Goal: Information Seeking & Learning: Learn about a topic

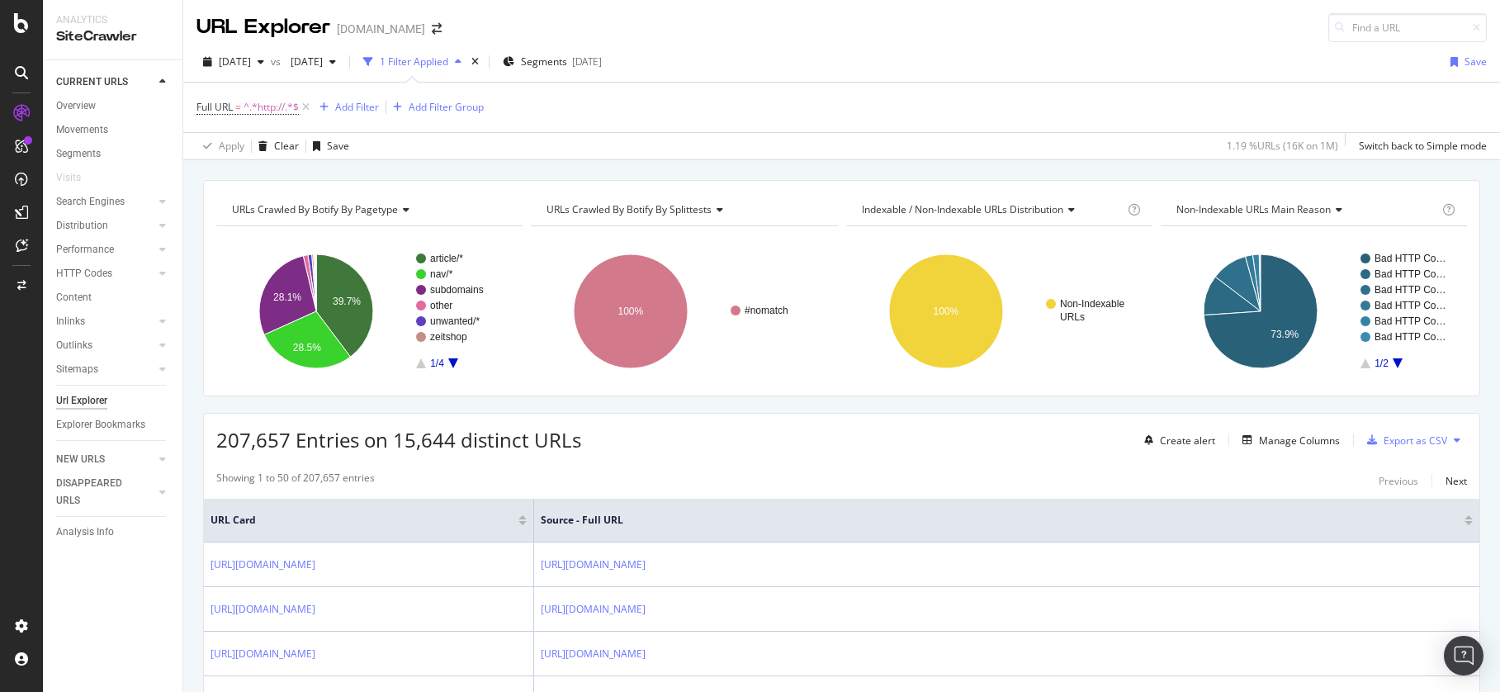
click at [684, 442] on div "207,657 Entries on 15,644 distinct URLs Create alert Manage Columns Export as C…" at bounding box center [842, 434] width 1276 height 40
drag, startPoint x: 551, startPoint y: 445, endPoint x: 202, endPoint y: 451, distance: 348.5
copy span "207,657 Entries on 15,644 distinct URLs"
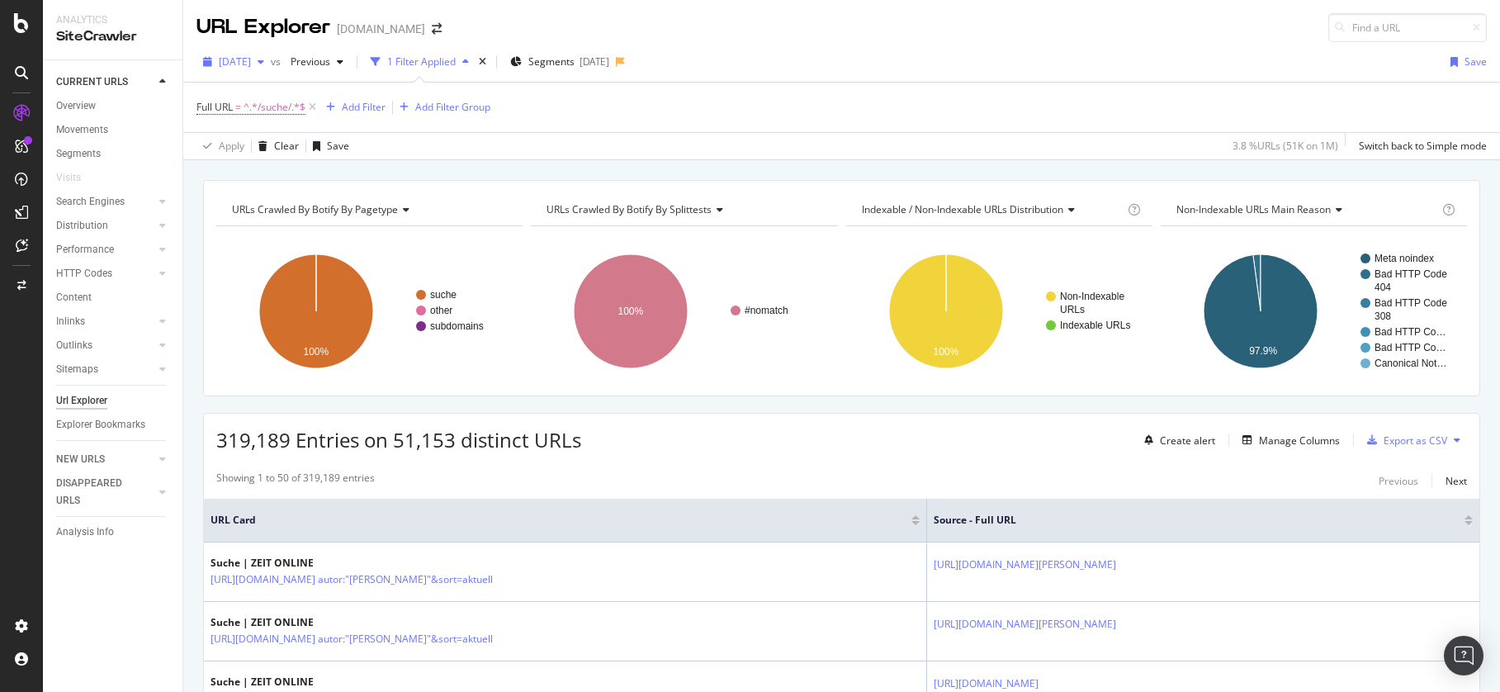
click at [251, 65] on span "2024 Aug. 6th" at bounding box center [235, 62] width 32 height 14
click at [307, 114] on div "2025 Sep. 2nd 1.3M URLs" at bounding box center [293, 121] width 147 height 15
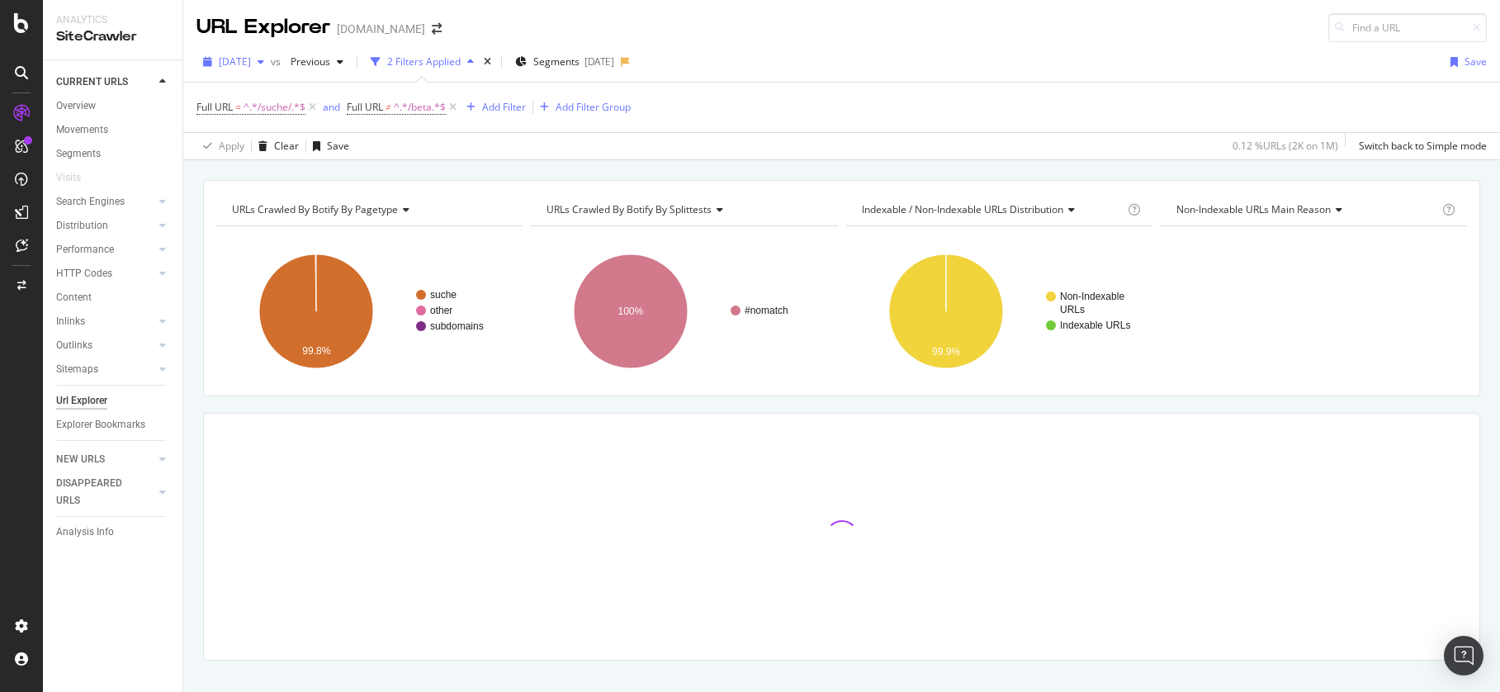
click at [251, 60] on span "2025 Apr. 1st" at bounding box center [235, 62] width 32 height 14
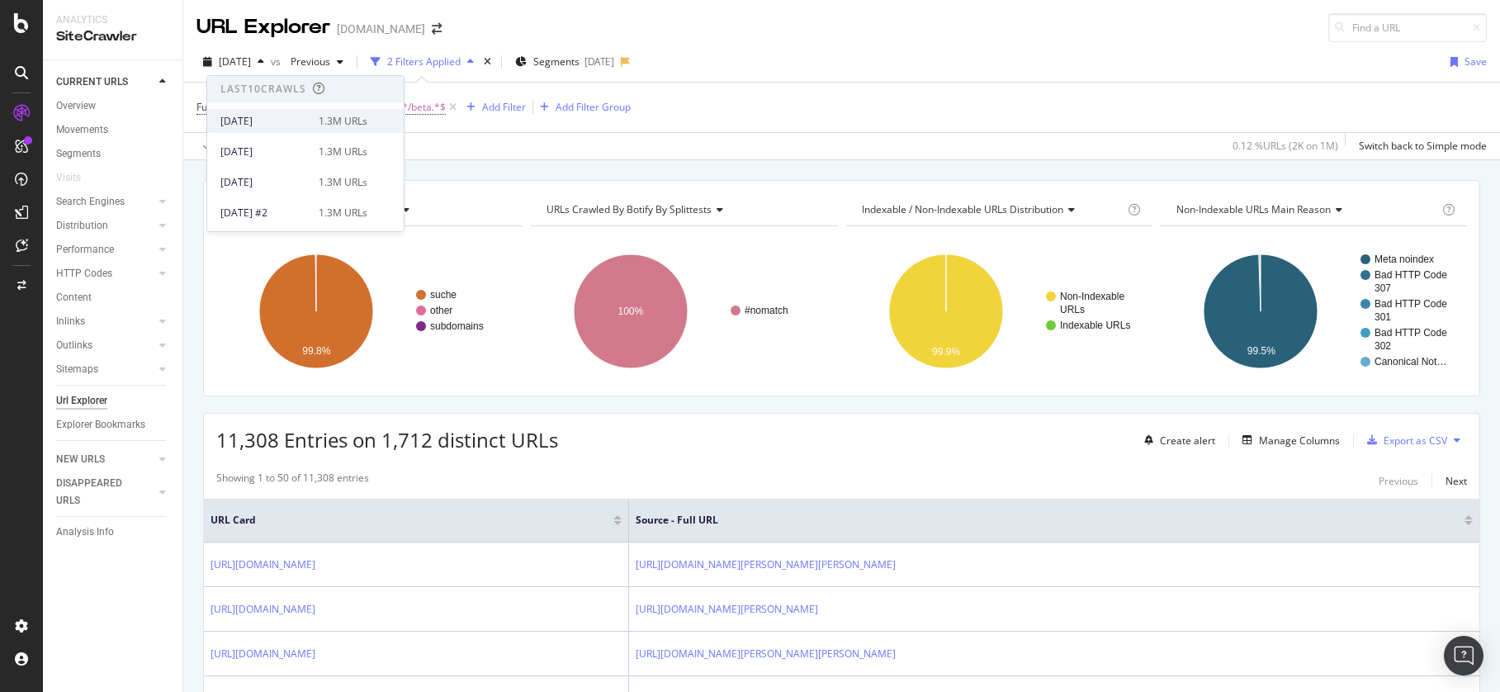
click at [304, 115] on div "2025 Sep. 2nd 1.3M URLs" at bounding box center [293, 121] width 147 height 15
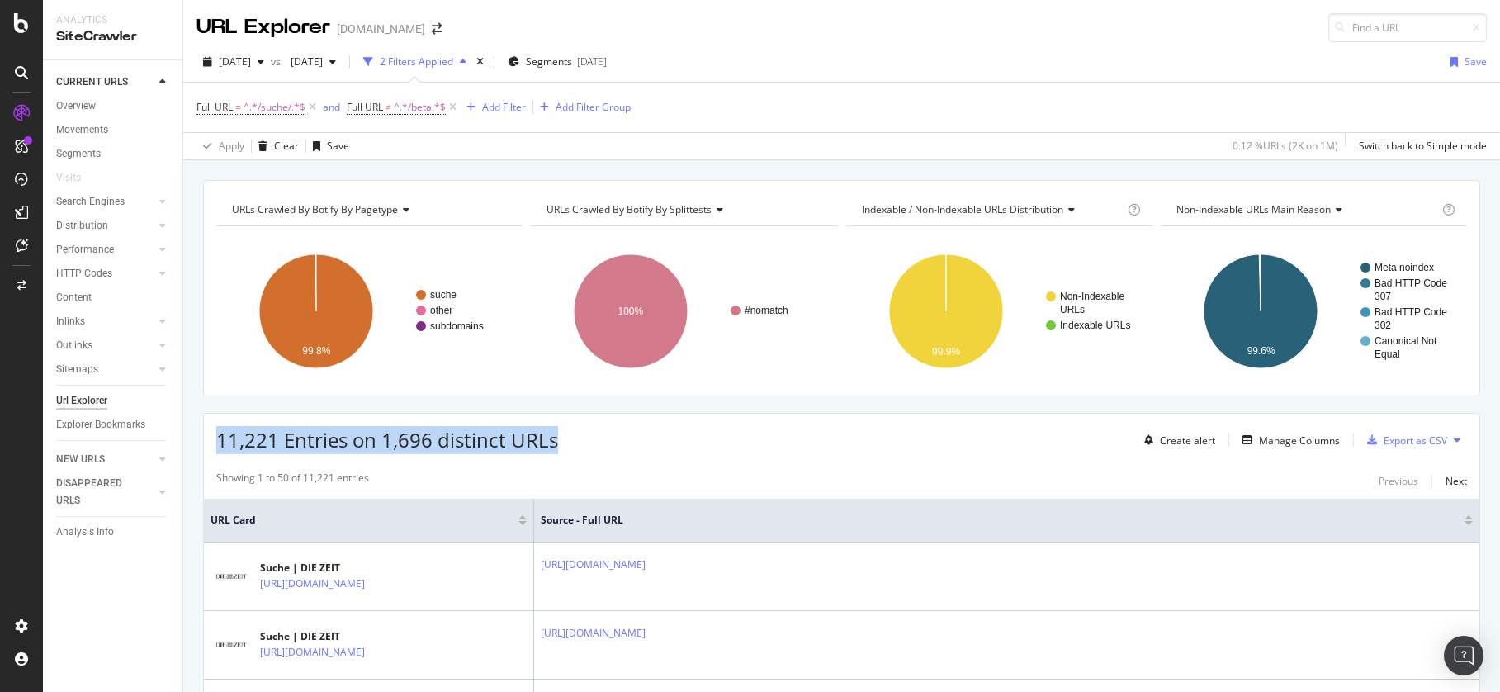
drag, startPoint x: 571, startPoint y: 448, endPoint x: 216, endPoint y: 437, distance: 354.4
click at [216, 437] on div "11,221 Entries on 1,696 distinct URLs Create alert Manage Columns Export as CSV" at bounding box center [842, 434] width 1276 height 40
copy span "11,221 Entries on 1,696 distinct URLs"
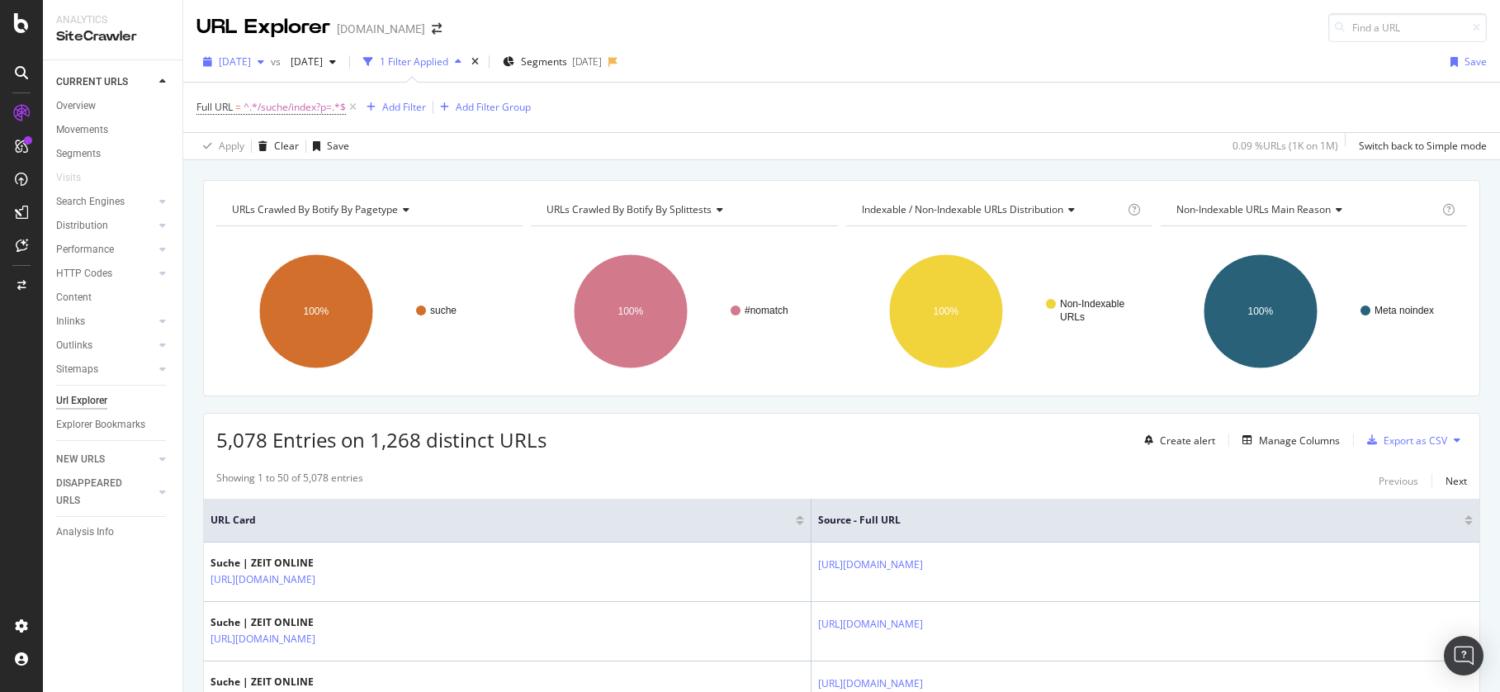
click at [258, 52] on div "2024 Oct. 1st" at bounding box center [234, 62] width 74 height 25
click at [294, 117] on div "[DATE]" at bounding box center [264, 121] width 88 height 15
click at [251, 55] on span "[DATE]" at bounding box center [235, 62] width 32 height 14
click at [319, 118] on div "1.3M URLs" at bounding box center [343, 121] width 49 height 15
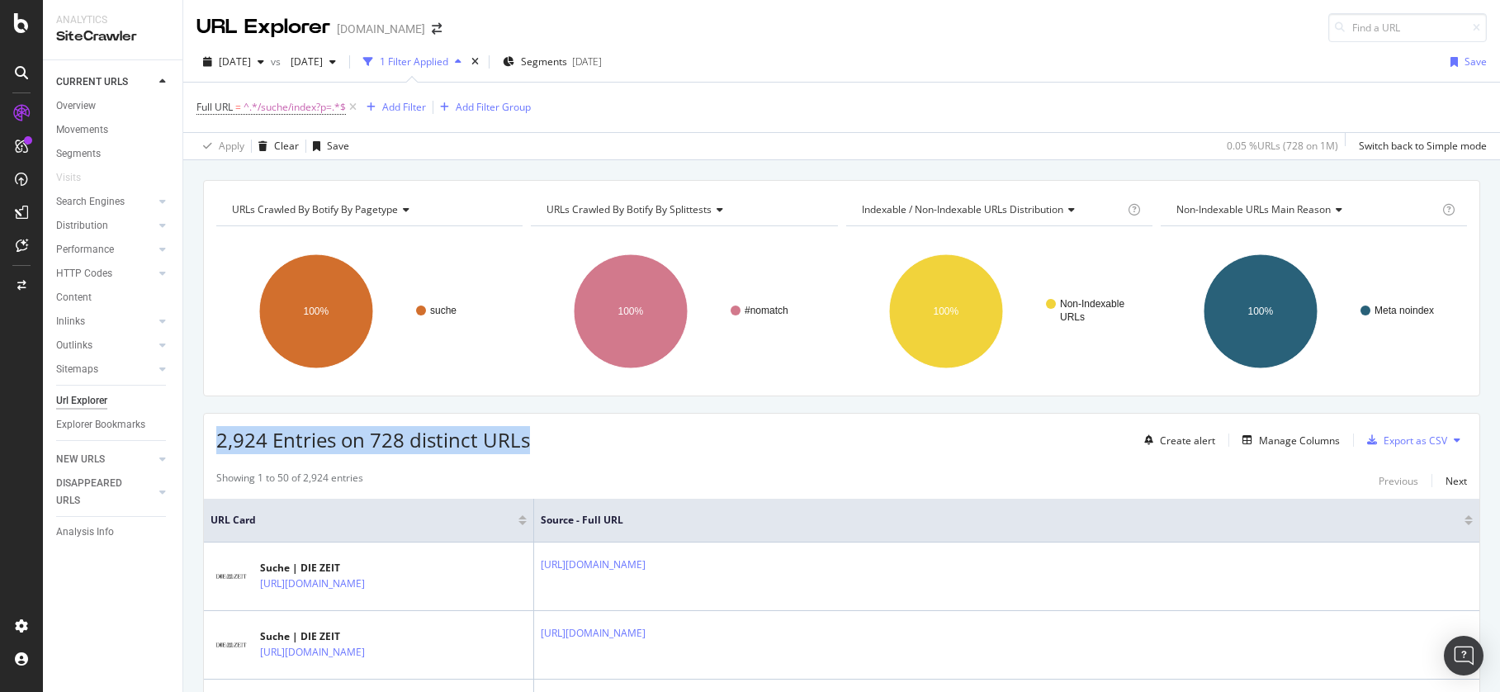
drag, startPoint x: 532, startPoint y: 445, endPoint x: 215, endPoint y: 446, distance: 317.1
click at [215, 446] on div "2,924 Entries on 728 distinct URLs Create alert Manage Columns Export as CSV" at bounding box center [842, 434] width 1276 height 40
copy span "2,924 Entries on 728 distinct URLs"
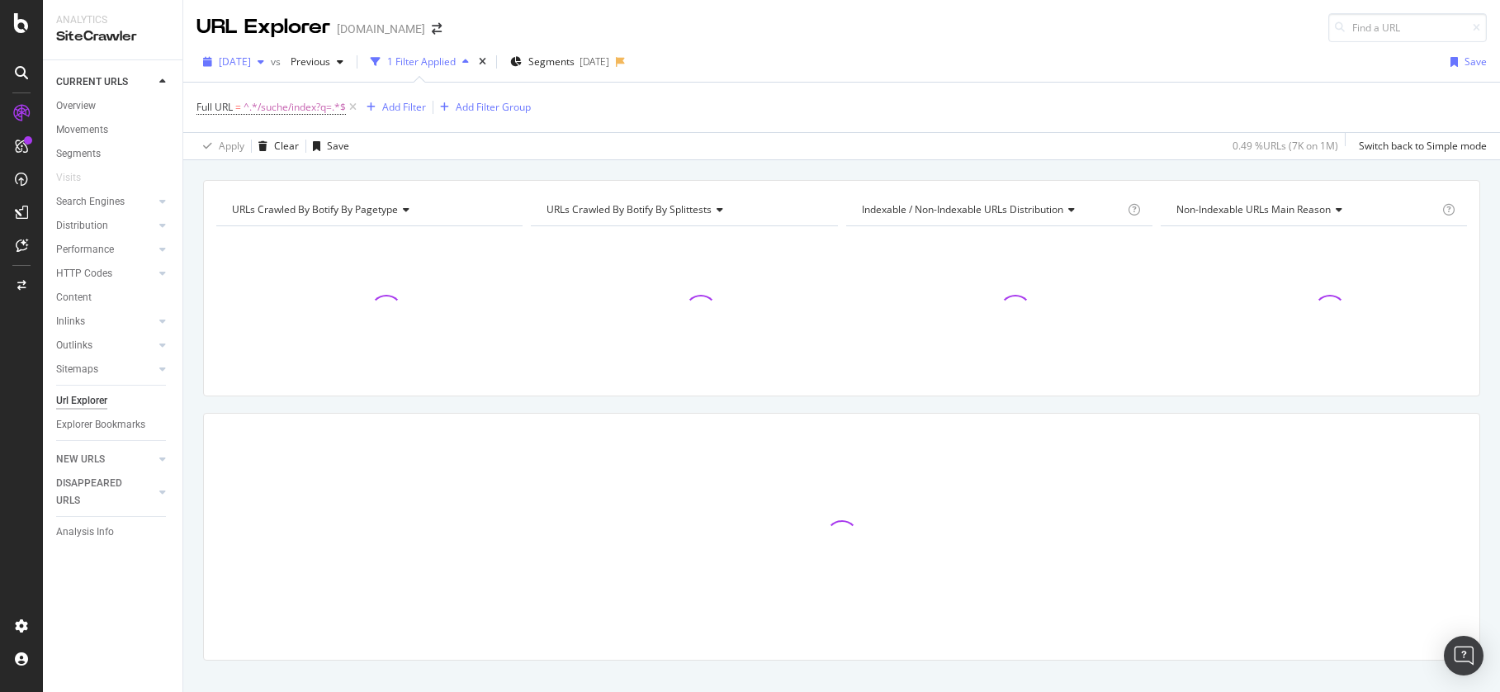
click at [251, 62] on span "2024 Sep. 3rd" at bounding box center [235, 62] width 32 height 14
click at [294, 120] on div "[DATE]" at bounding box center [264, 121] width 88 height 15
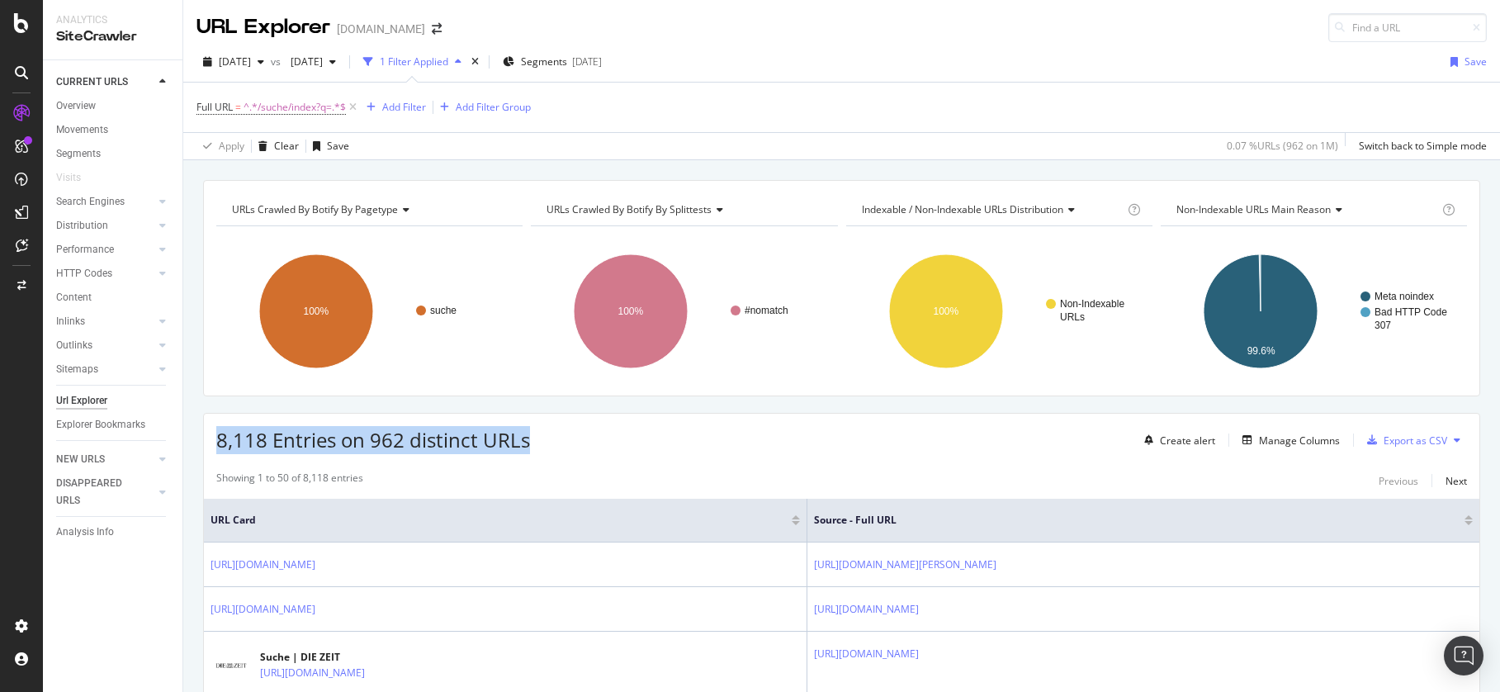
drag, startPoint x: 529, startPoint y: 441, endPoint x: 218, endPoint y: 437, distance: 310.5
click at [218, 437] on div "8,118 Entries on 962 distinct URLs Create alert Manage Columns Export as CSV" at bounding box center [842, 434] width 1276 height 40
copy span "8,118 Entries on 962 distinct URLs"
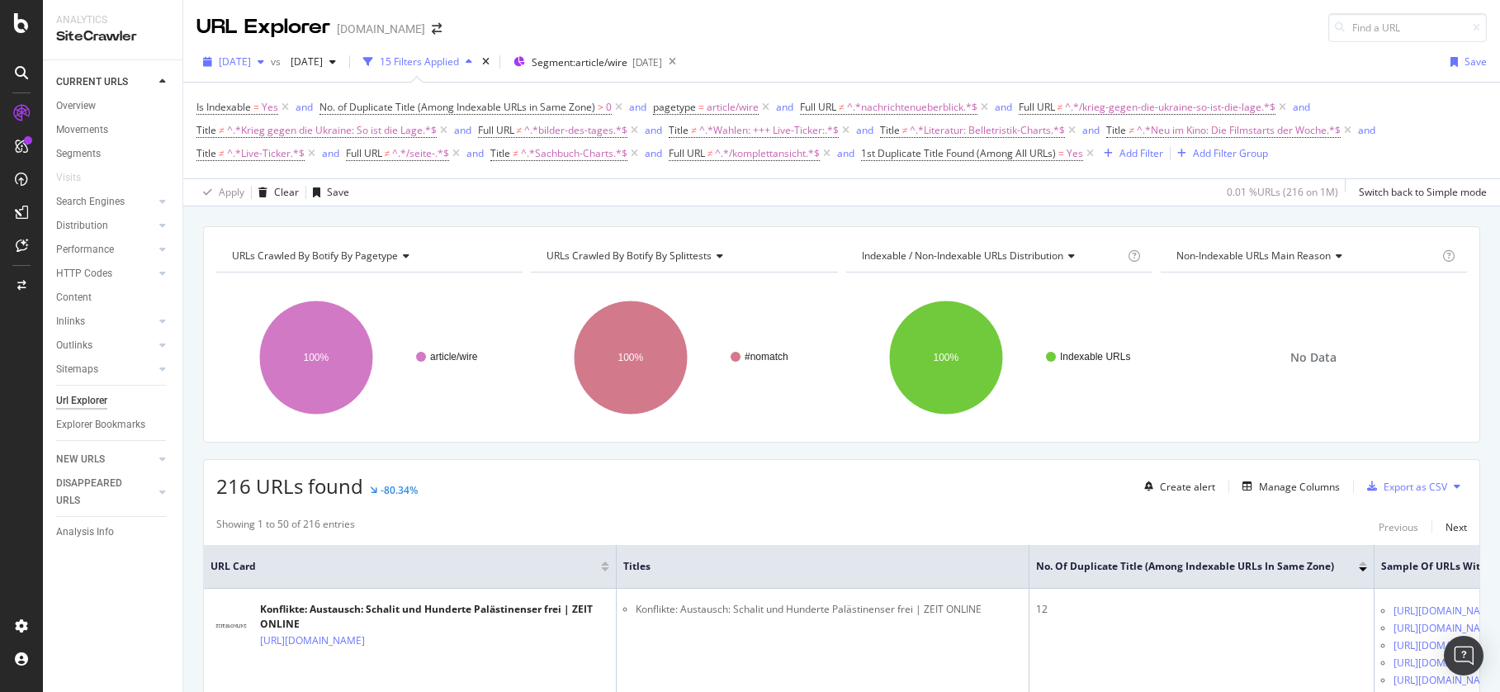
click at [264, 57] on icon "button" at bounding box center [261, 62] width 7 height 10
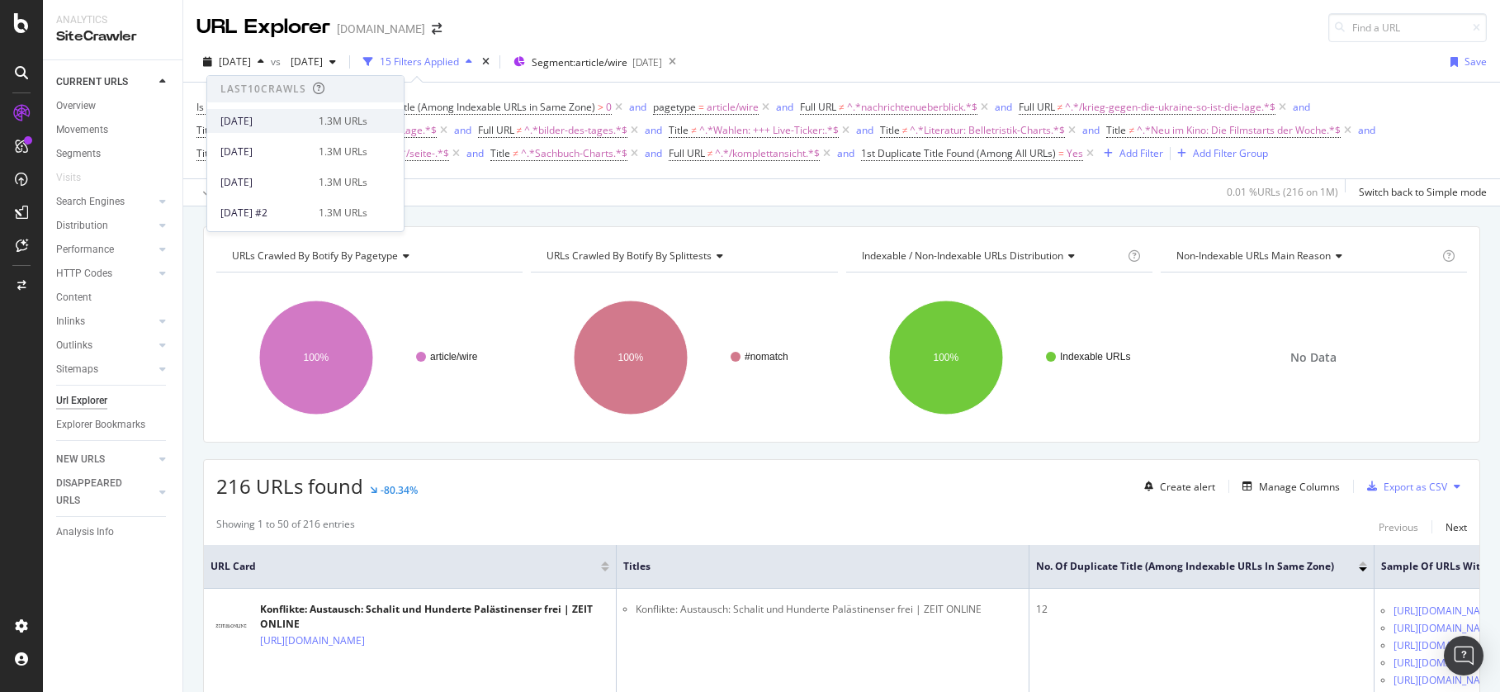
click at [296, 118] on div "[DATE]" at bounding box center [264, 121] width 88 height 15
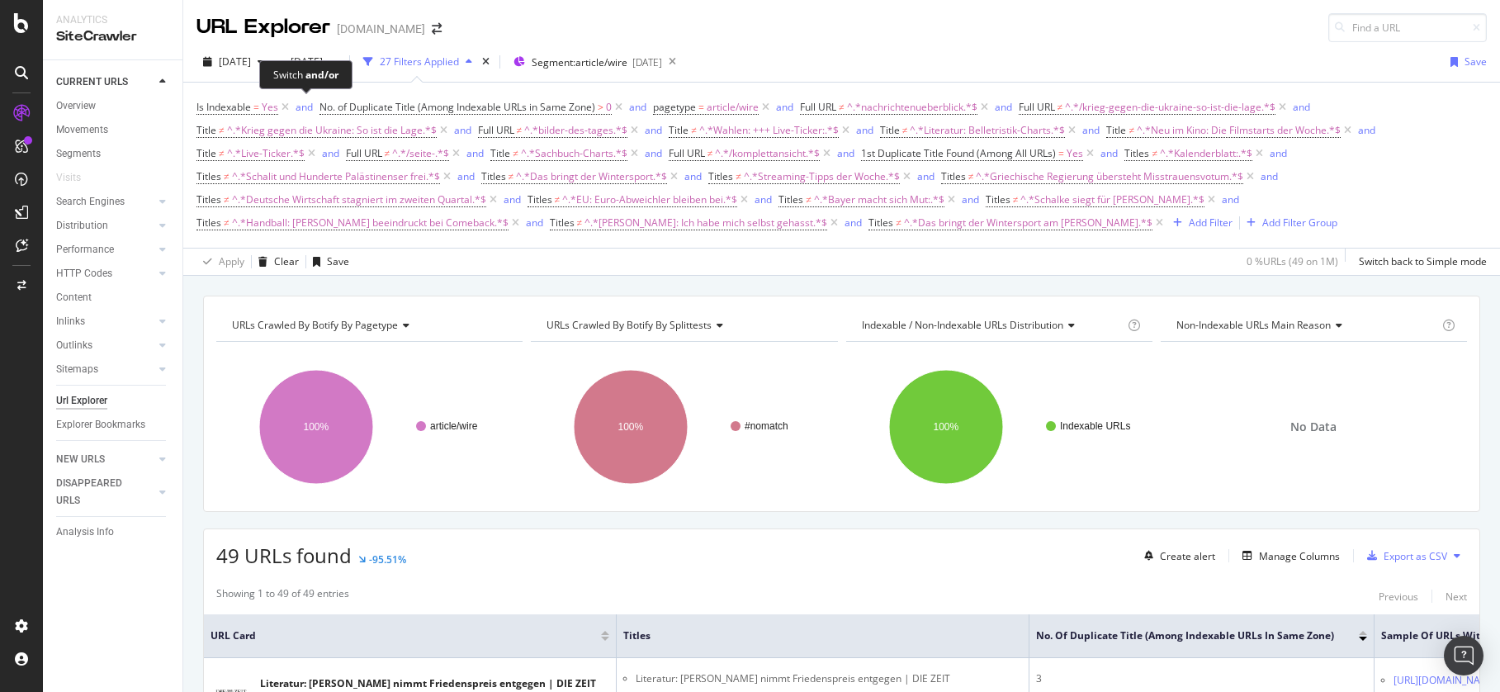
click at [282, 64] on div "Switch and/or" at bounding box center [305, 74] width 93 height 29
click at [240, 60] on span "[DATE]" at bounding box center [235, 62] width 32 height 14
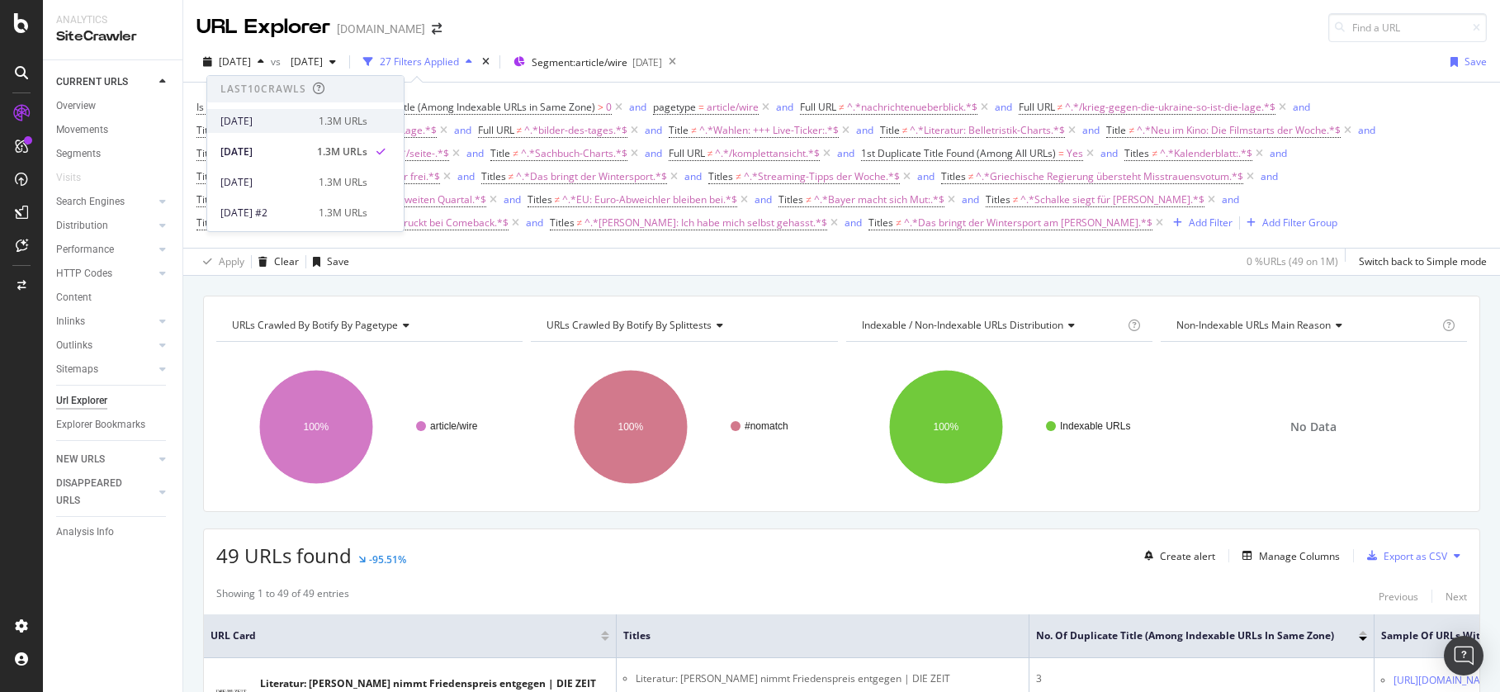
click at [287, 118] on div "[DATE]" at bounding box center [264, 121] width 88 height 15
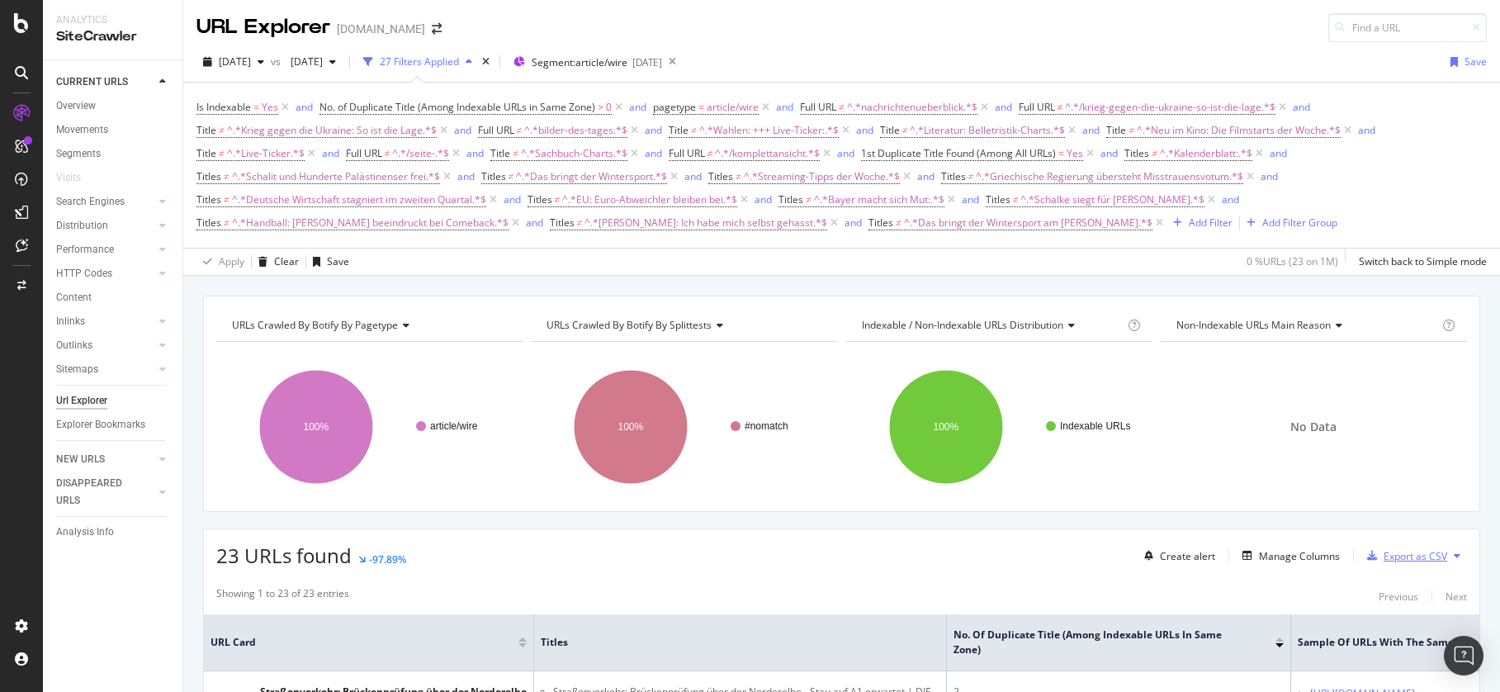
click at [1418, 559] on div "Export as CSV" at bounding box center [1416, 556] width 64 height 14
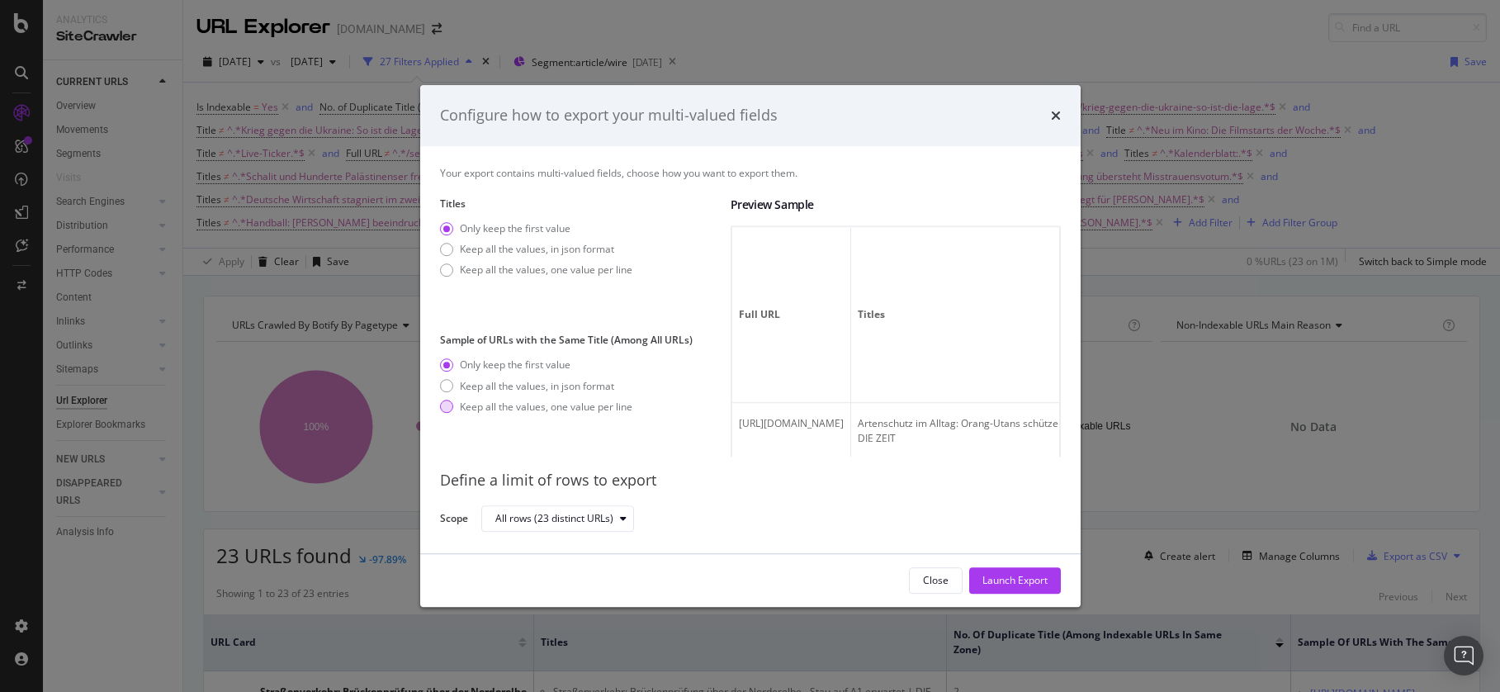
click at [441, 404] on div "modal" at bounding box center [446, 407] width 13 height 13
click at [1002, 584] on div "Launch Export" at bounding box center [1015, 580] width 65 height 14
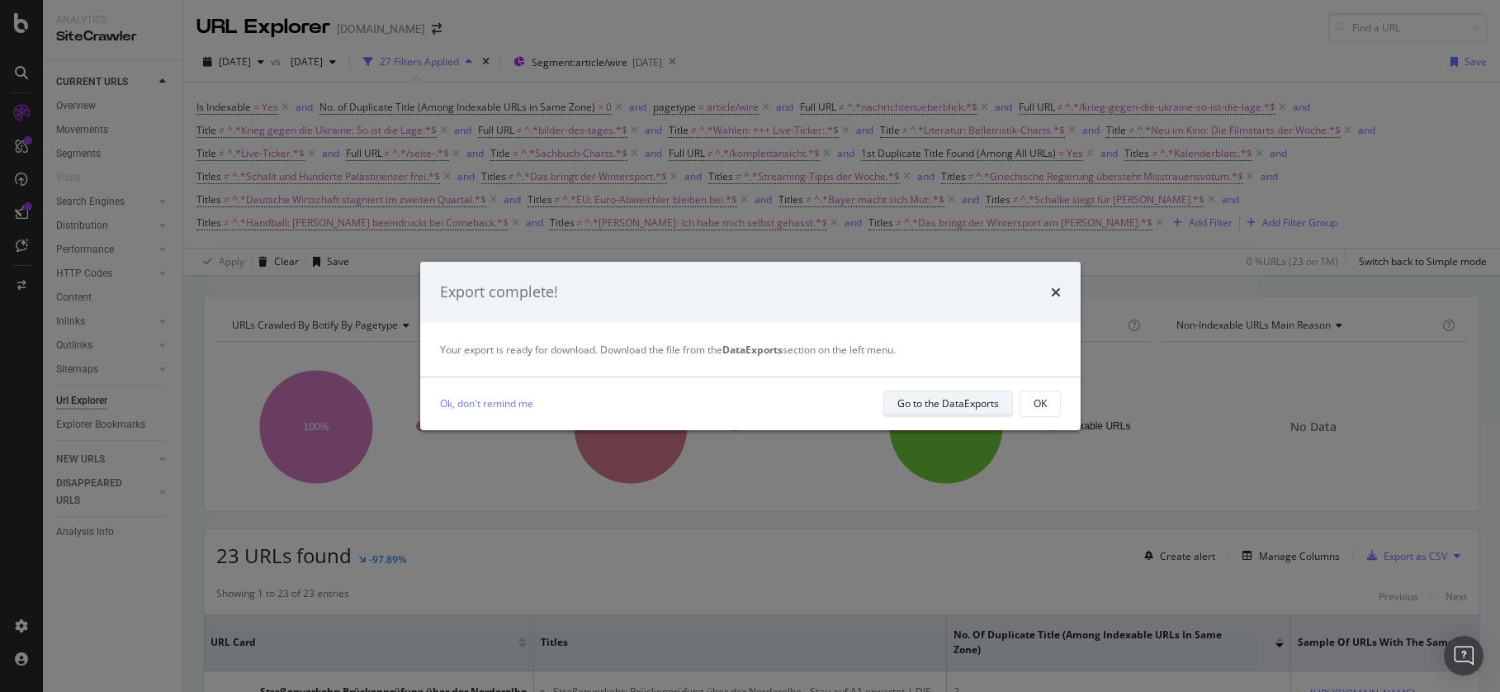
click at [942, 404] on div "Go to the DataExports" at bounding box center [949, 403] width 102 height 14
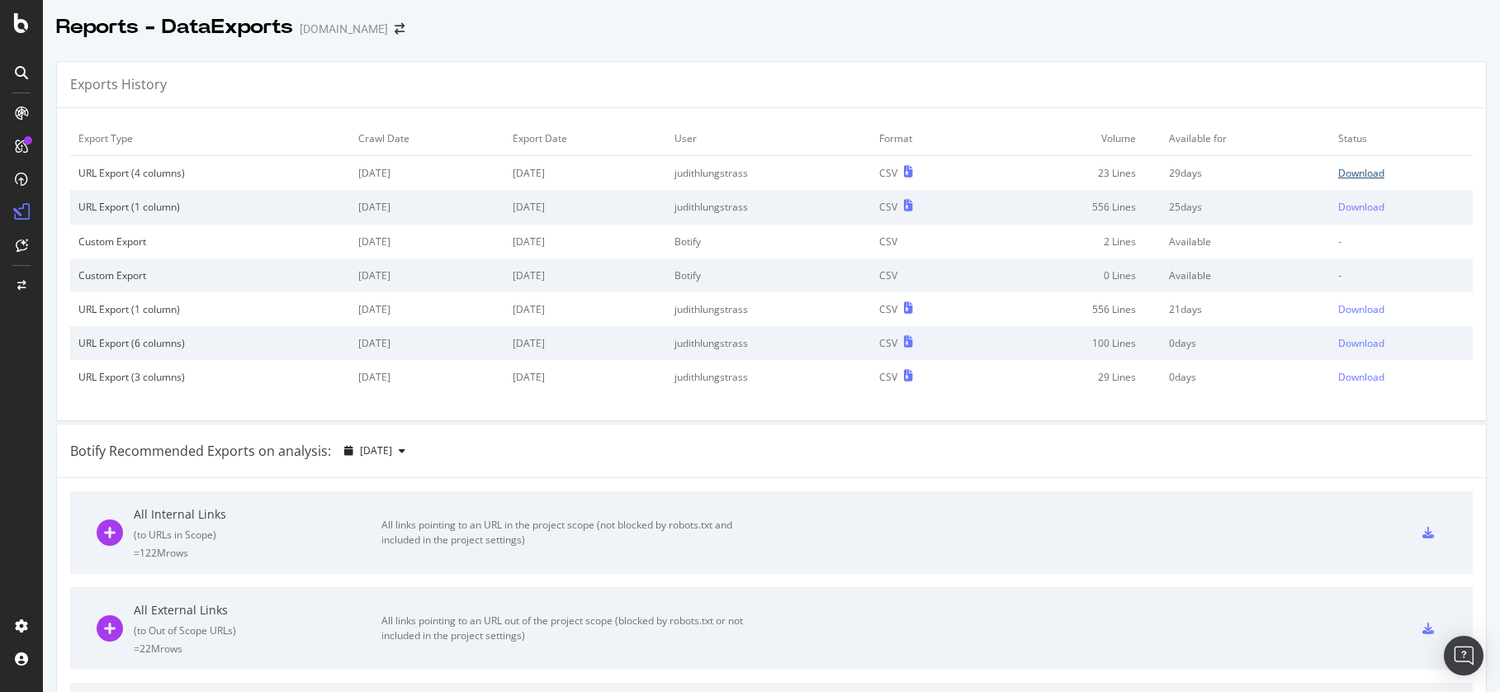
click at [1363, 169] on div "Download" at bounding box center [1362, 173] width 46 height 14
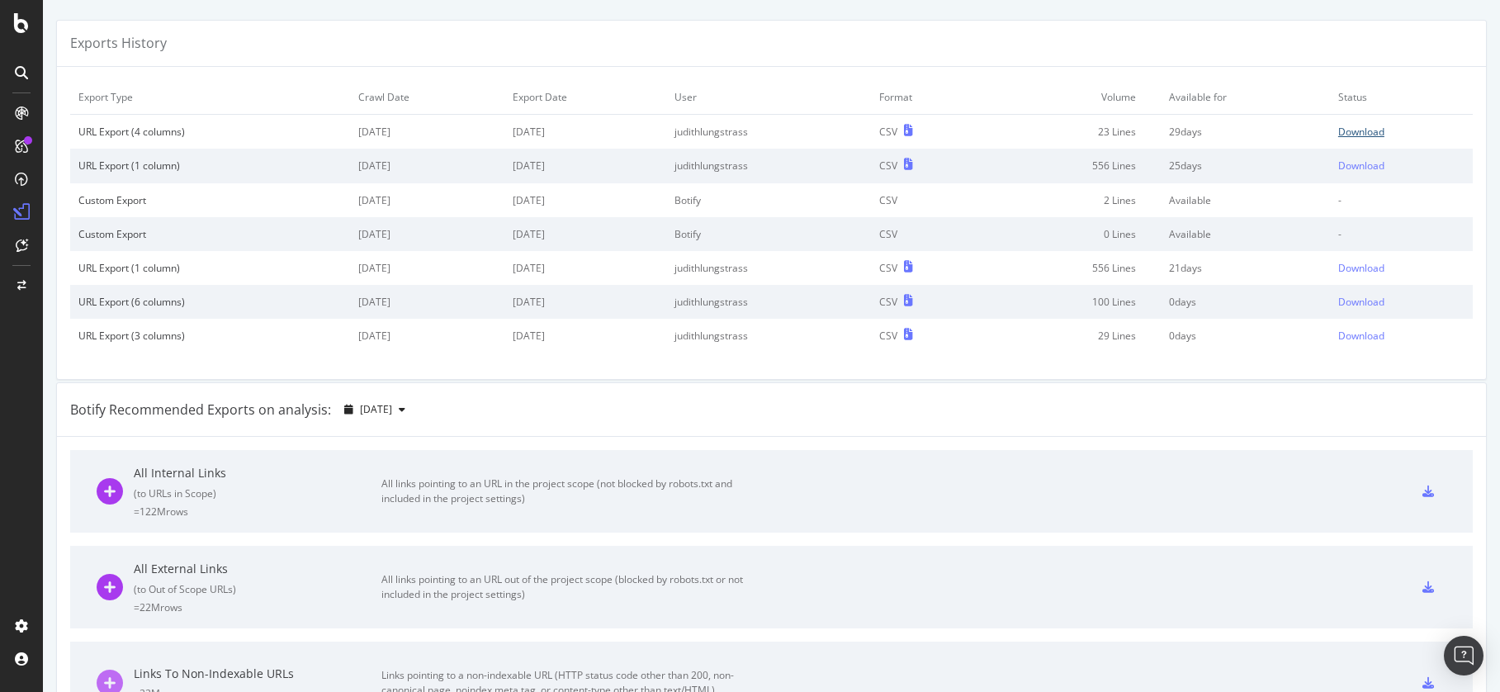
scroll to position [48, 0]
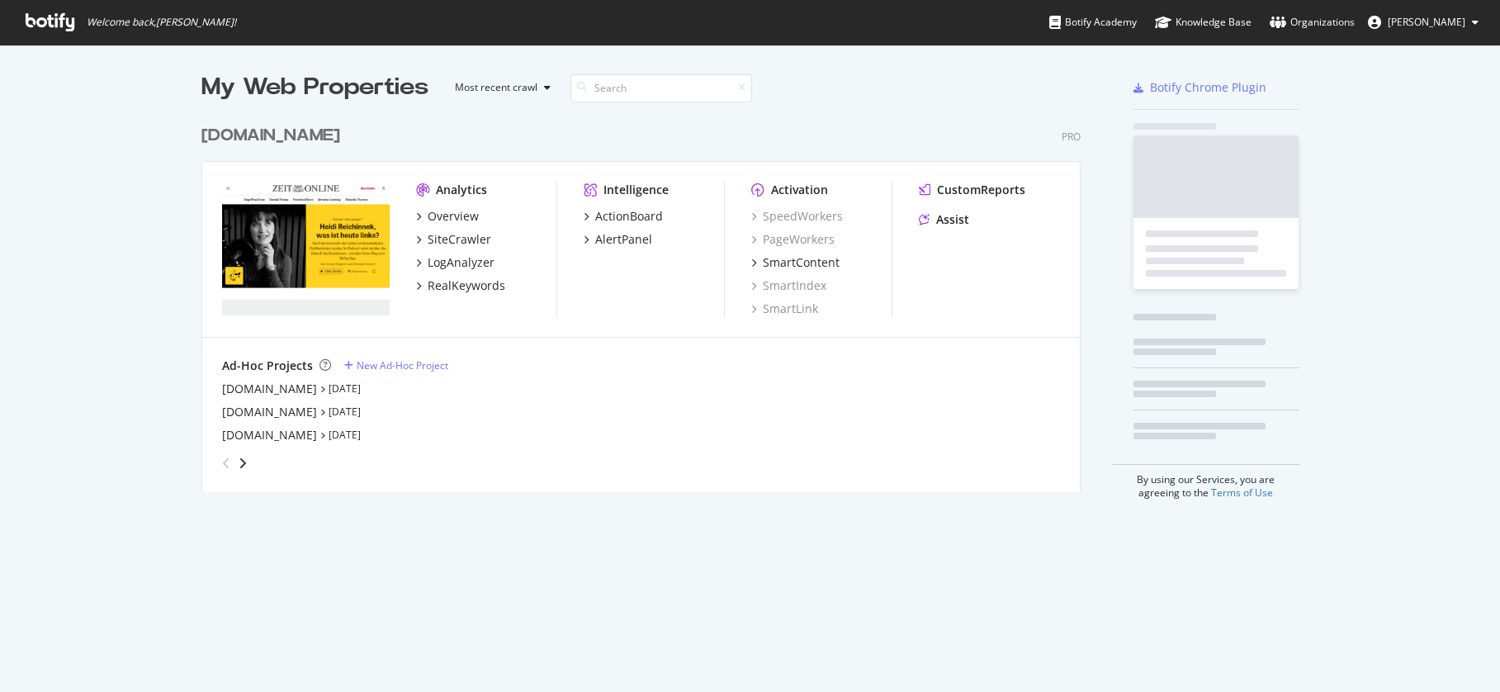
scroll to position [376, 880]
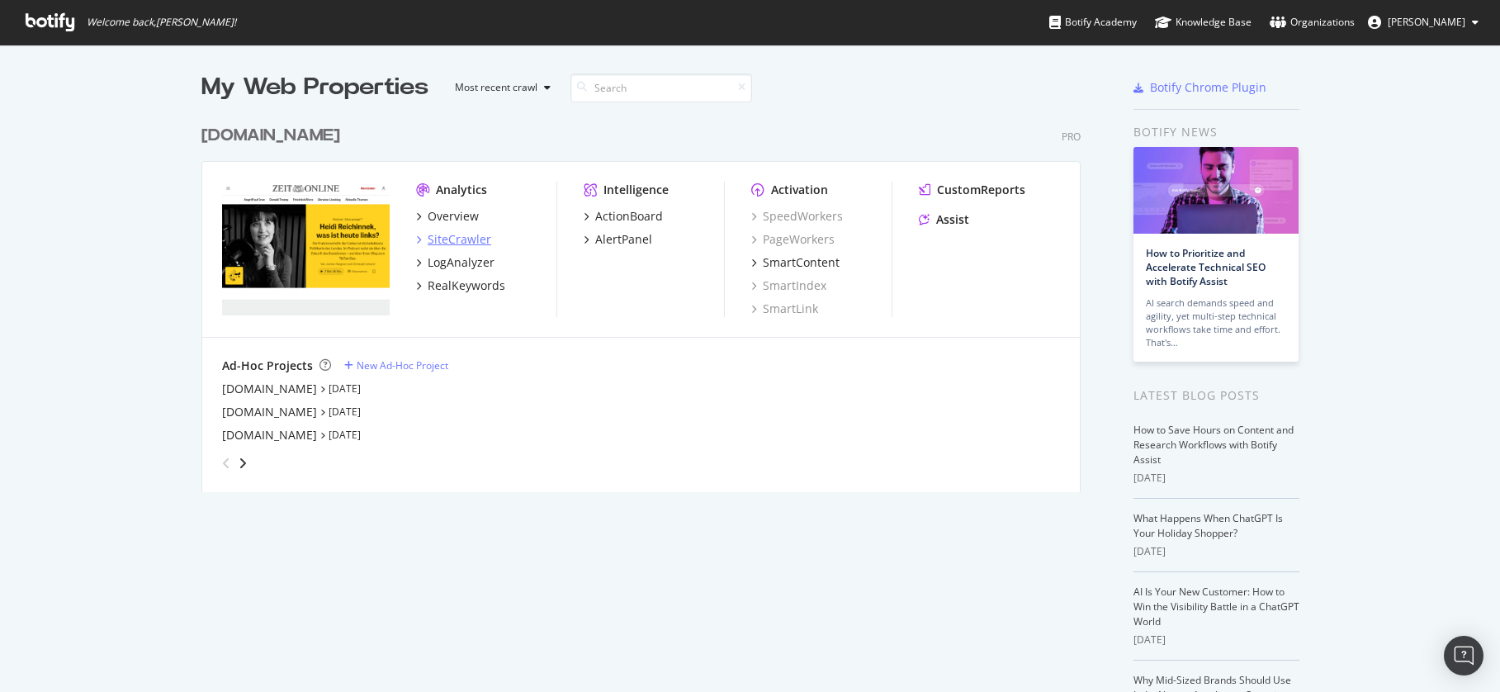
click at [448, 239] on div "SiteCrawler" at bounding box center [460, 239] width 64 height 17
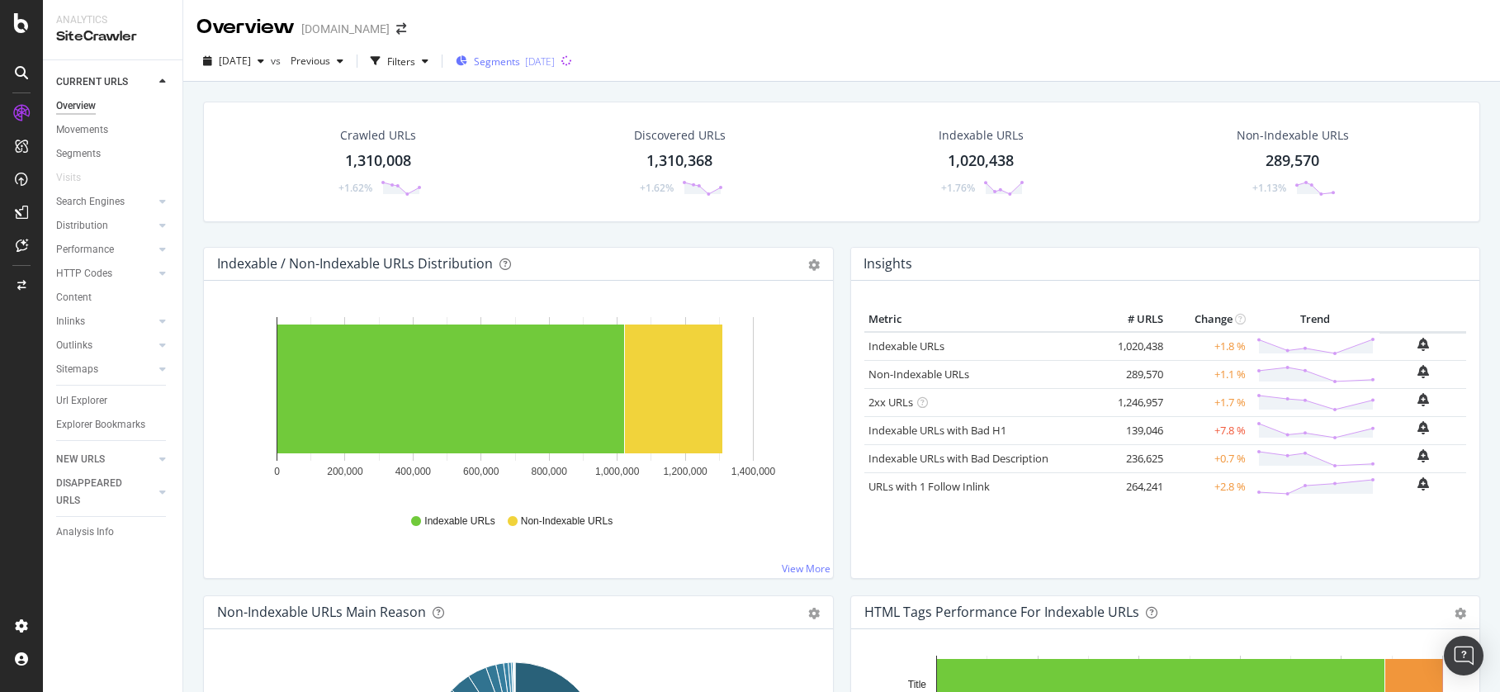
click at [520, 67] on span "Segments" at bounding box center [497, 62] width 46 height 14
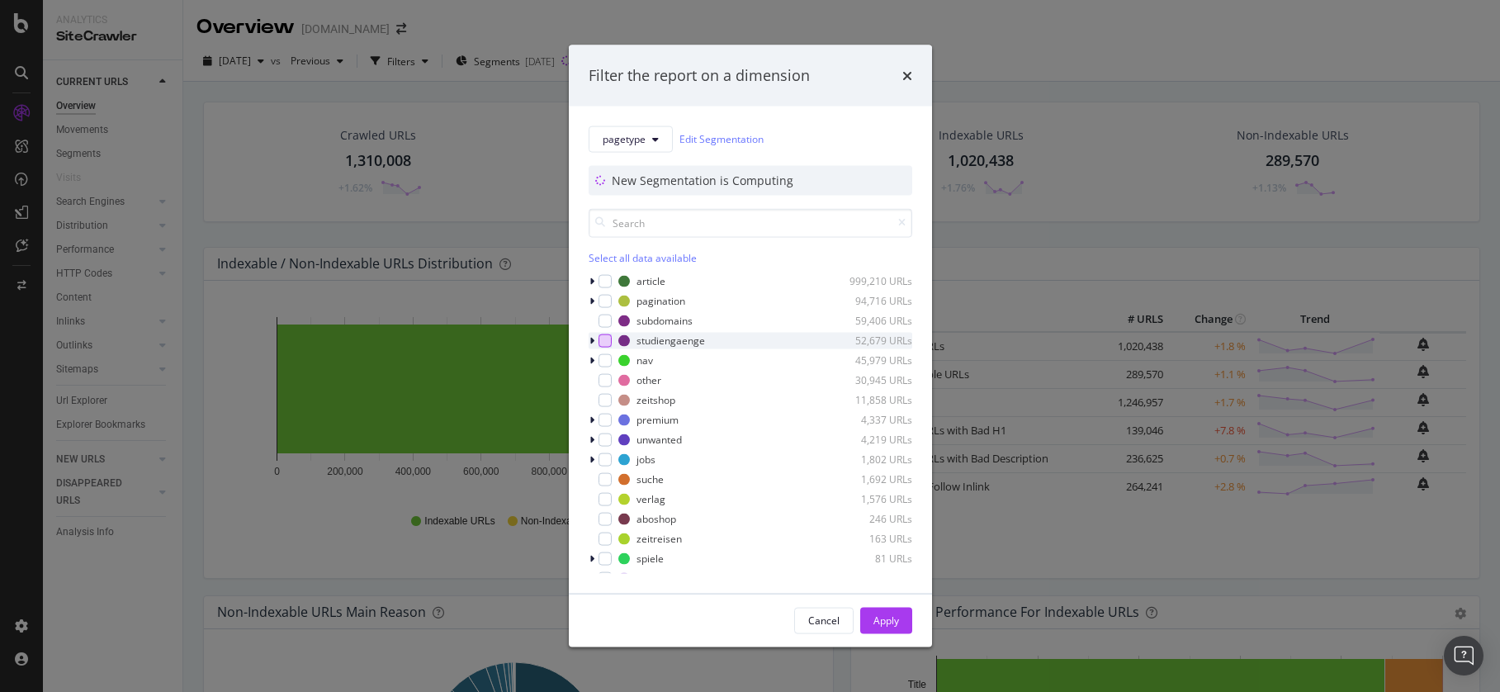
click at [609, 341] on div "modal" at bounding box center [605, 340] width 13 height 13
click at [891, 609] on div "Apply" at bounding box center [887, 620] width 26 height 25
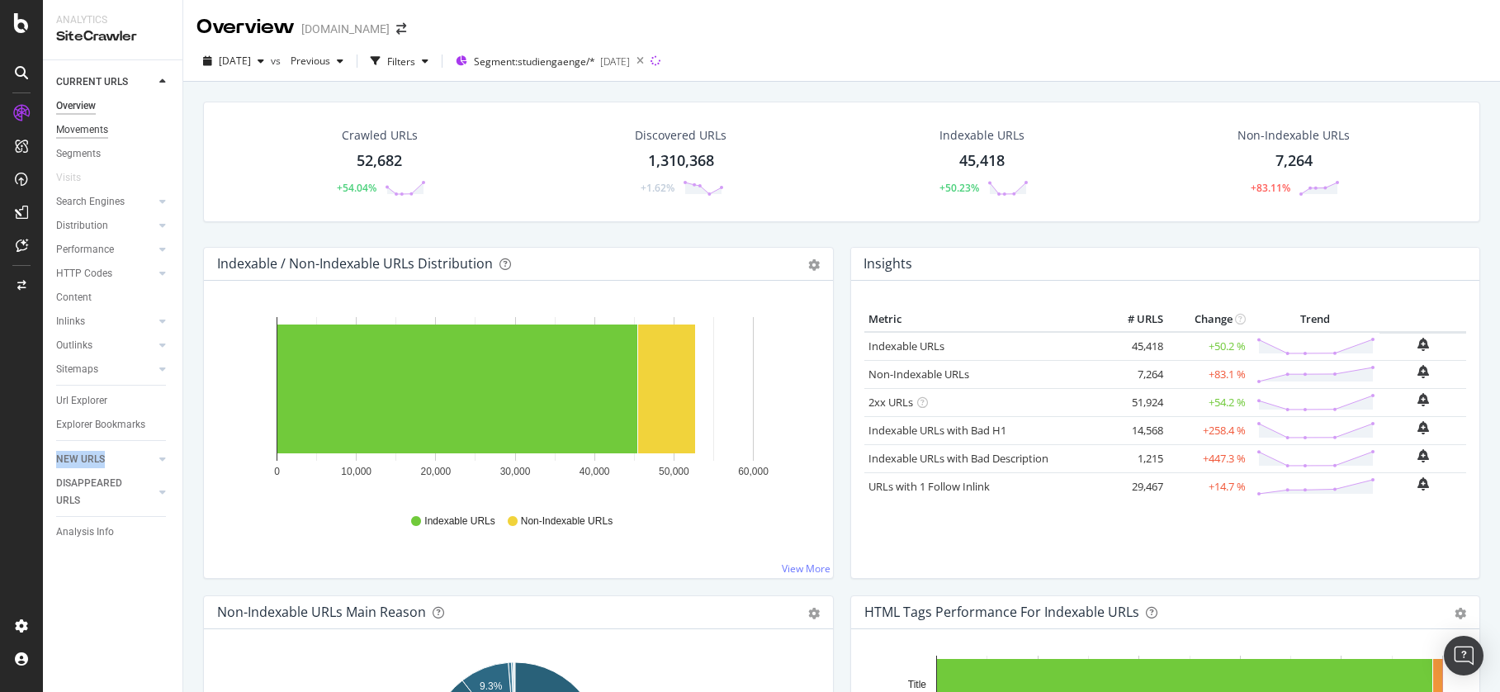
click at [92, 126] on div "Movements" at bounding box center [82, 129] width 52 height 17
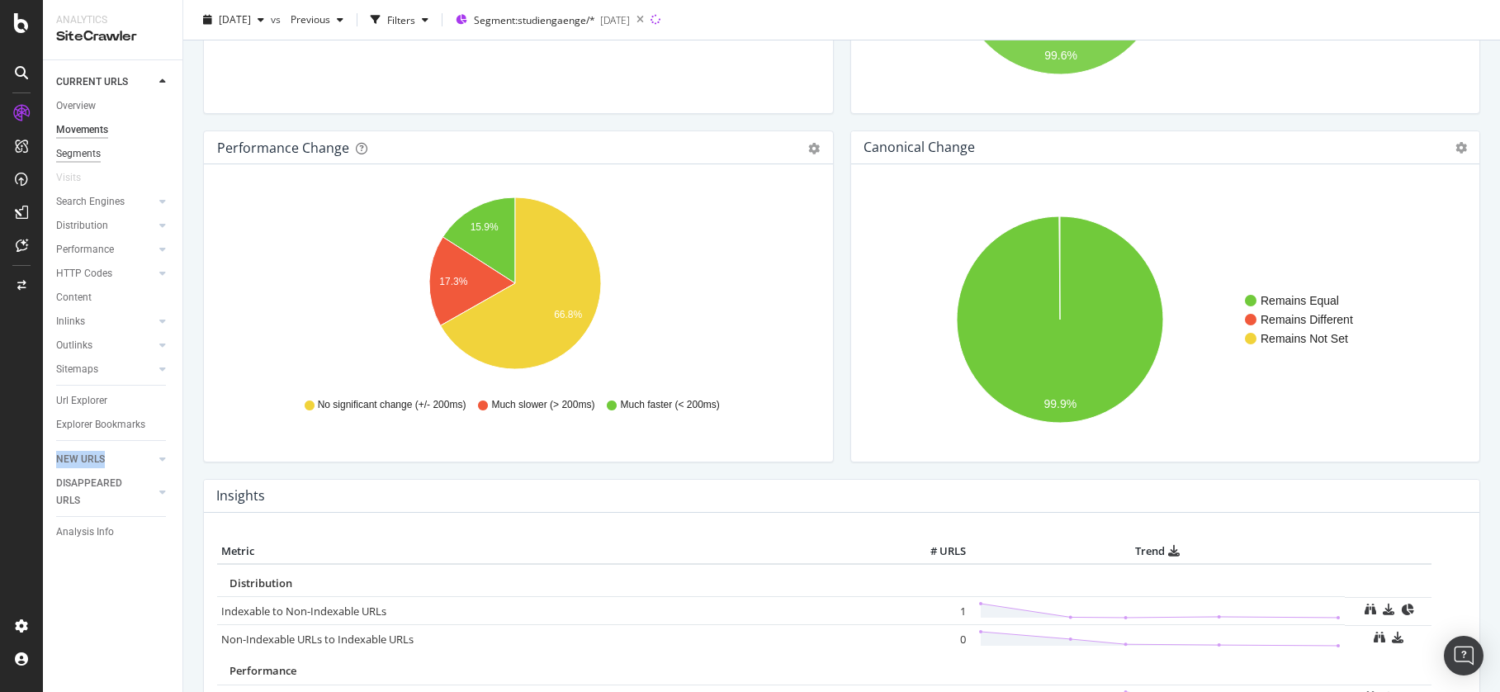
click at [98, 156] on div "Segments" at bounding box center [78, 153] width 45 height 17
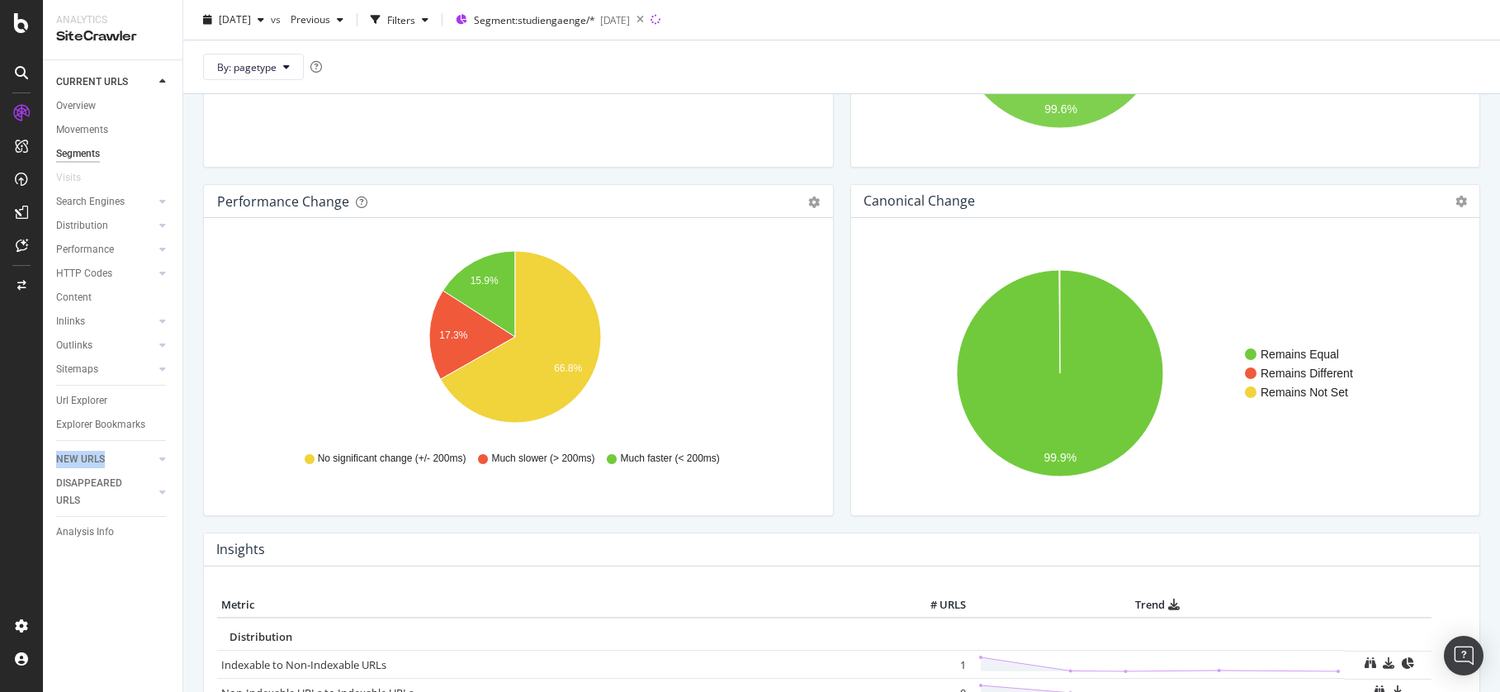
scroll to position [373, 0]
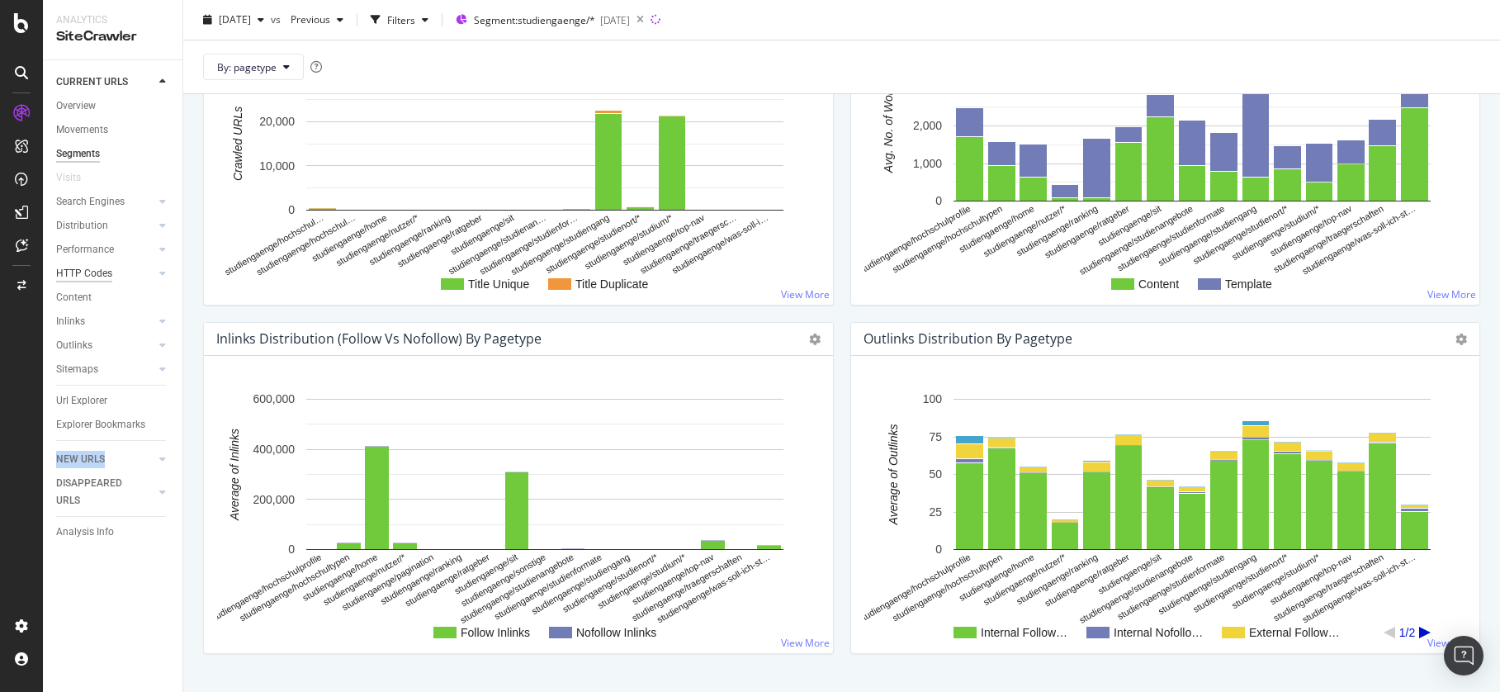
click at [95, 278] on div "HTTP Codes" at bounding box center [84, 273] width 56 height 17
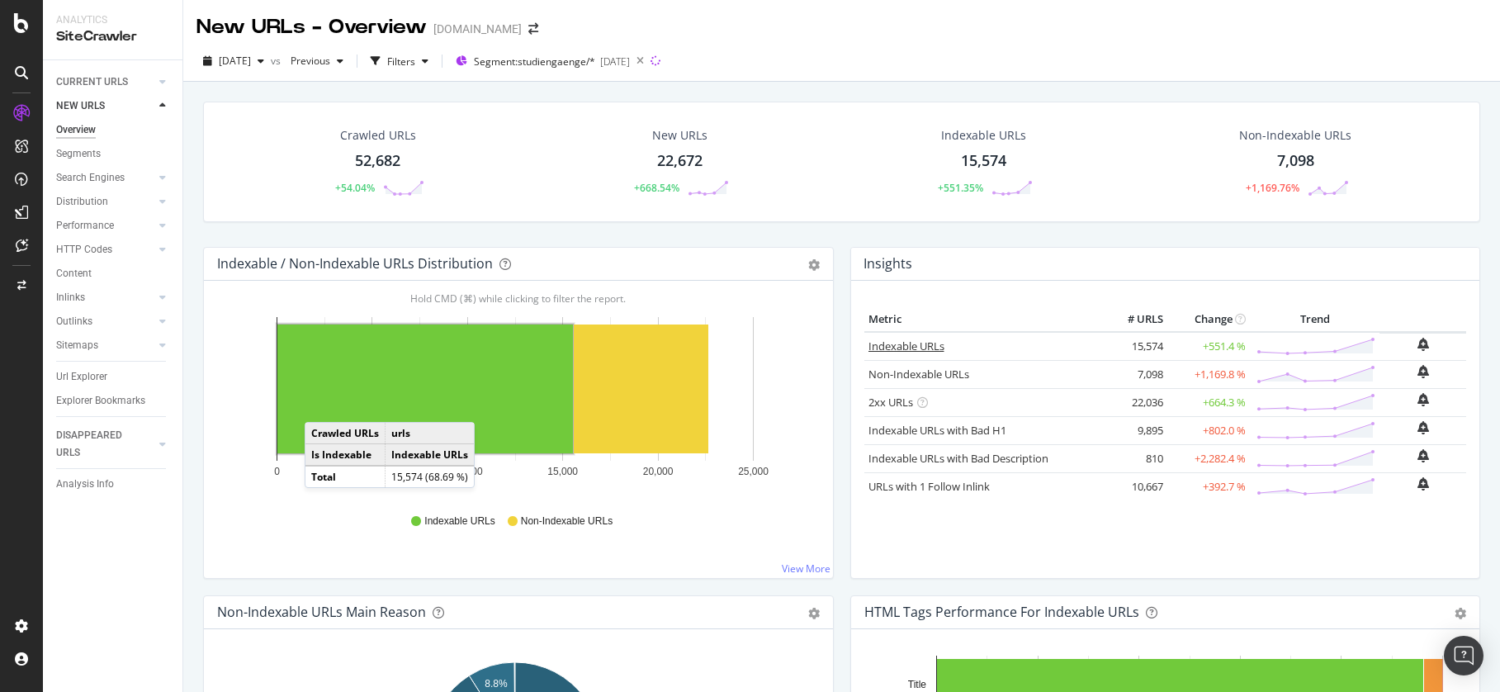
click at [903, 344] on link "Indexable URLs" at bounding box center [907, 346] width 76 height 15
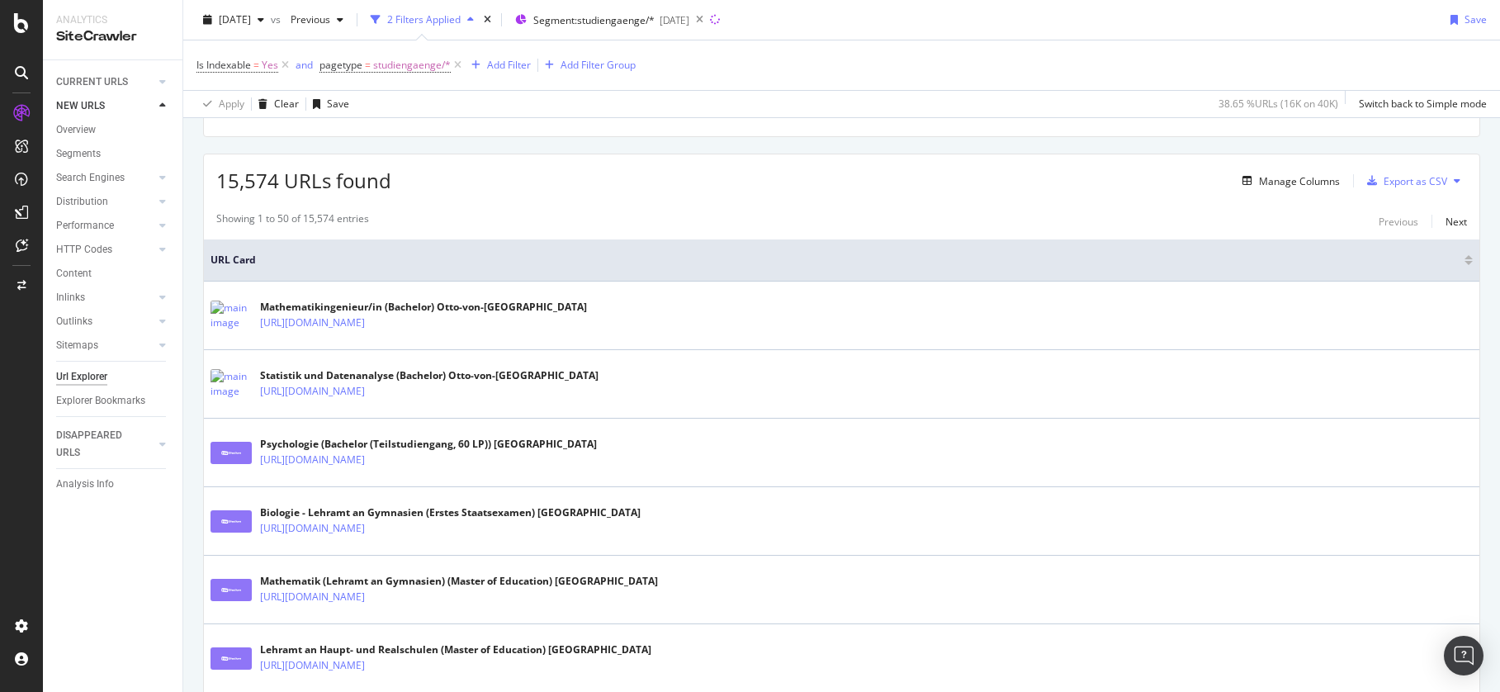
scroll to position [260, 0]
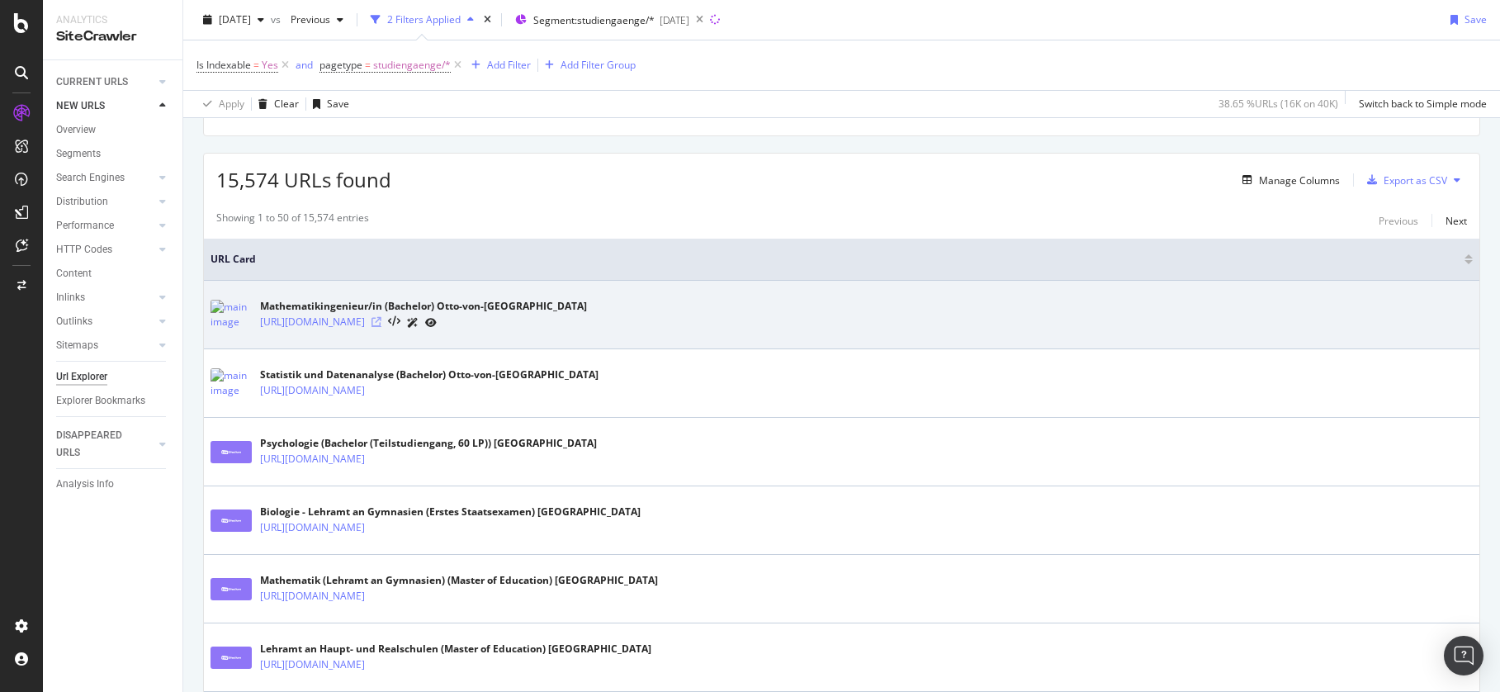
click at [382, 322] on icon at bounding box center [377, 322] width 10 height 10
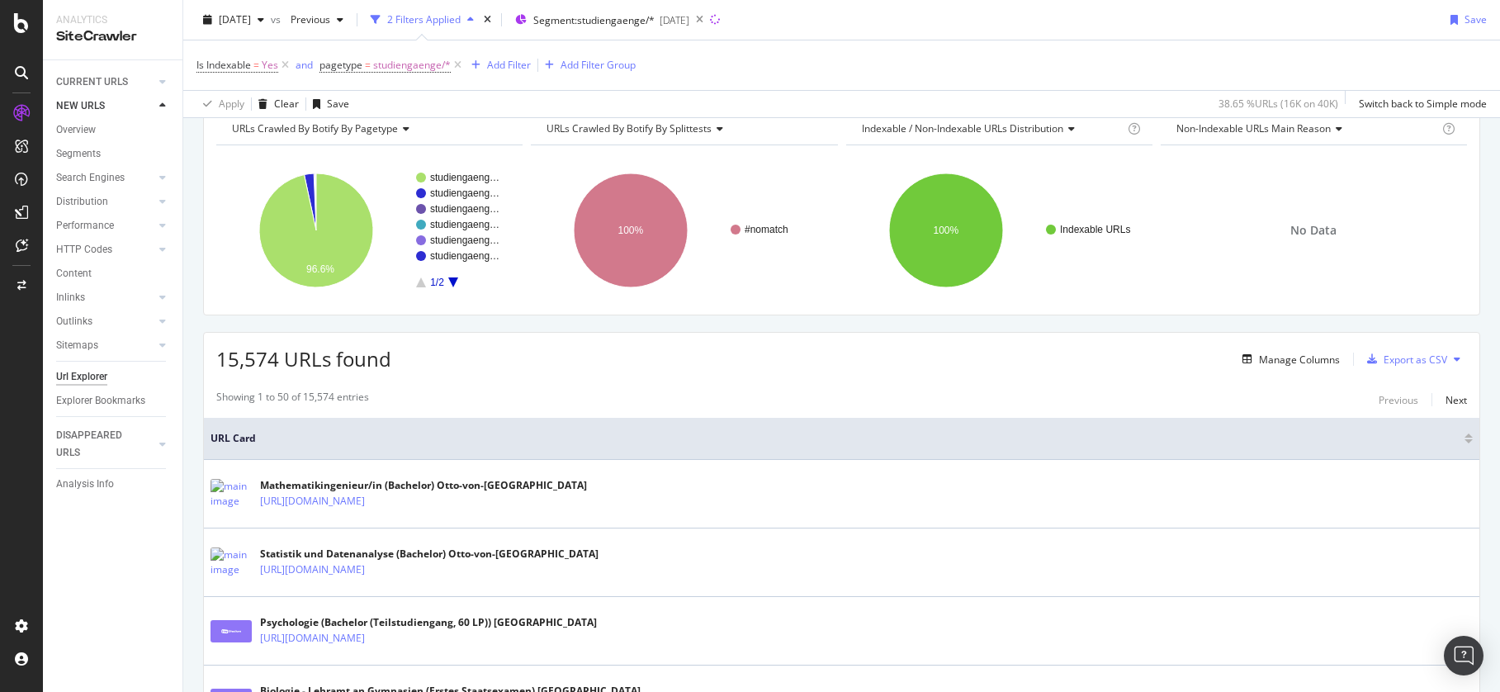
scroll to position [0, 0]
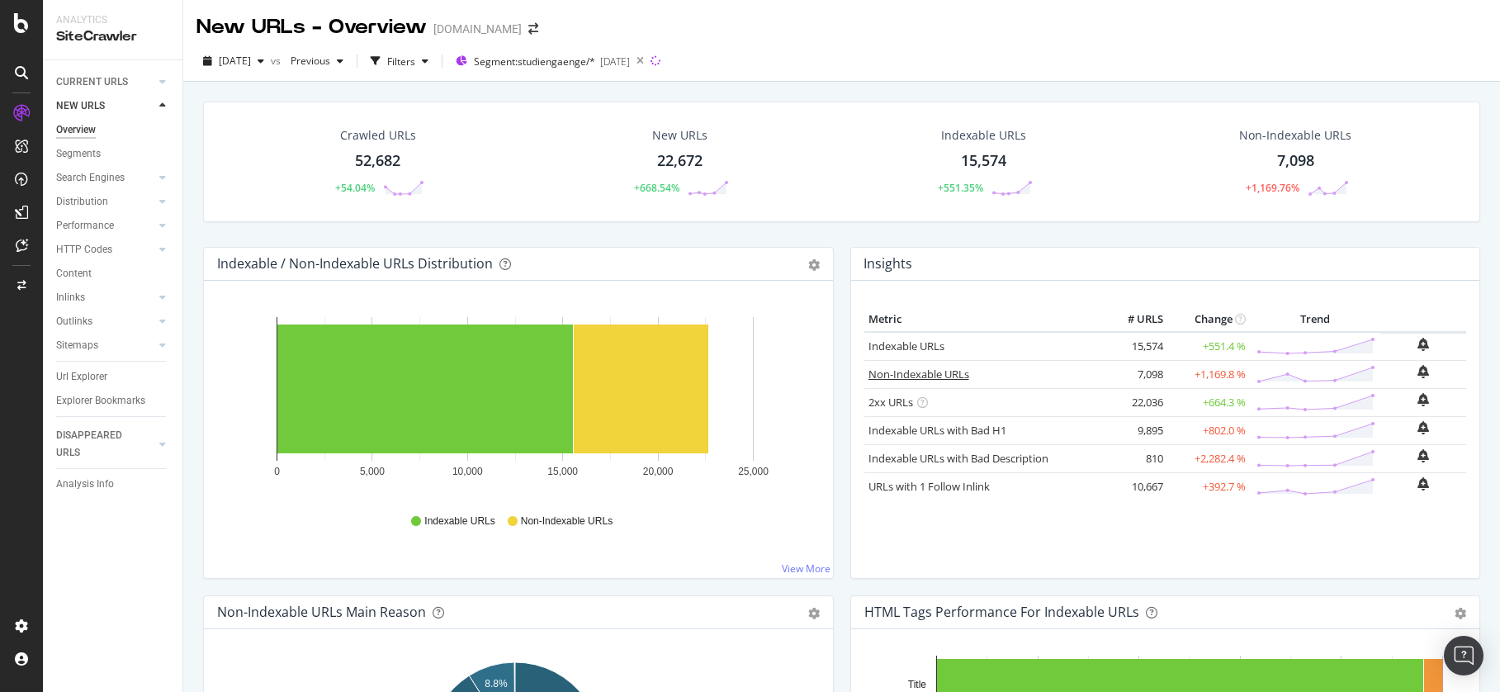
click at [941, 377] on link "Non-Indexable URLs" at bounding box center [919, 374] width 101 height 15
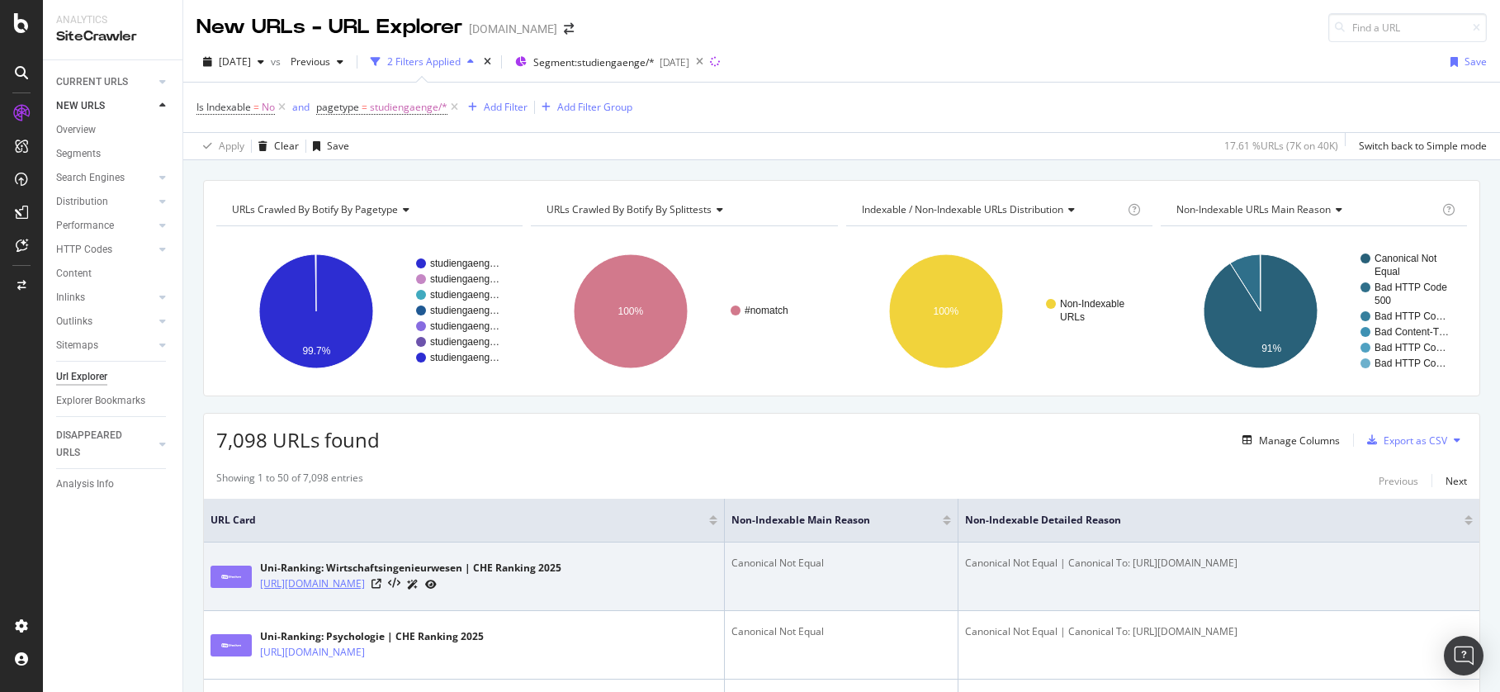
copy link "[URL][DOMAIN_NAME]"
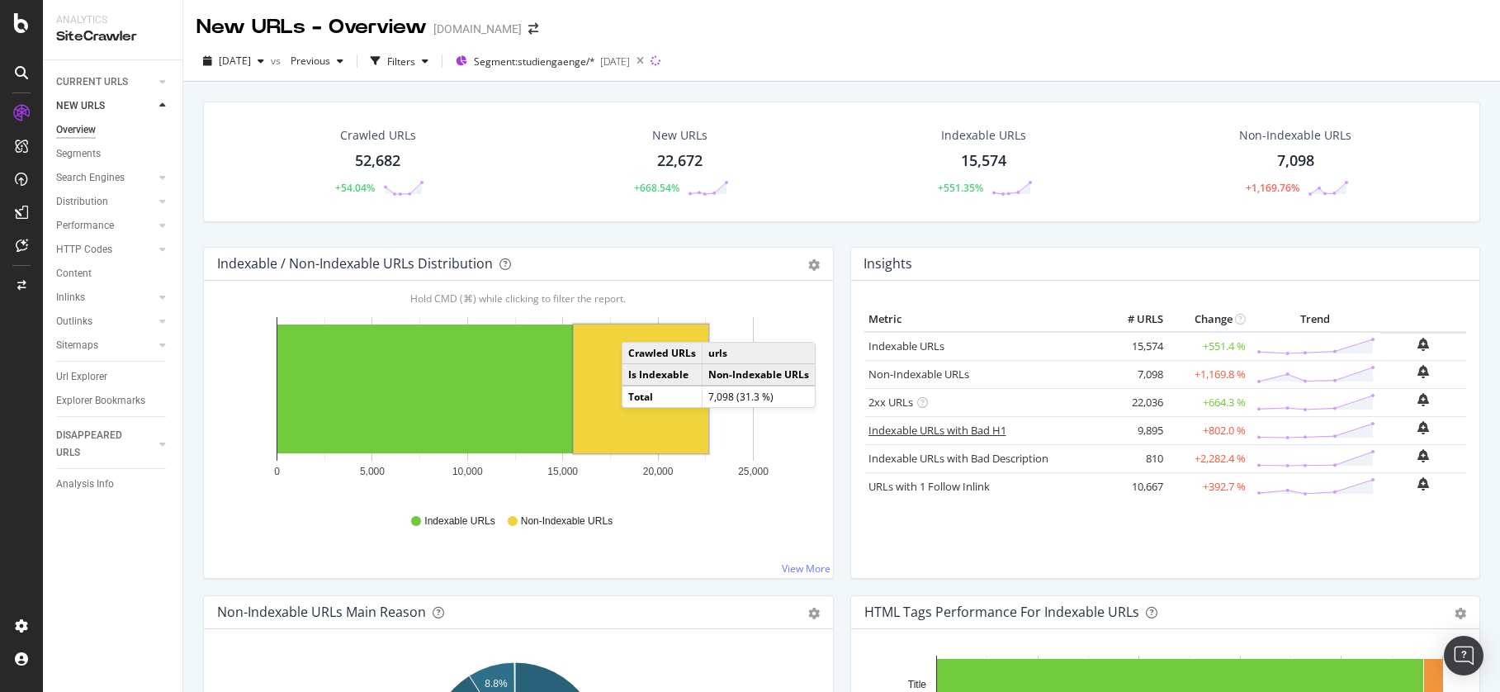
click at [960, 434] on link "Indexable URLs with Bad H1" at bounding box center [938, 430] width 138 height 15
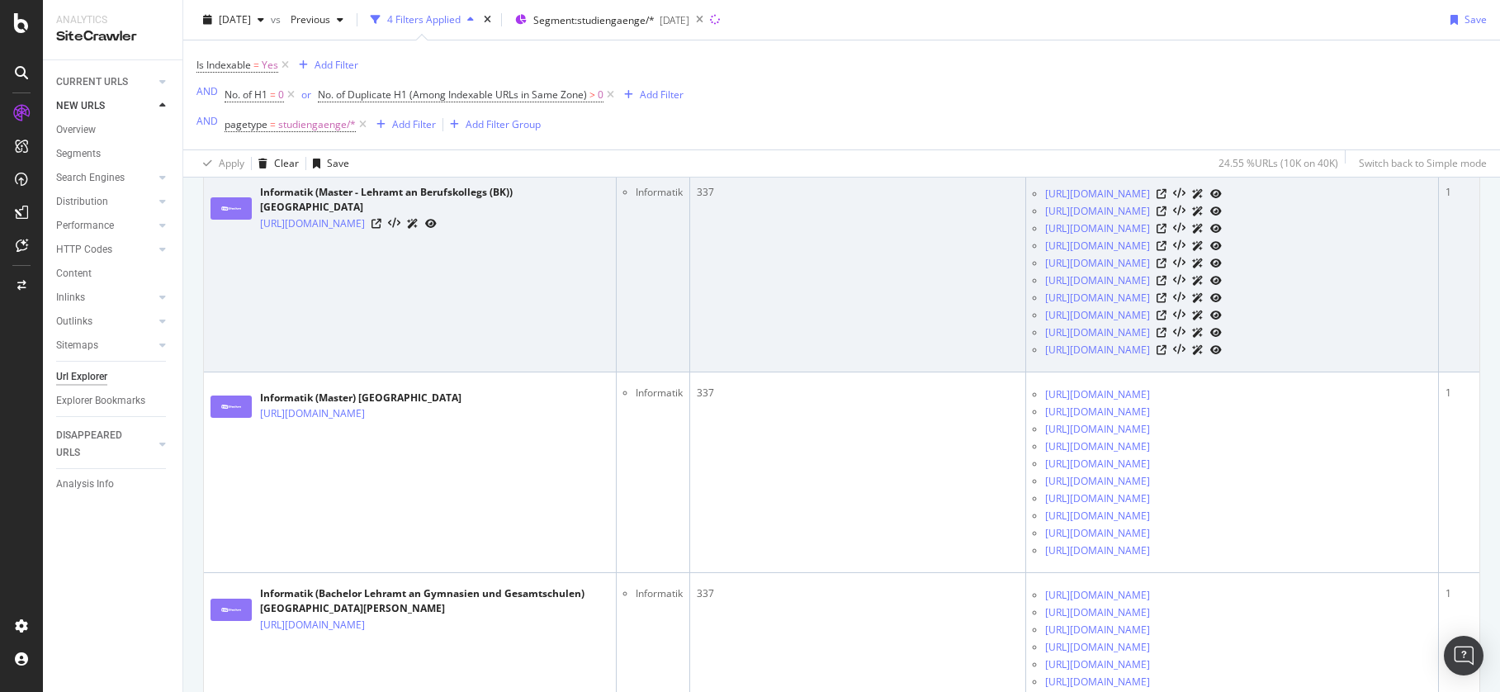
scroll to position [645, 0]
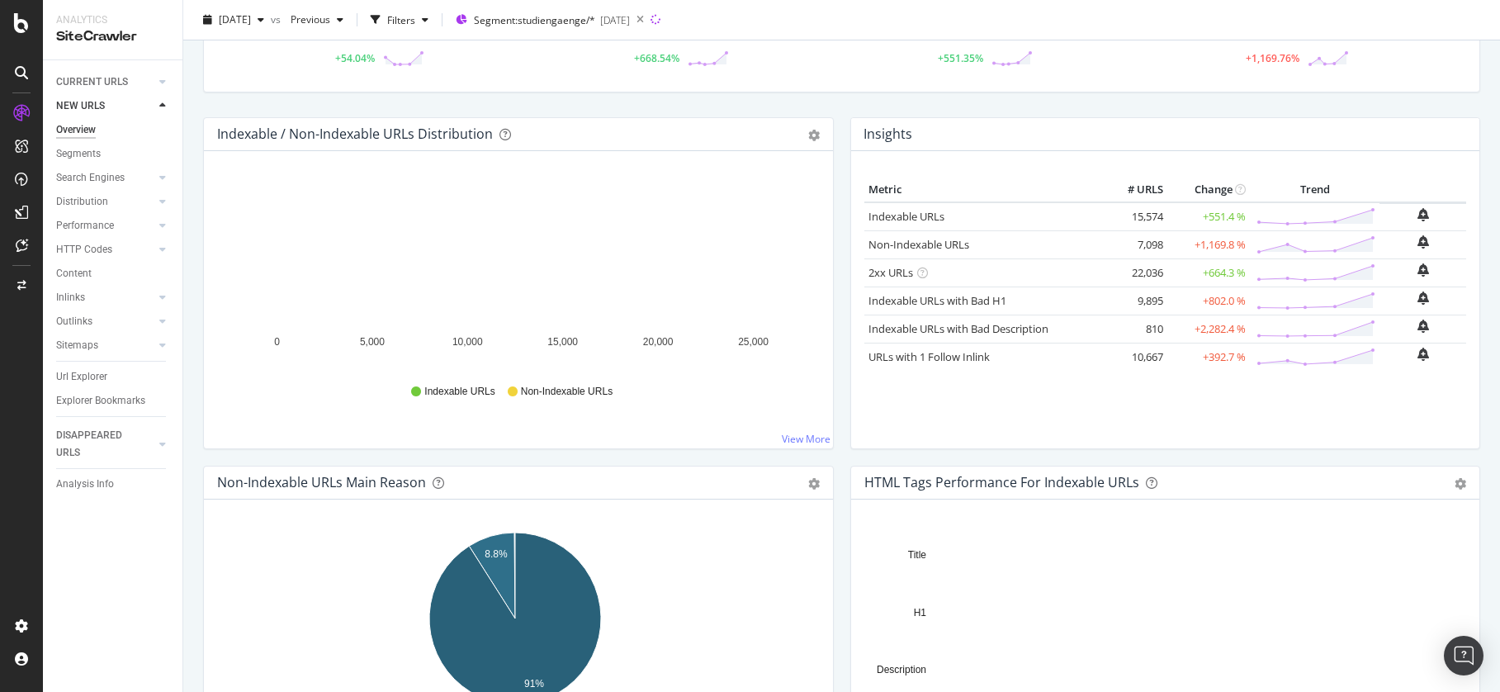
scroll to position [120, 0]
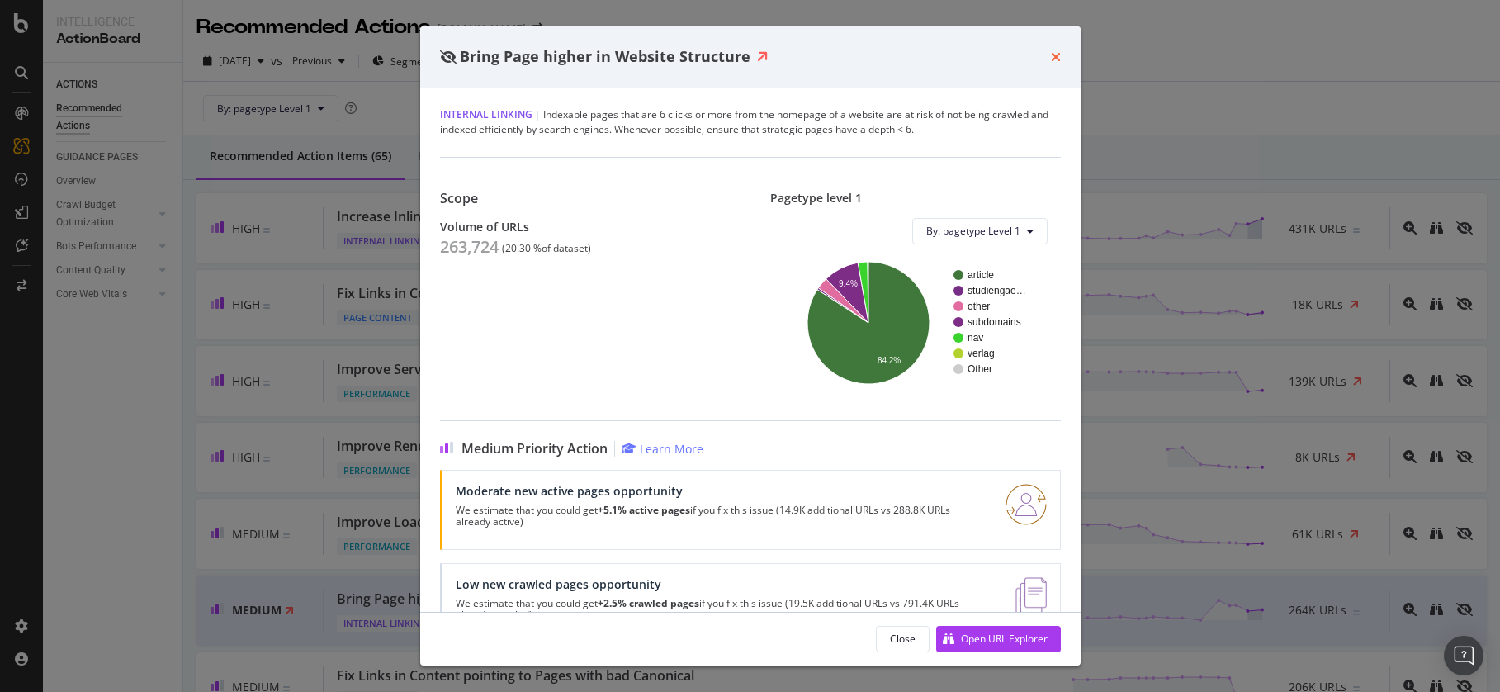
click at [1058, 55] on icon "times" at bounding box center [1056, 56] width 10 height 13
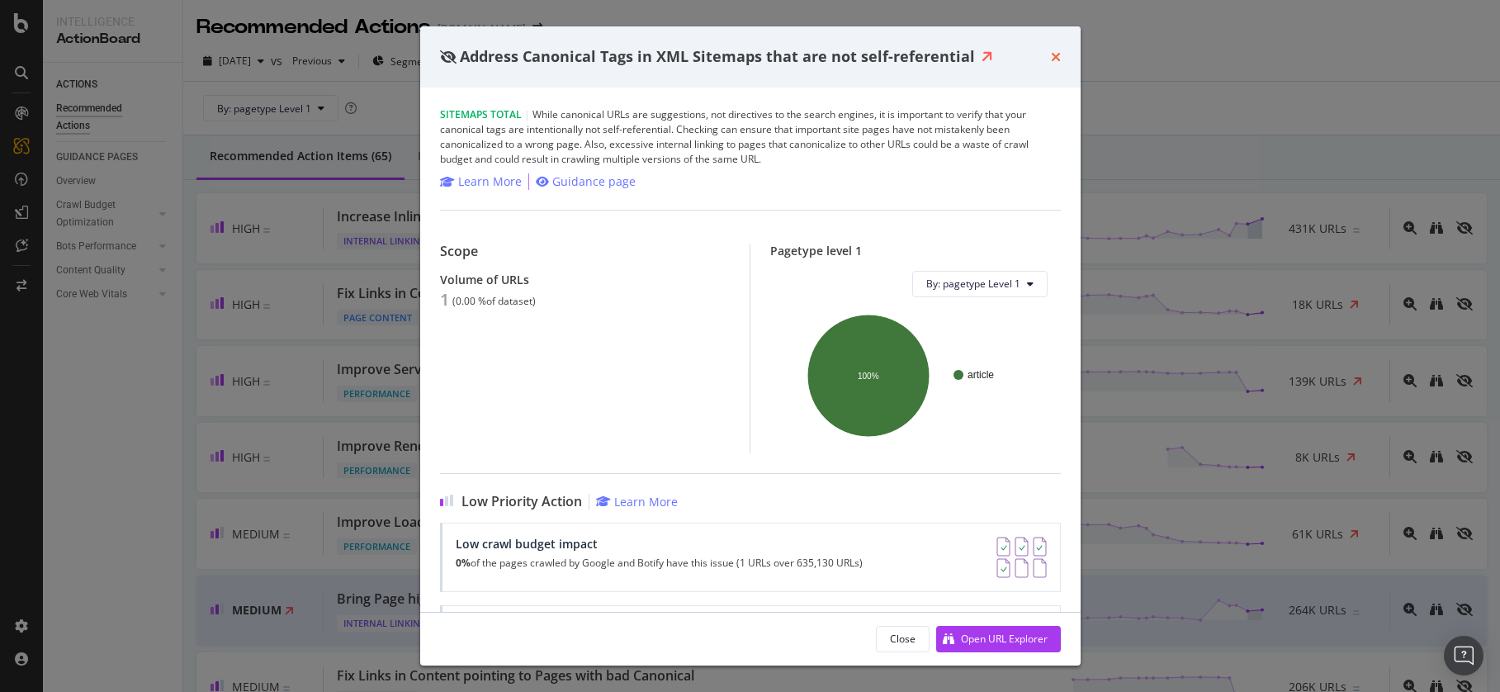
click at [1056, 59] on icon "times" at bounding box center [1056, 56] width 10 height 13
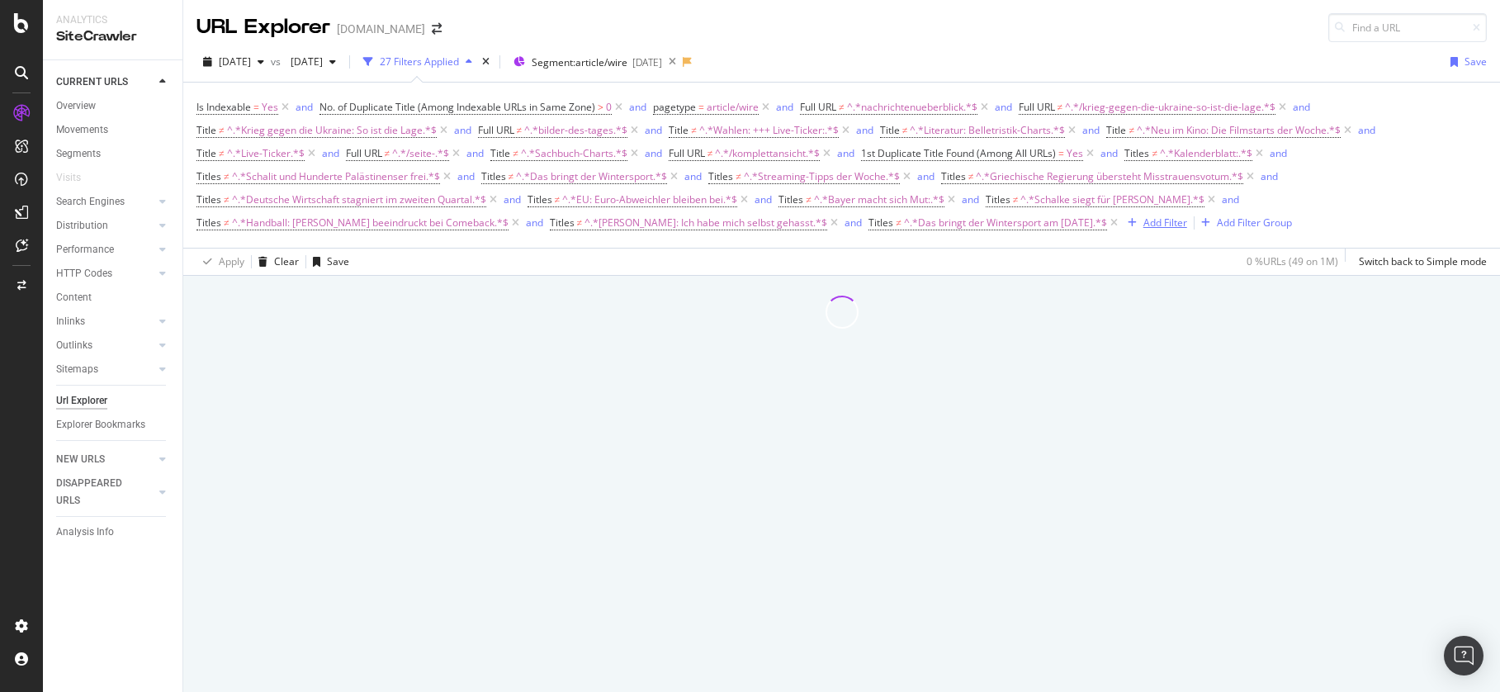
click at [1144, 222] on div "Add Filter" at bounding box center [1166, 223] width 44 height 14
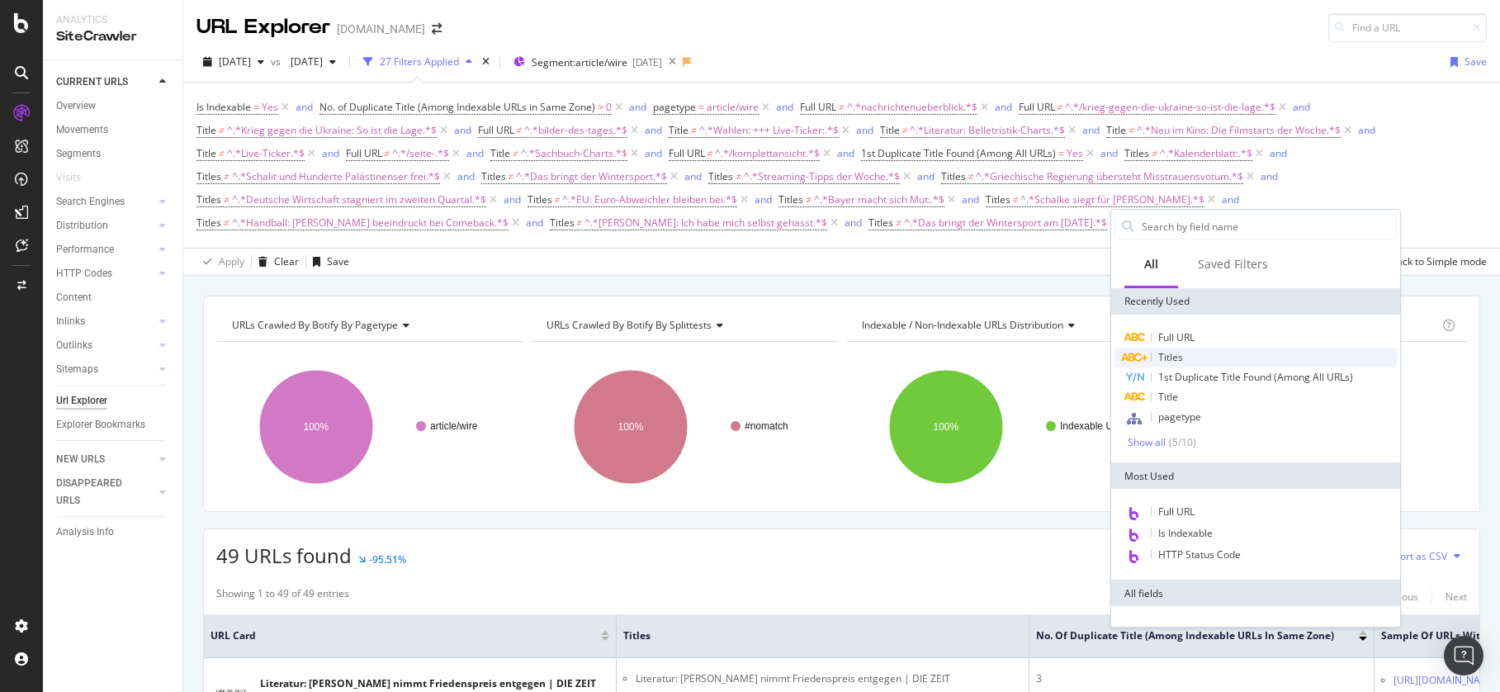
click at [1191, 358] on div "Titles" at bounding box center [1256, 358] width 282 height 20
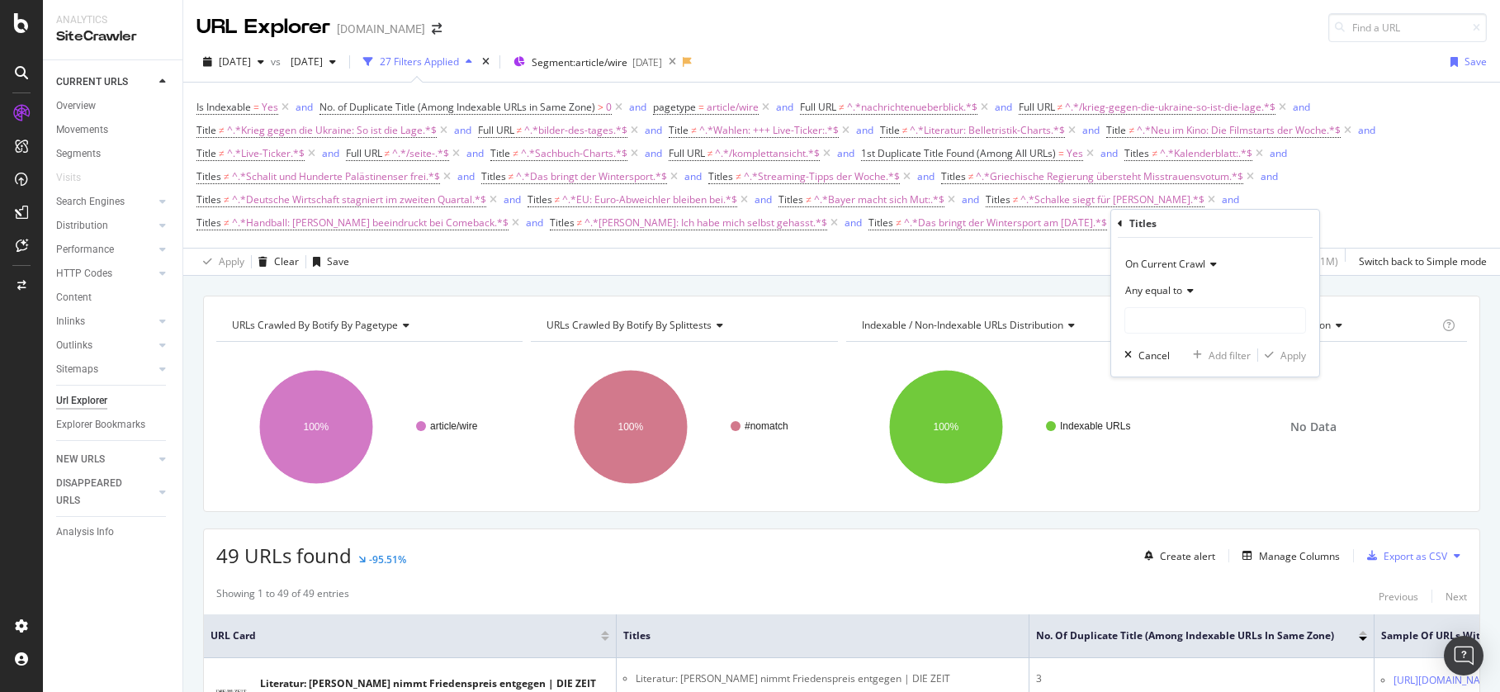
click at [1164, 290] on span "Any equal to" at bounding box center [1154, 290] width 57 height 14
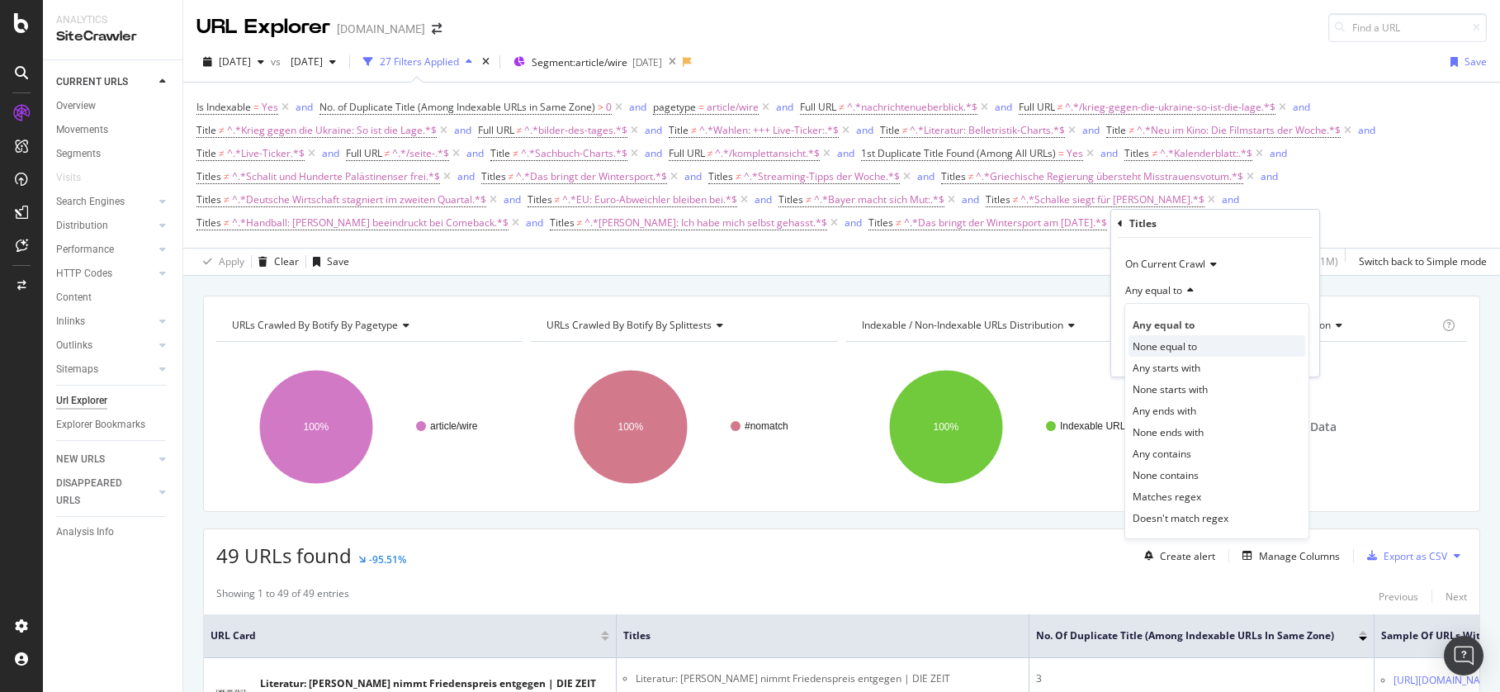
click at [1203, 344] on div "None equal to" at bounding box center [1217, 345] width 177 height 21
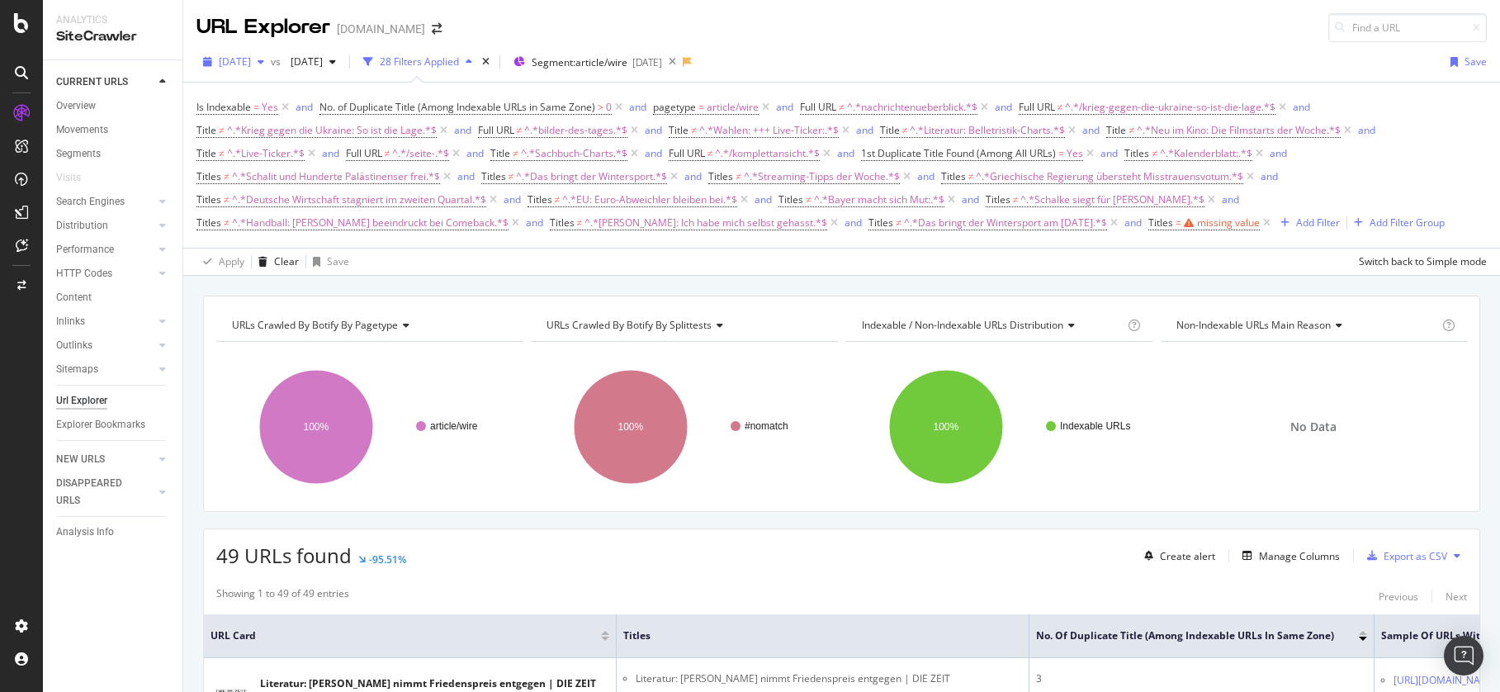
click at [251, 59] on span "[DATE]" at bounding box center [235, 62] width 32 height 14
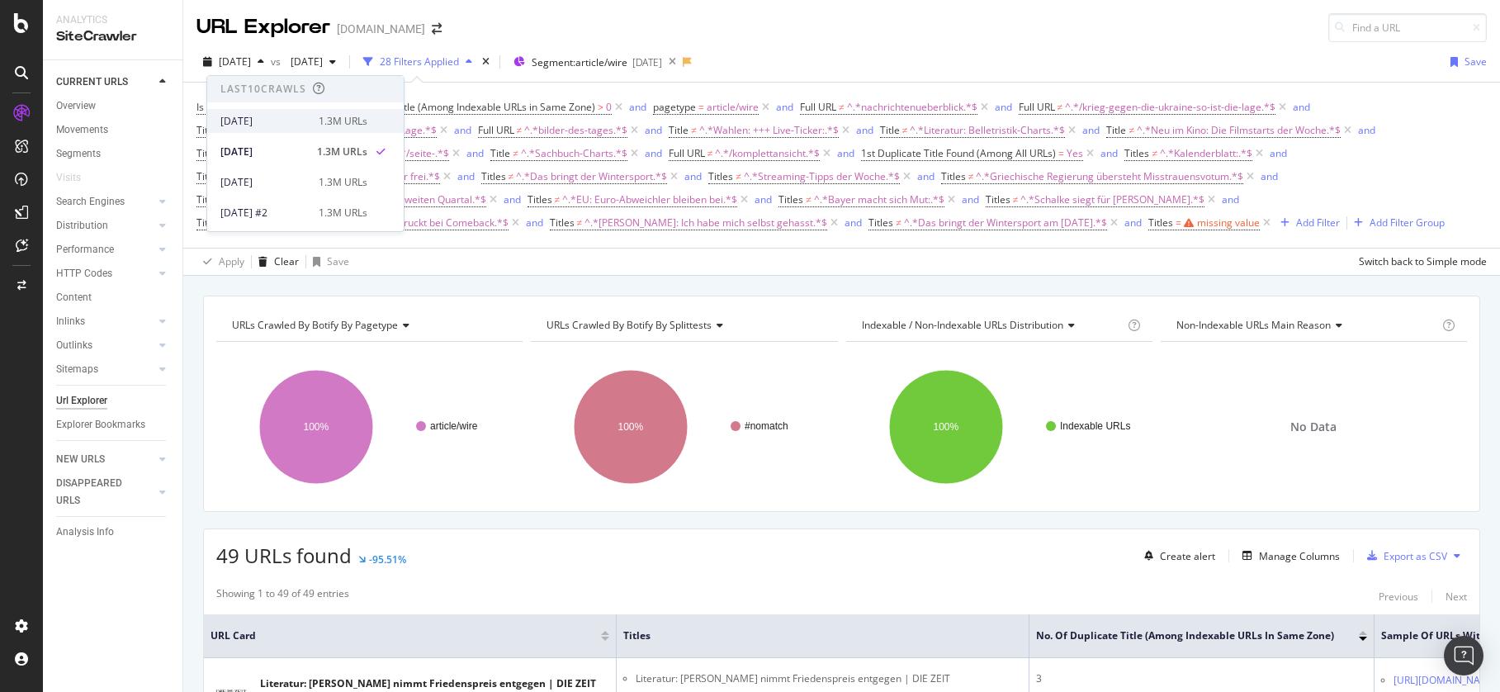
scroll to position [2, 0]
click at [287, 117] on div "[DATE]" at bounding box center [264, 118] width 88 height 15
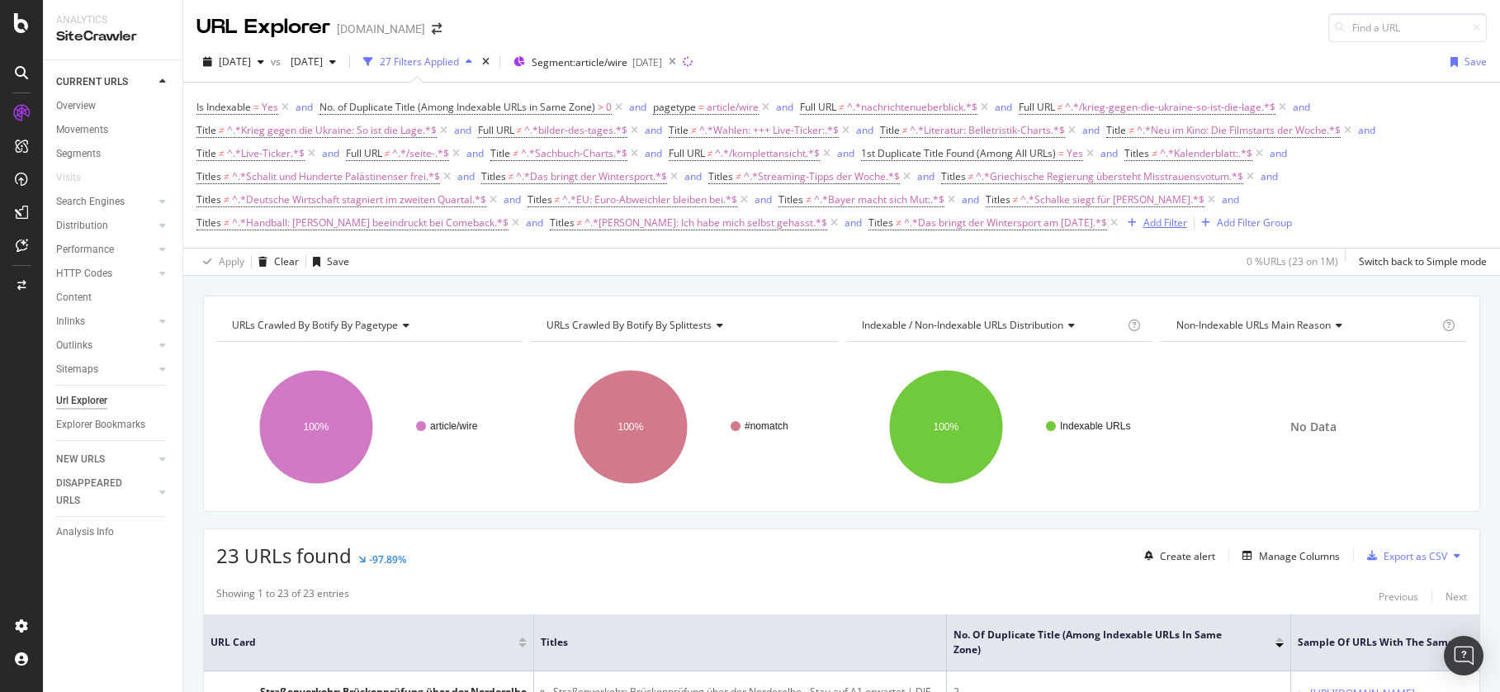
click at [1146, 220] on div "Add Filter" at bounding box center [1166, 223] width 44 height 14
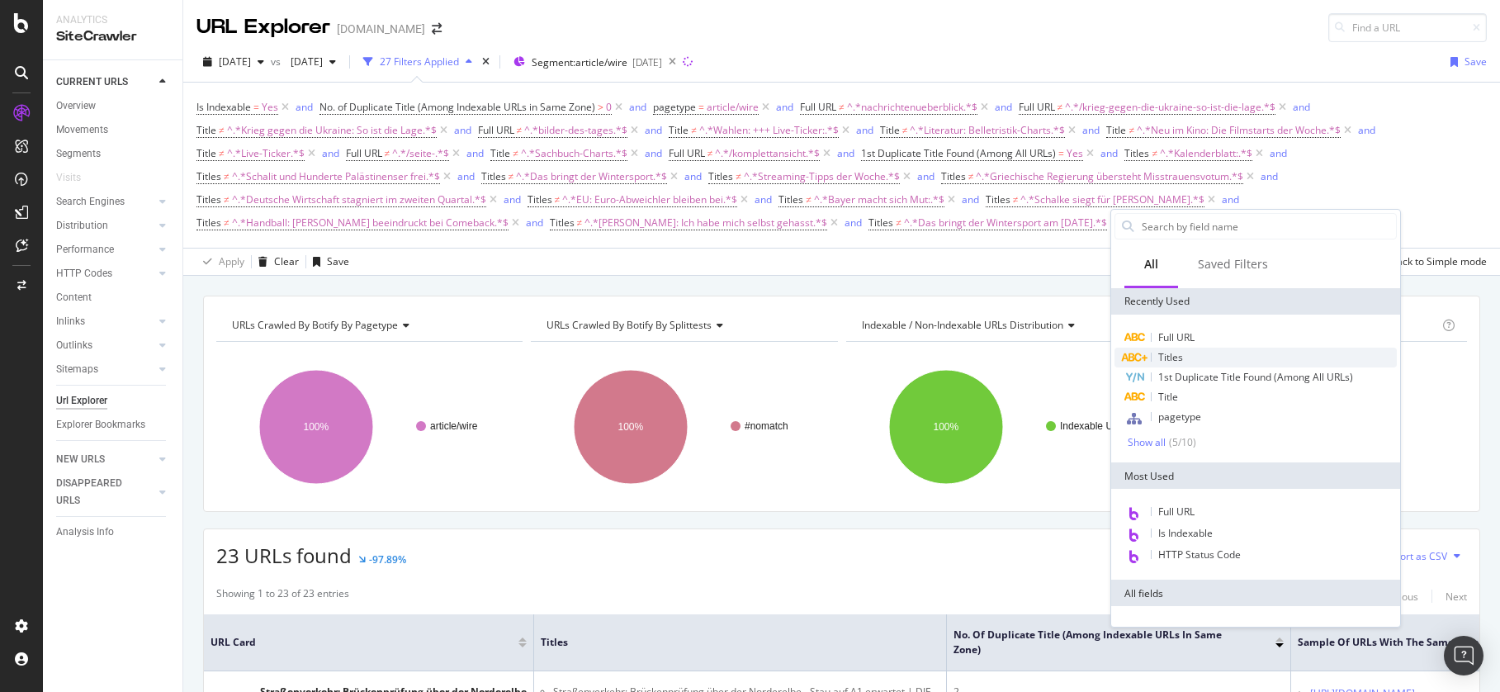
click at [1173, 351] on span "Titles" at bounding box center [1171, 357] width 25 height 14
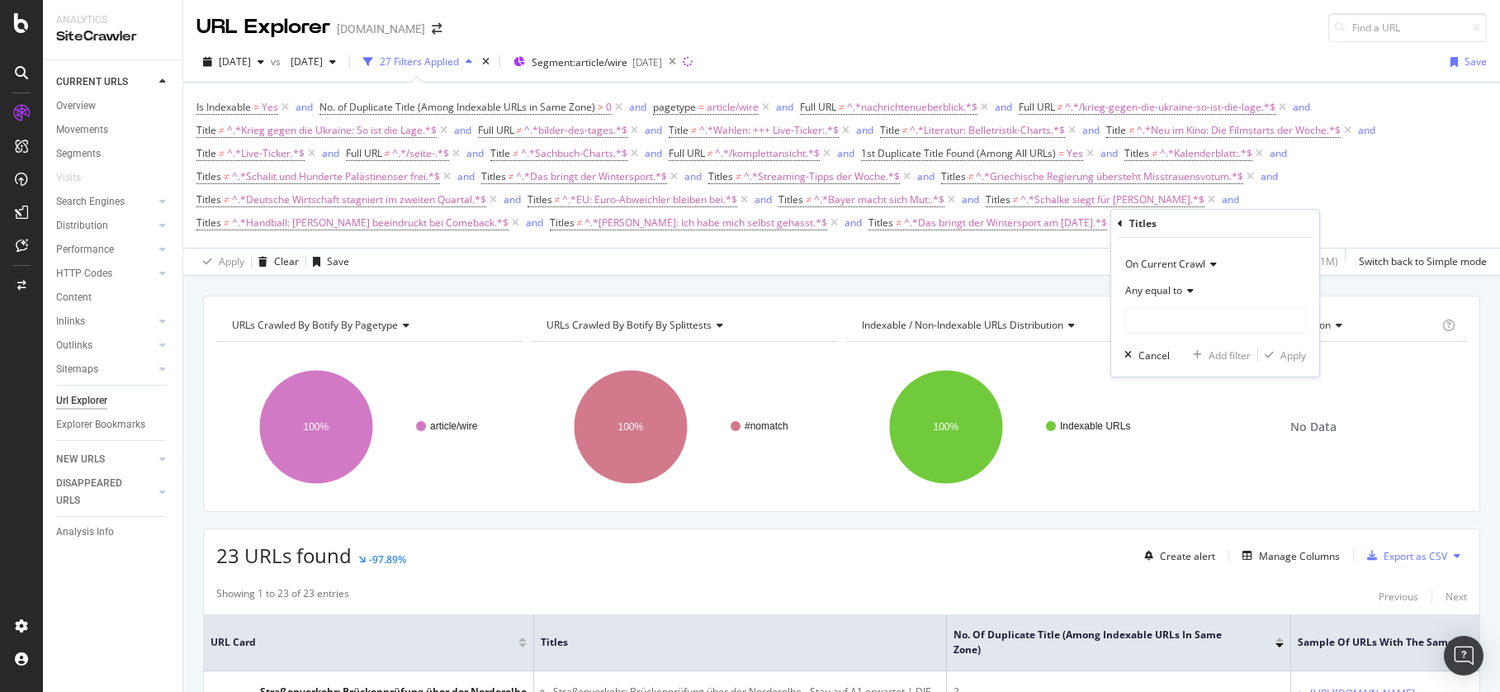
click at [1176, 287] on span "Any equal to" at bounding box center [1154, 290] width 57 height 14
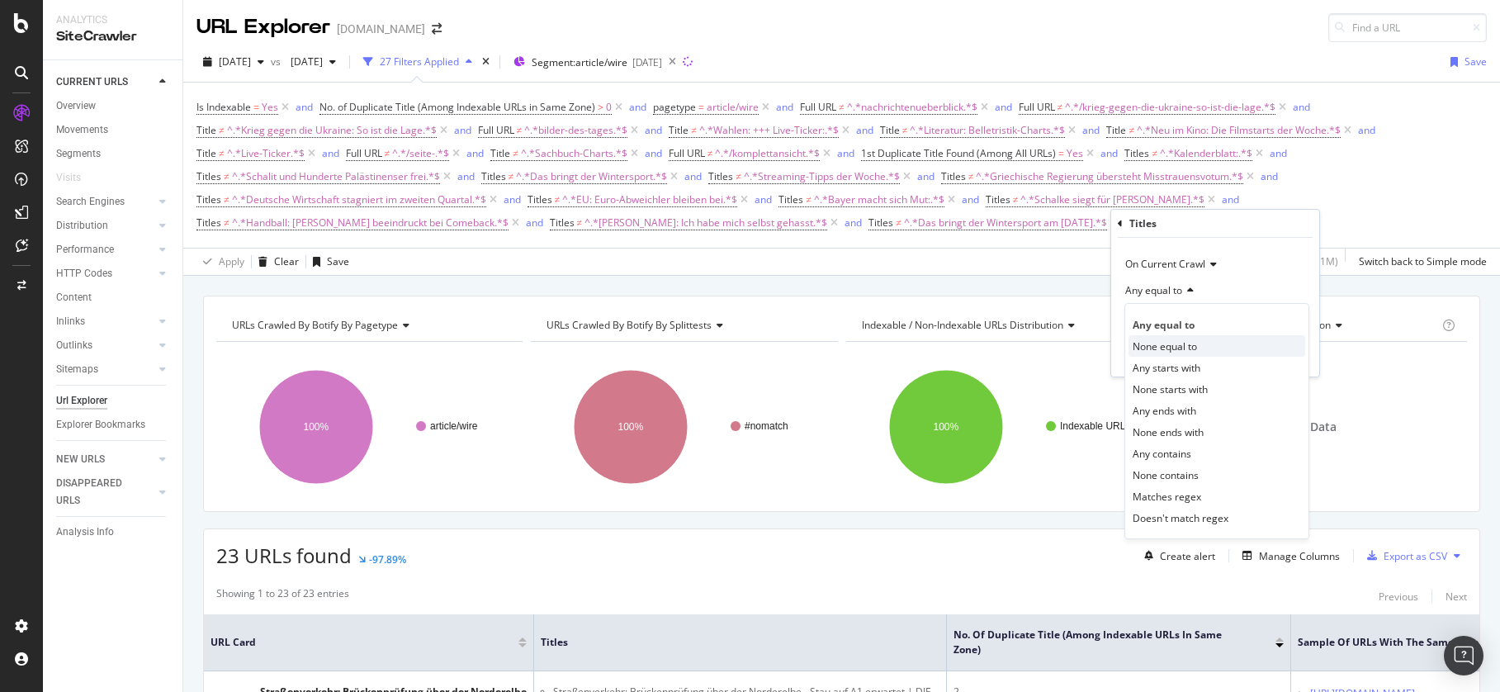
click at [1211, 347] on div "None equal to" at bounding box center [1217, 345] width 177 height 21
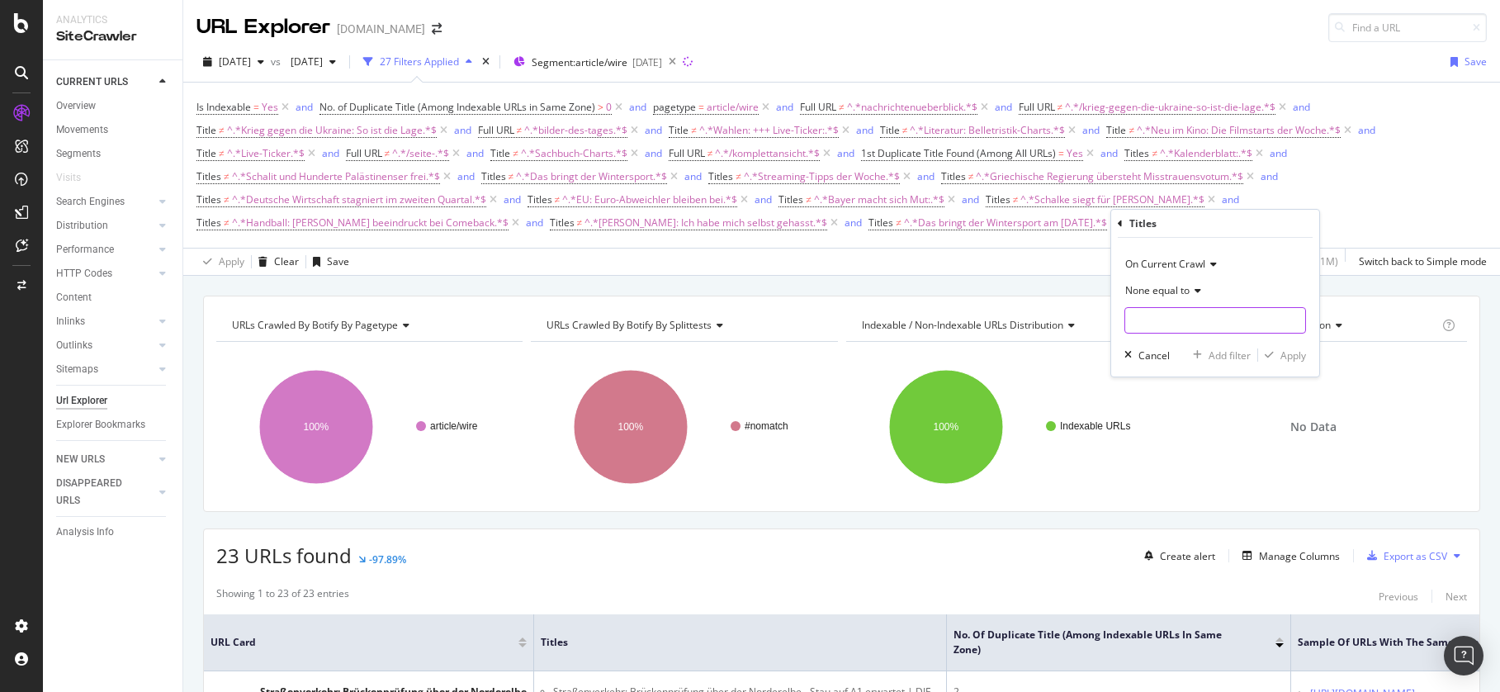
click at [1188, 323] on input "text" at bounding box center [1216, 320] width 180 height 26
paste input "Vier Menschen bei Frontalzusammenstoß schwer verletzt"
type input "Vier Menschen bei Frontalzusammenstoß schwer verletzt"
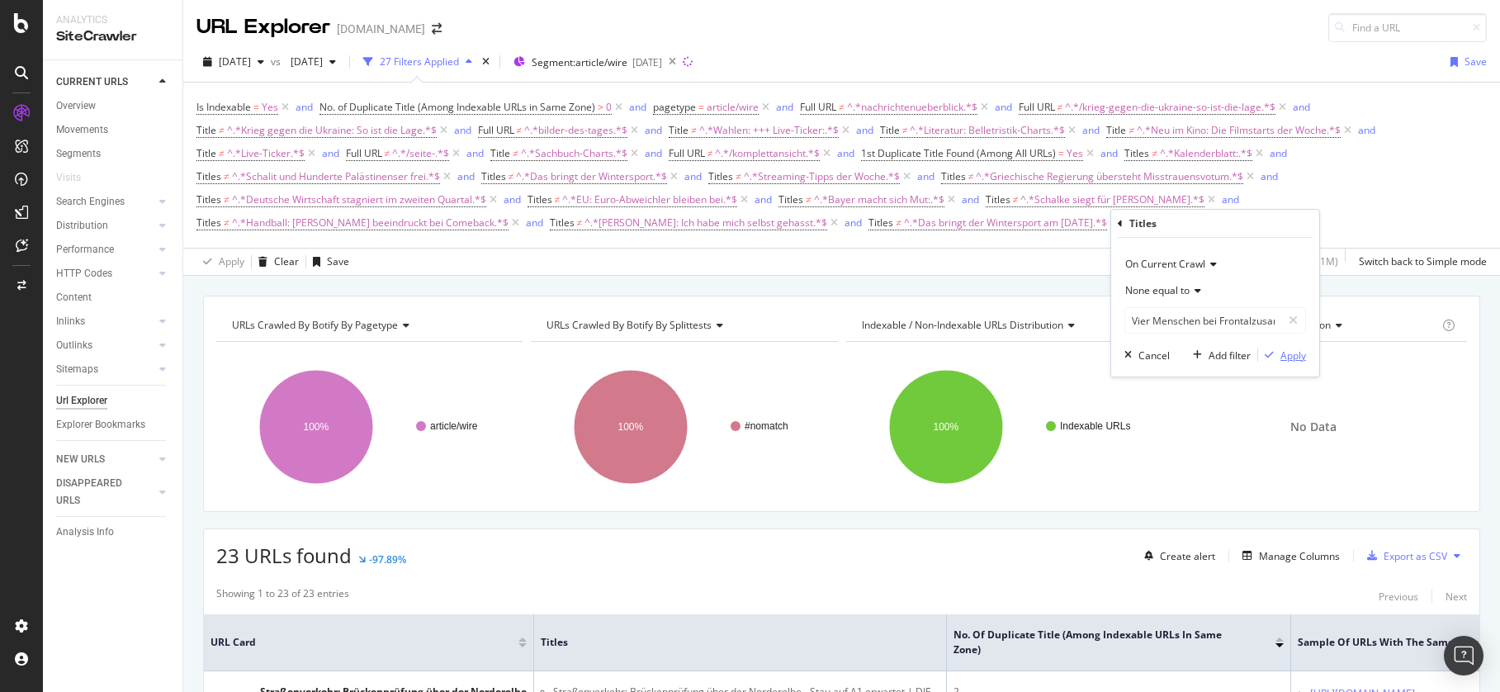
click at [1292, 355] on div "Apply" at bounding box center [1294, 355] width 26 height 14
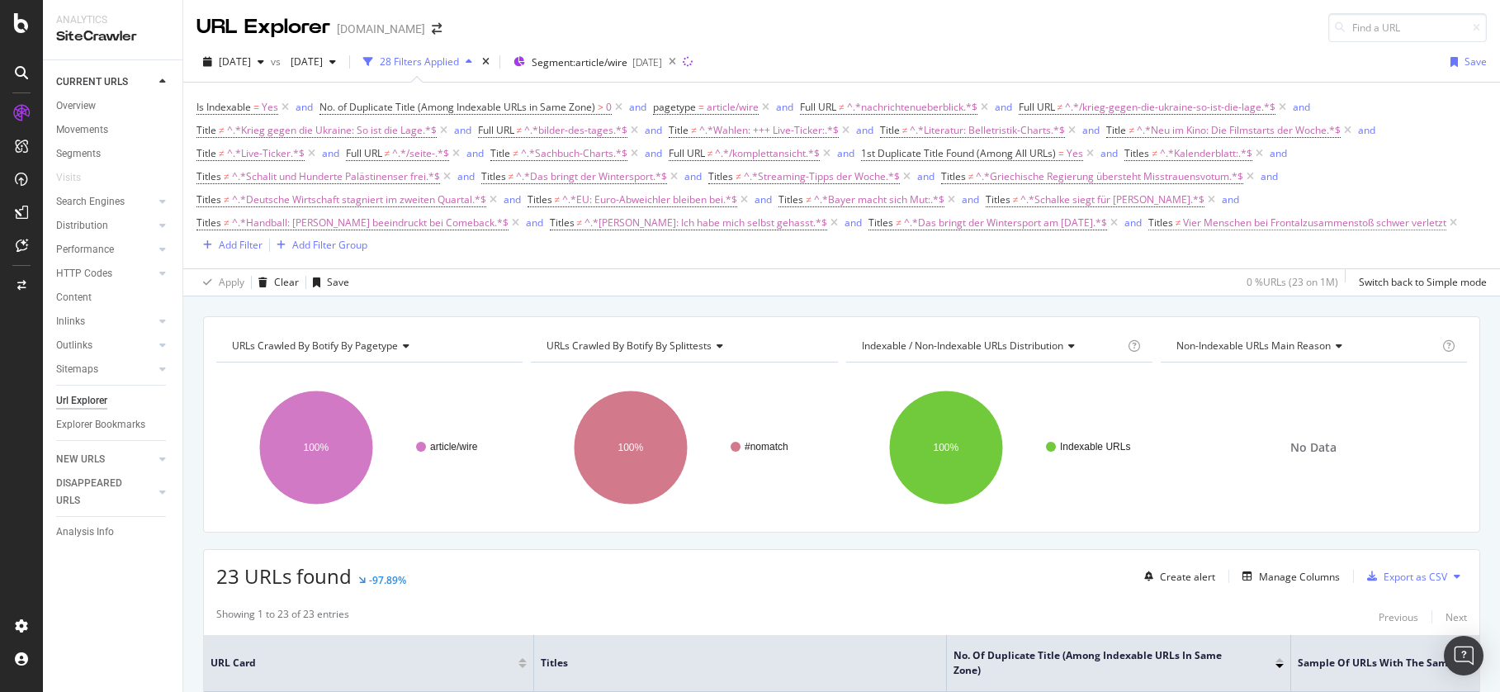
click at [1214, 222] on span "Vier Menschen bei Frontalzusammenstoß schwer verletzt" at bounding box center [1314, 222] width 263 height 23
click at [1247, 318] on input "Vier Menschen bei Frontalzusammenstoß schwer verletzt" at bounding box center [1231, 318] width 156 height 26
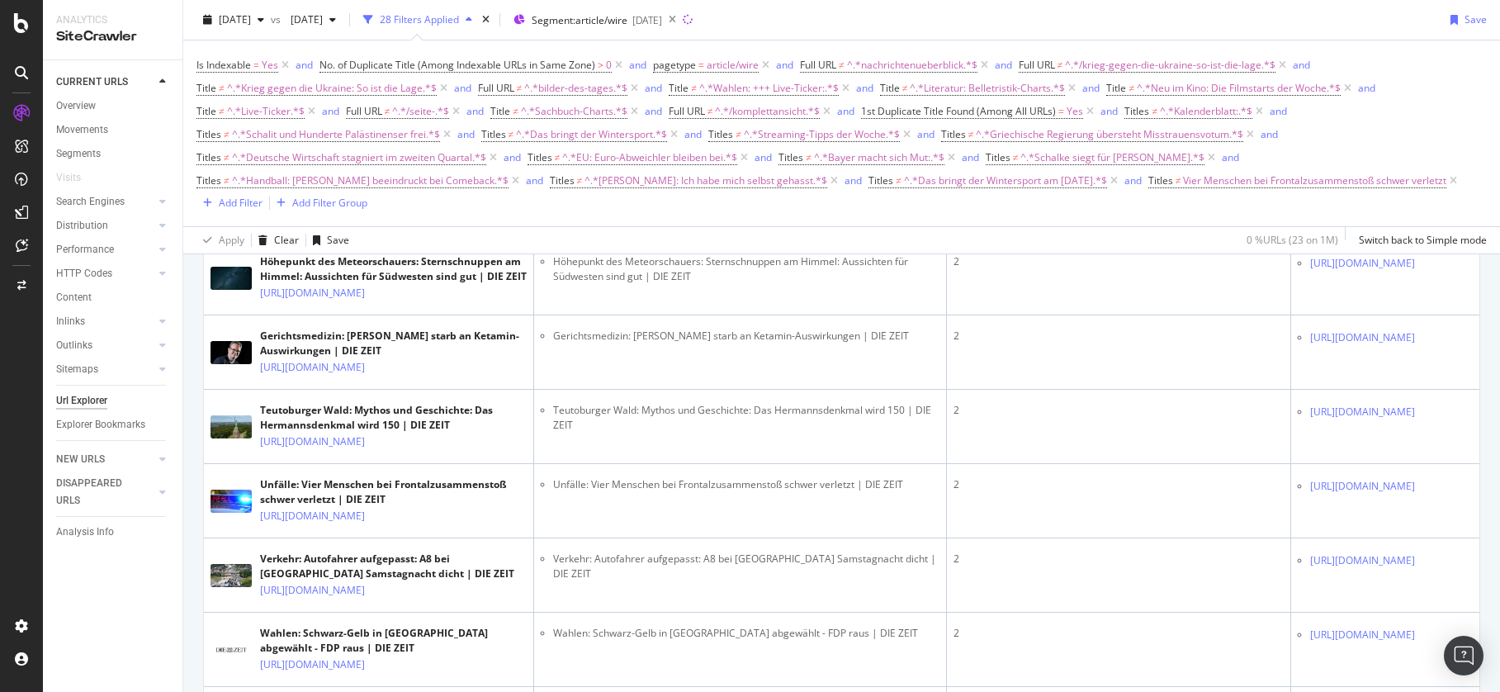
scroll to position [953, 0]
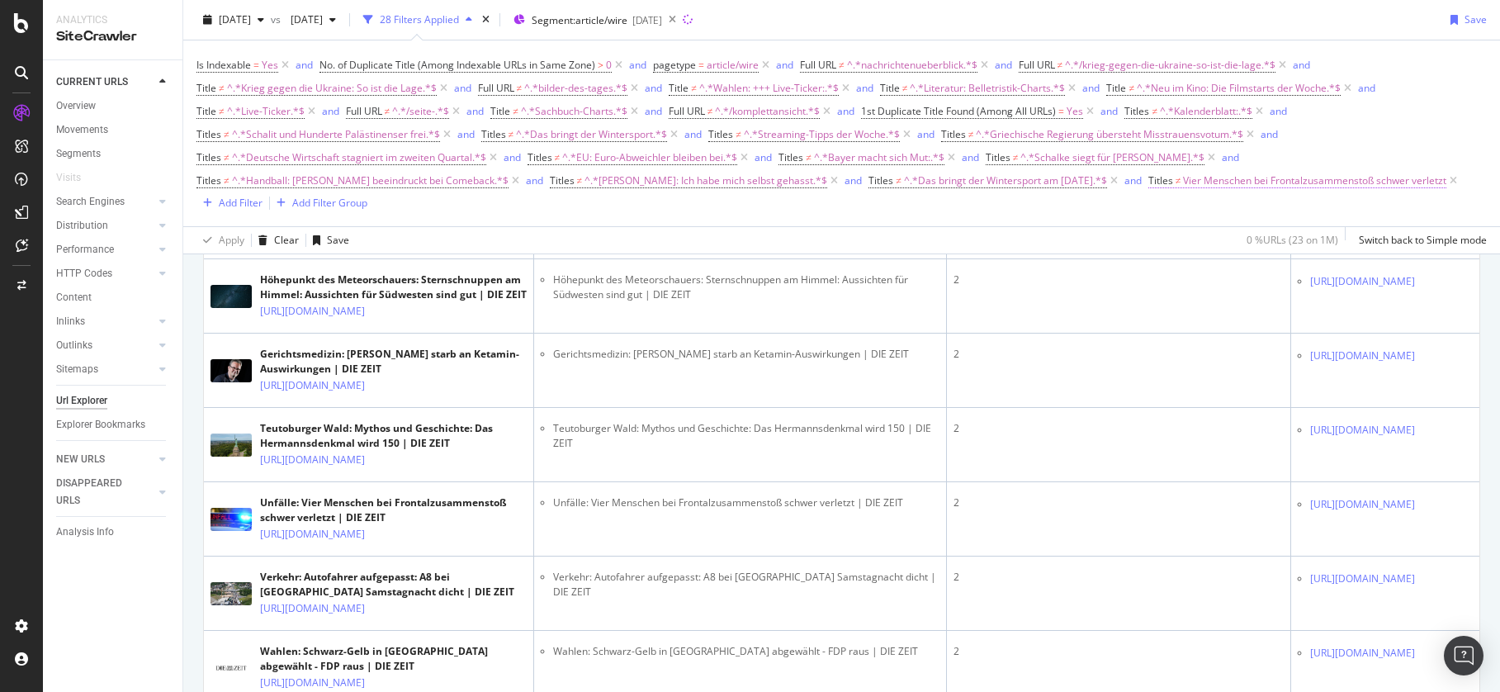
click at [1243, 178] on span "Vier Menschen bei Frontalzusammenstoß schwer verletzt" at bounding box center [1314, 180] width 263 height 23
click at [1206, 244] on span "None equal to" at bounding box center [1185, 246] width 64 height 14
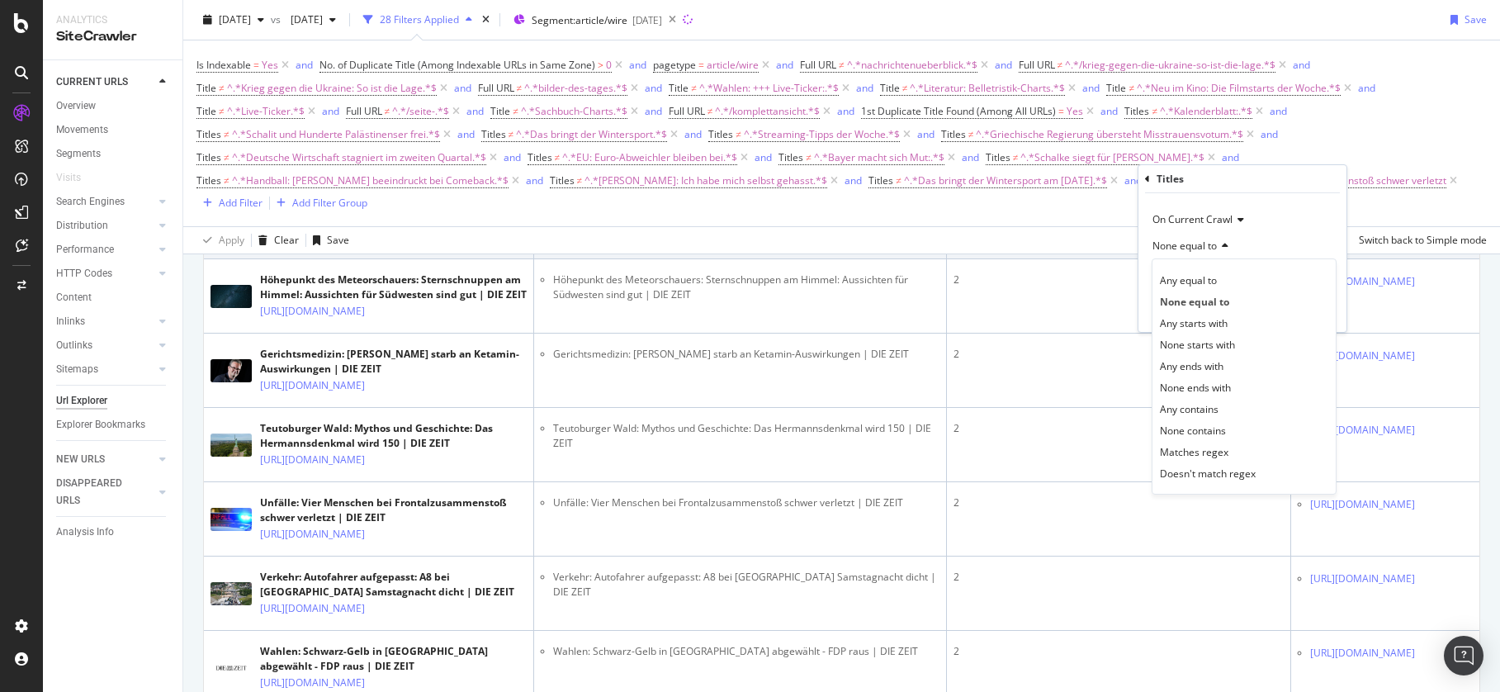
click at [1223, 431] on span "None contains" at bounding box center [1193, 431] width 66 height 14
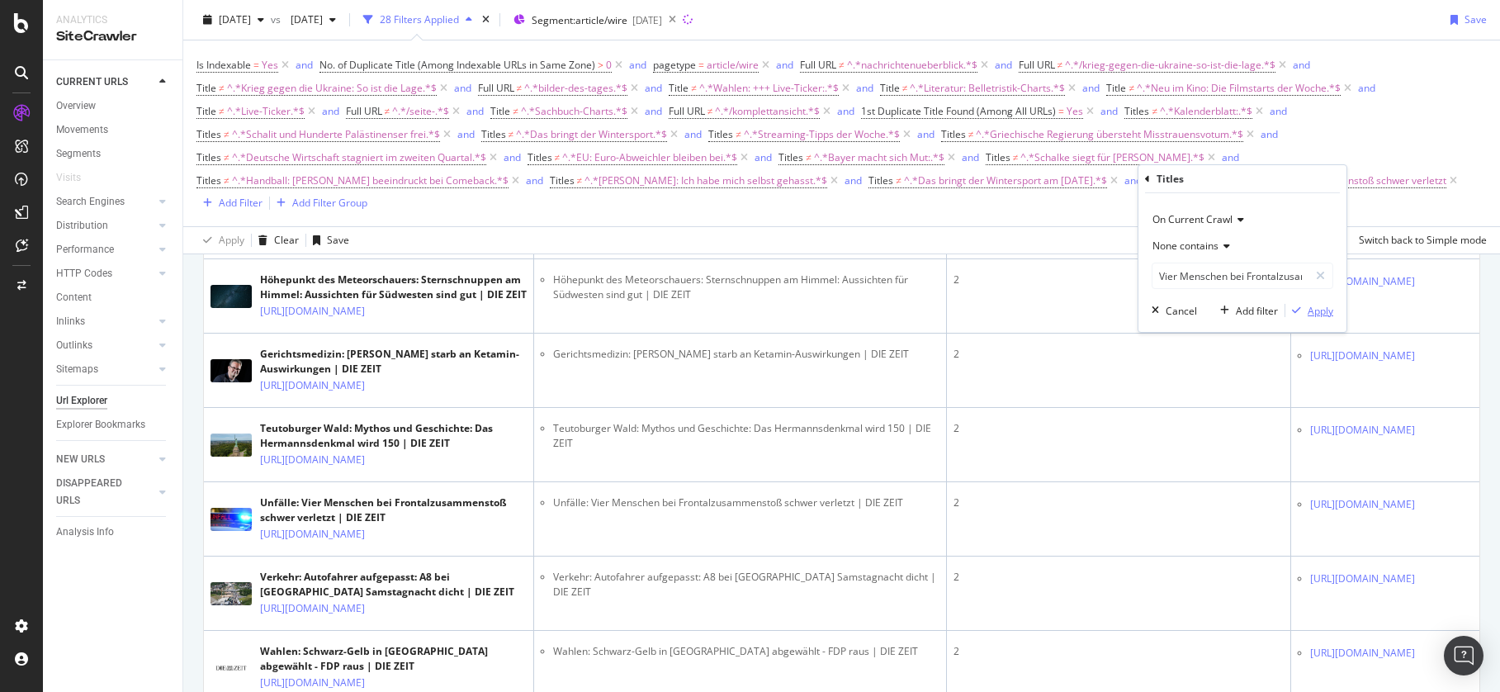
click at [1319, 313] on div "Apply" at bounding box center [1321, 311] width 26 height 14
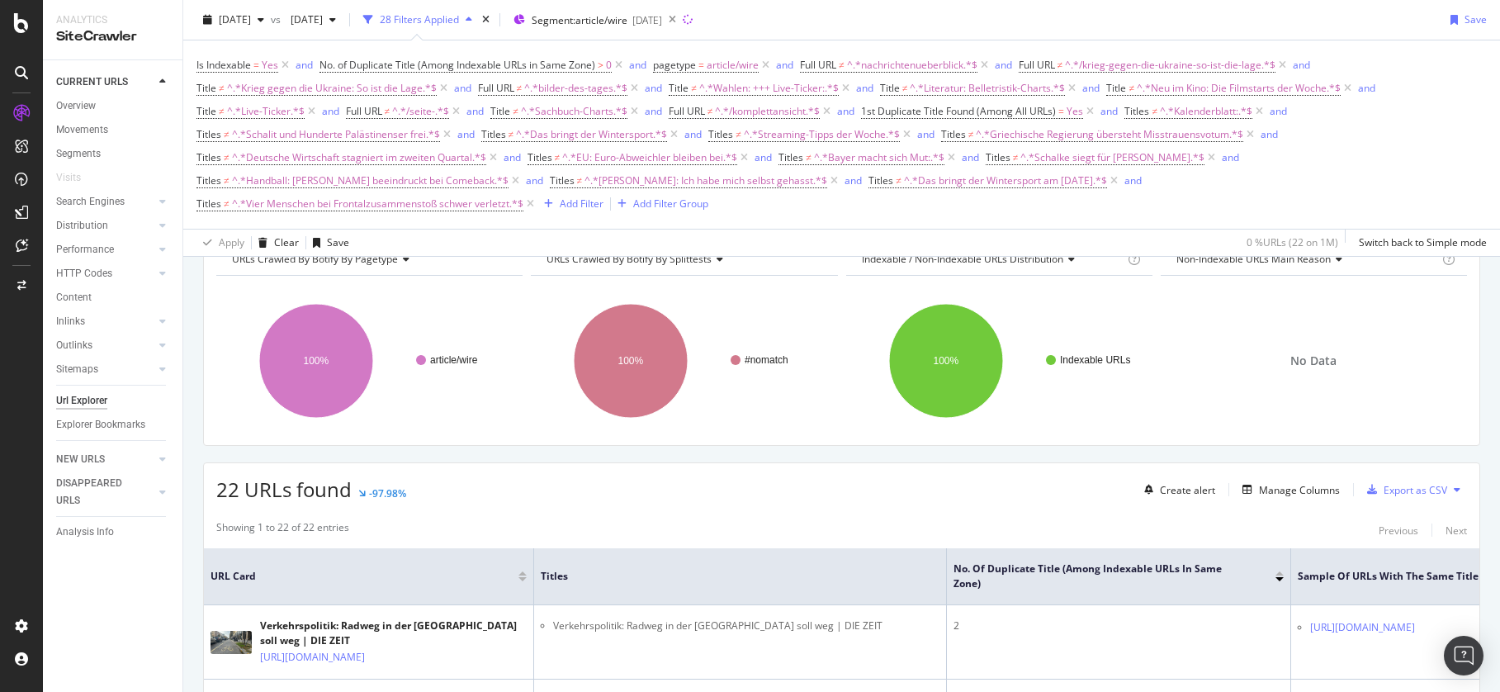
scroll to position [88, 0]
click at [574, 201] on div "Add Filter" at bounding box center [582, 204] width 44 height 14
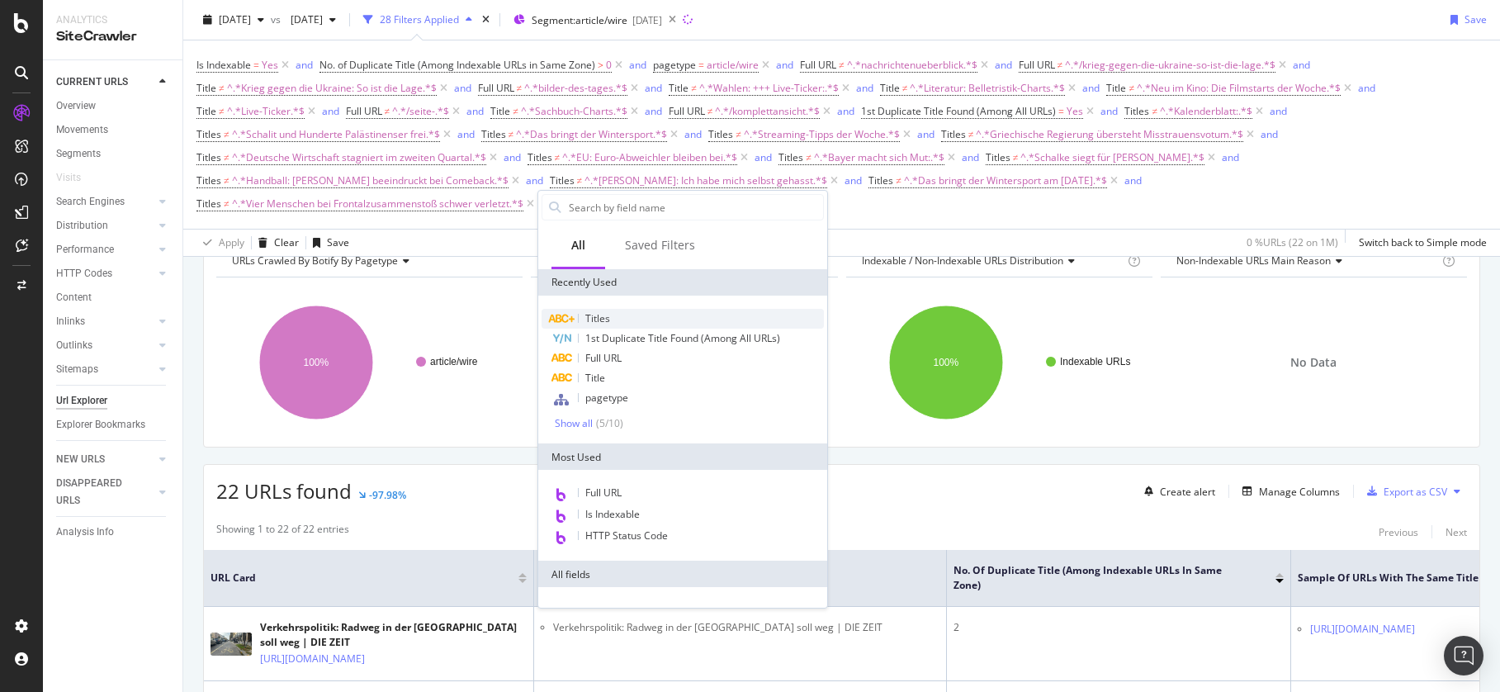
click at [609, 319] on div "Titles" at bounding box center [683, 319] width 282 height 20
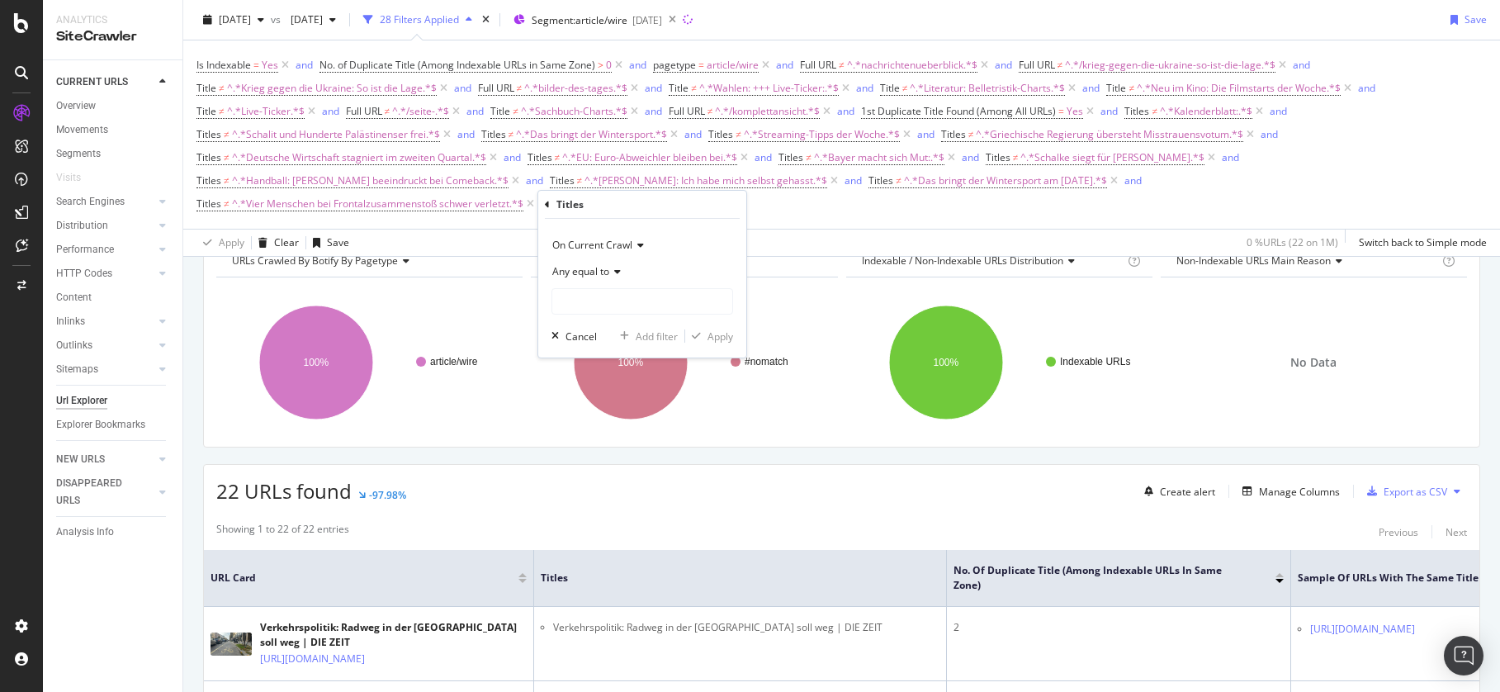
click at [619, 268] on icon at bounding box center [615, 272] width 12 height 10
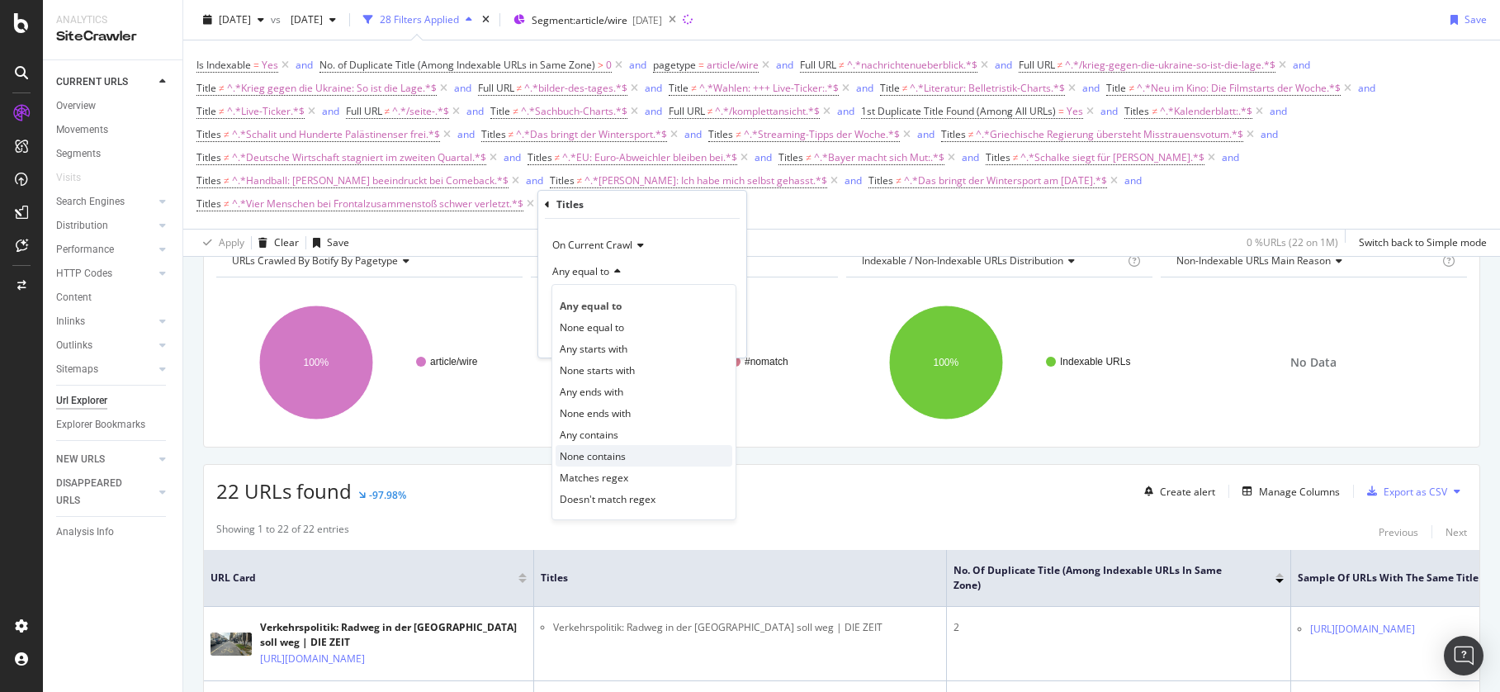
click at [636, 456] on div "None contains" at bounding box center [644, 455] width 177 height 21
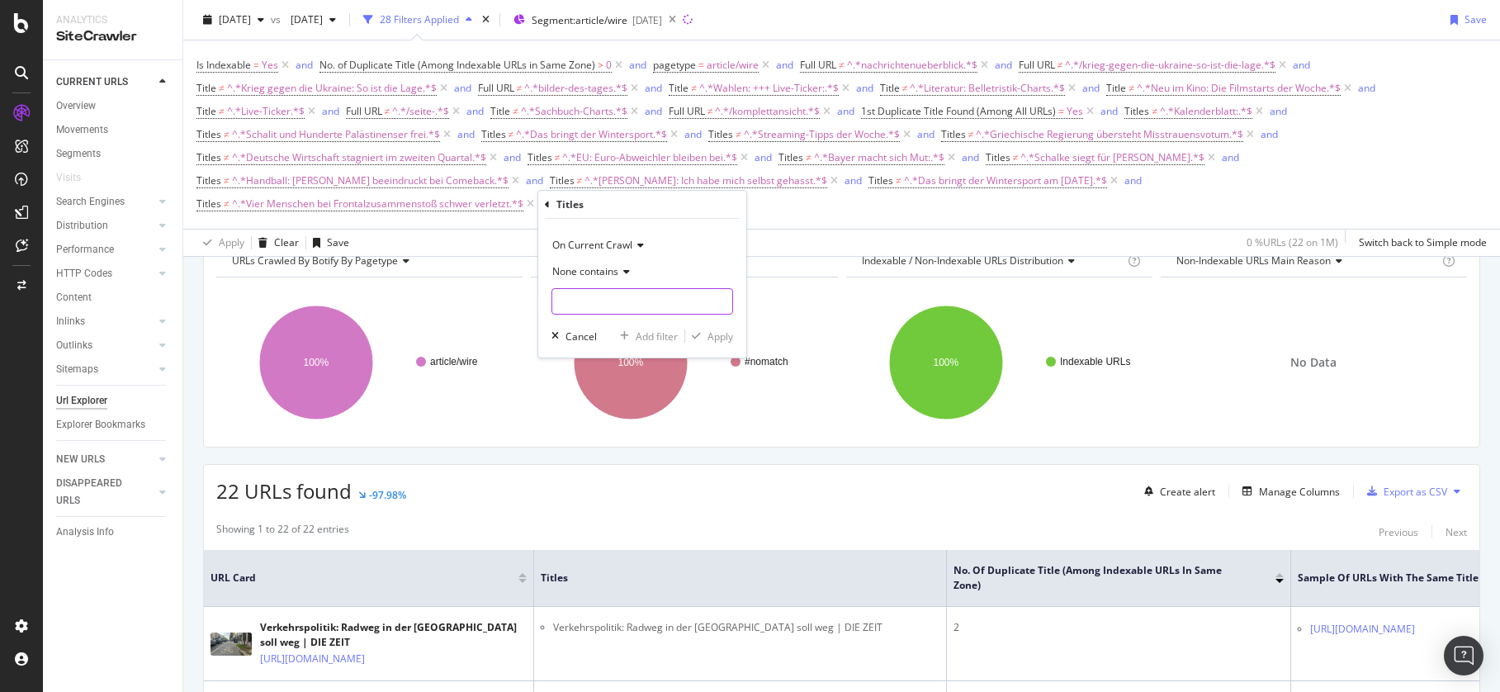
click at [633, 298] on input "text" at bounding box center [642, 301] width 180 height 26
paste input "Radweg in der [GEOGRAPHIC_DATA] soll weg"
type input "Radweg in der [GEOGRAPHIC_DATA] soll weg"
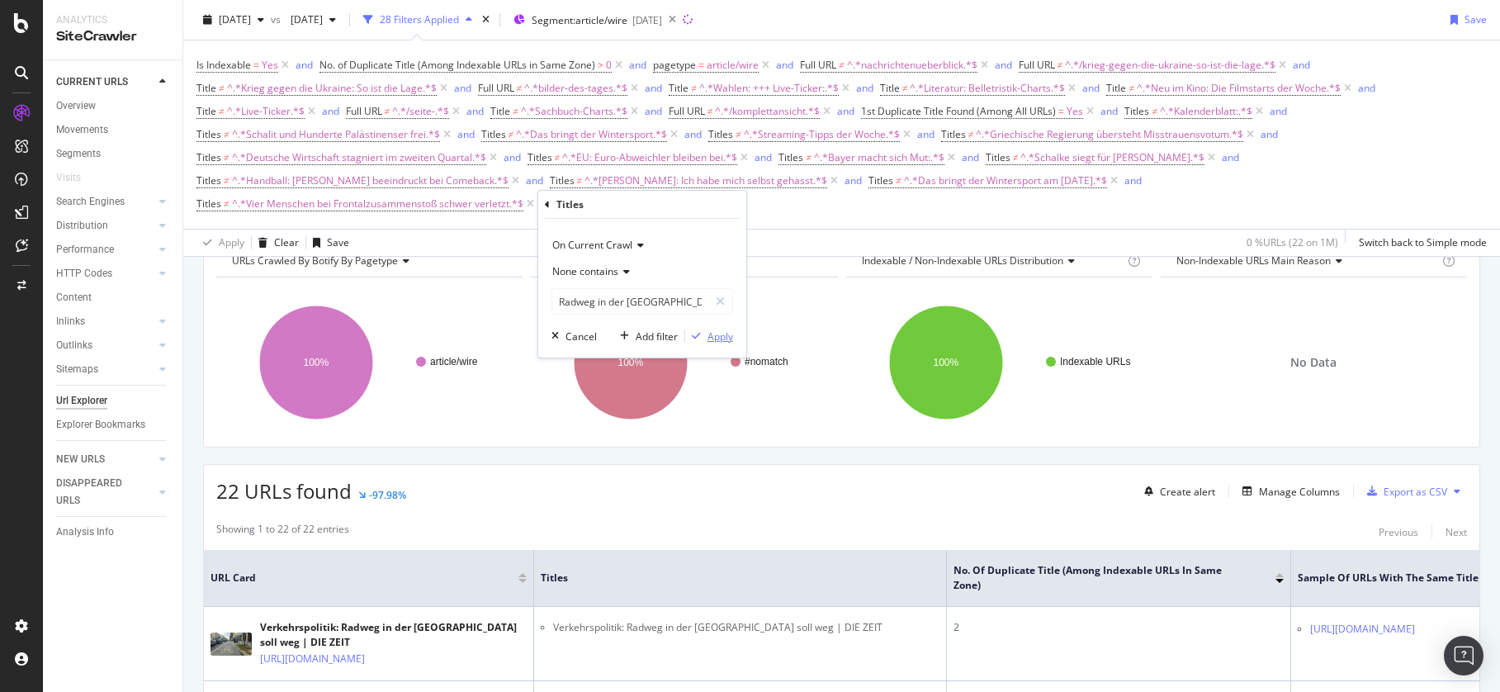
click at [727, 339] on div "Apply" at bounding box center [721, 336] width 26 height 14
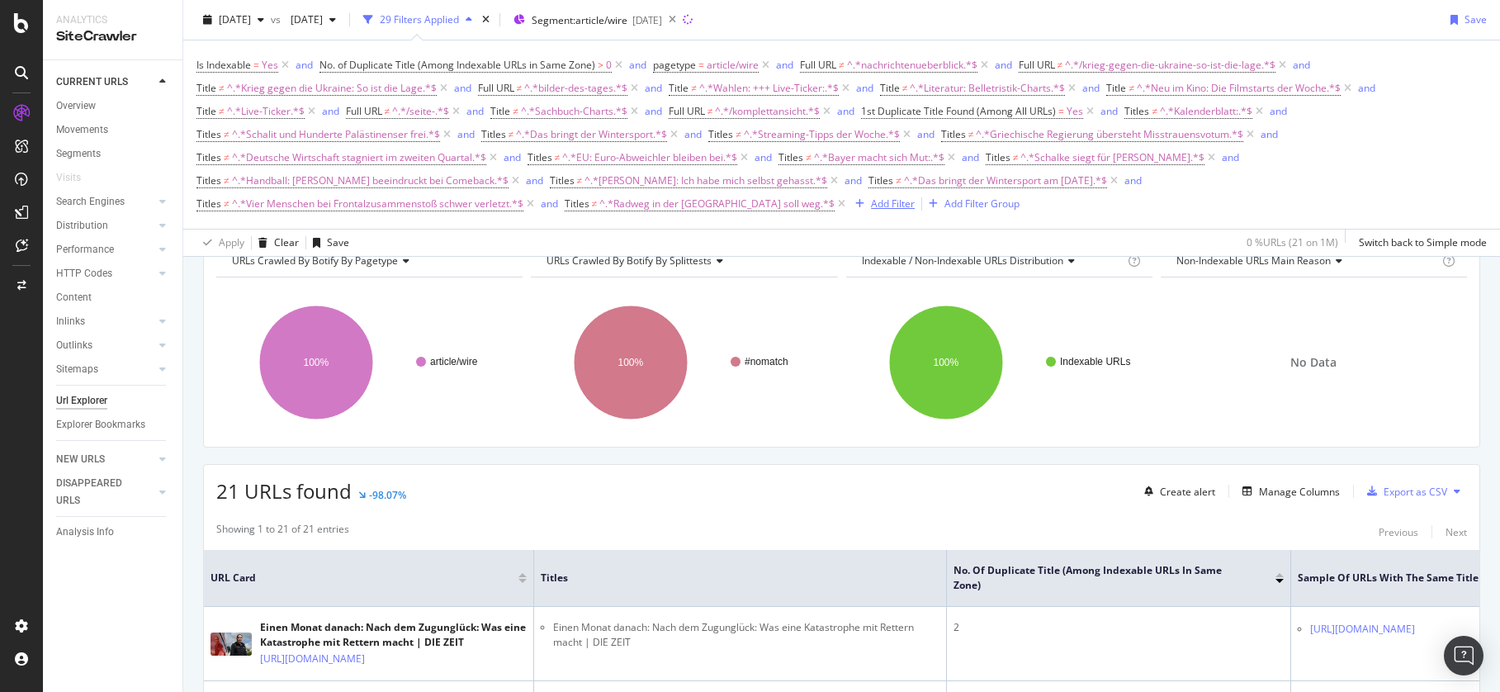
click at [871, 201] on div "Add Filter" at bounding box center [893, 204] width 44 height 14
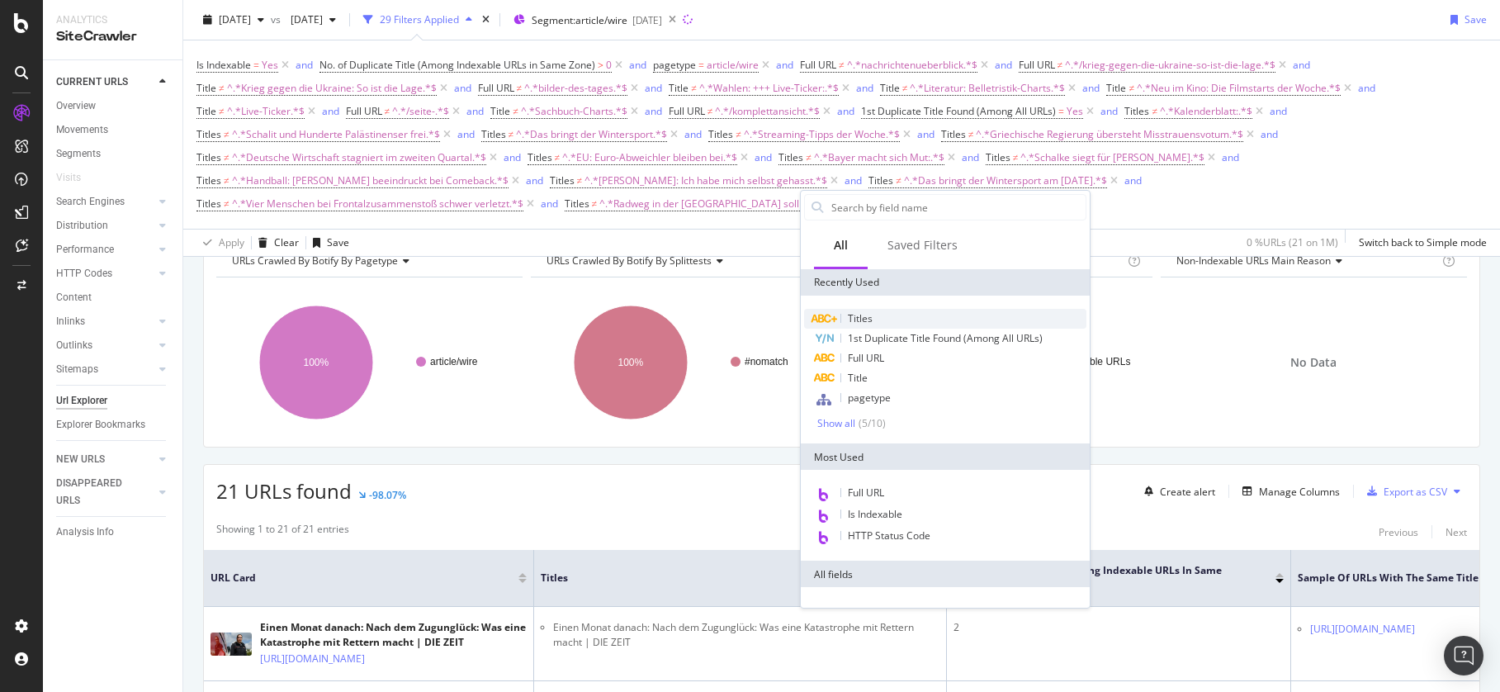
click at [901, 317] on div "Titles" at bounding box center [945, 319] width 282 height 20
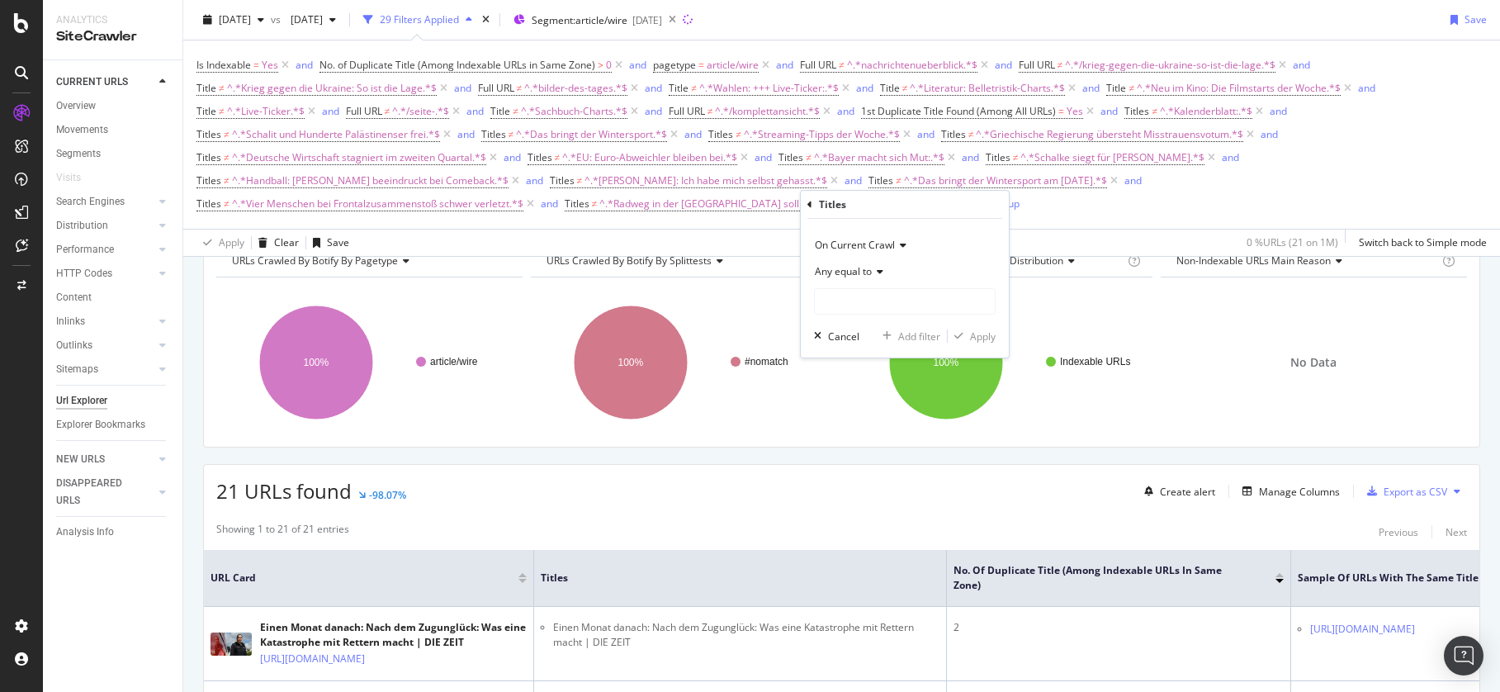
click at [874, 272] on icon at bounding box center [878, 272] width 12 height 10
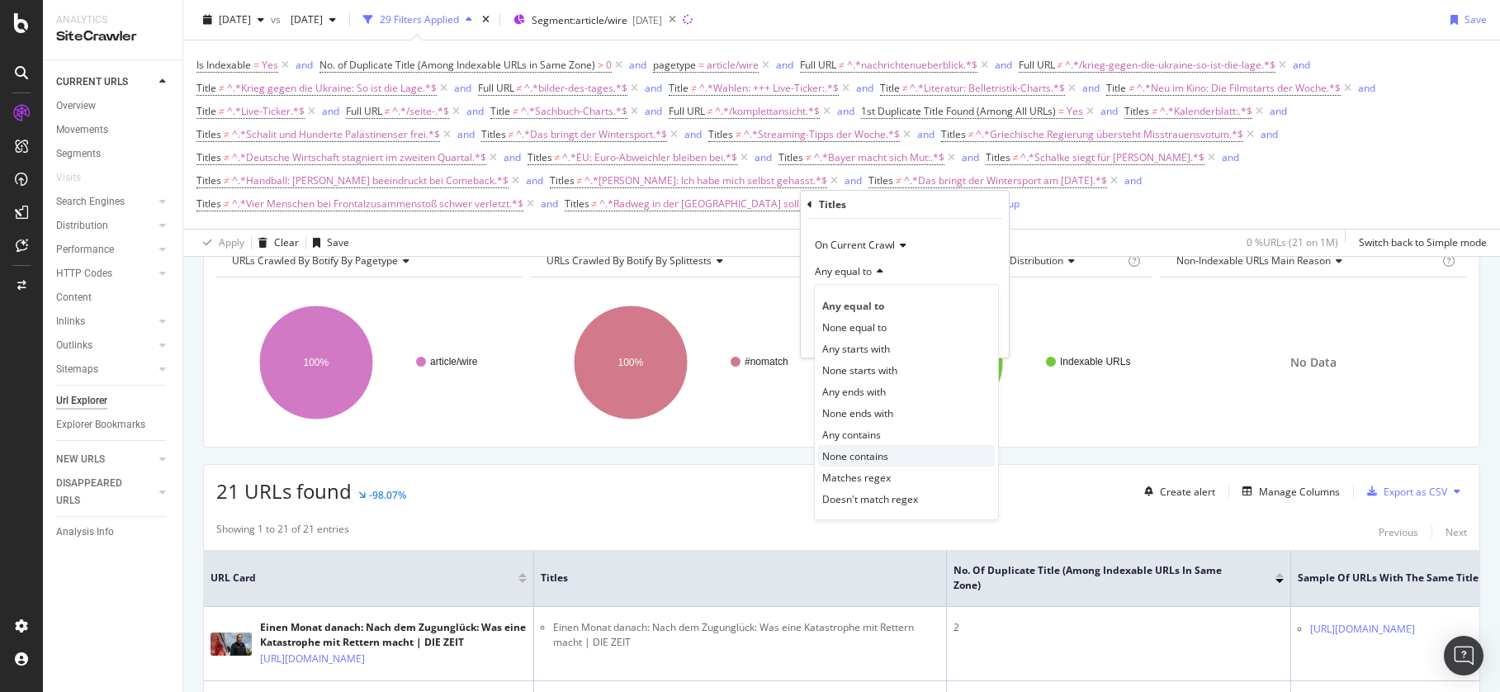
click at [896, 455] on div "None contains" at bounding box center [906, 455] width 177 height 21
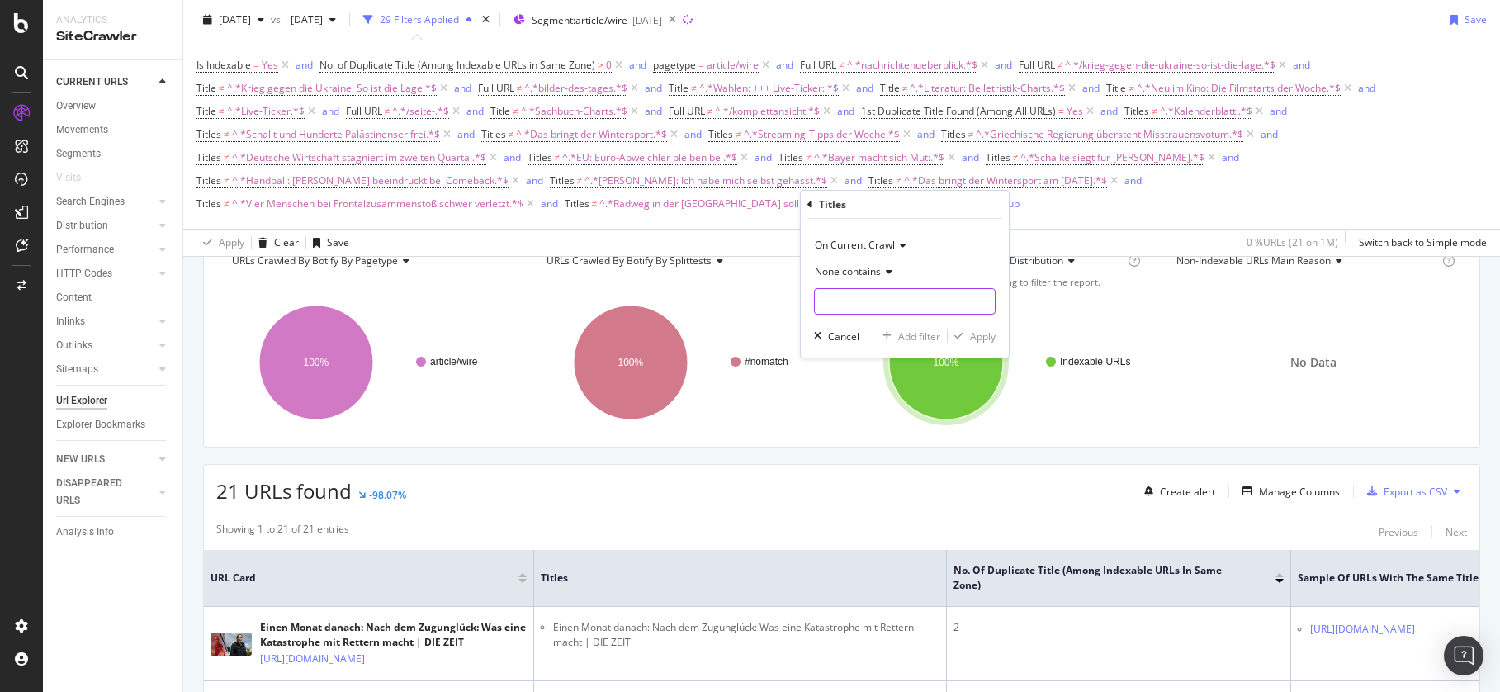
click at [917, 305] on input "text" at bounding box center [905, 301] width 180 height 26
paste input "Brückenprüfung über der Norderelbe - Stau auf A1 erwartet"
type input "Brückenprüfung über der Norderelbe - Stau auf A1 erwartet"
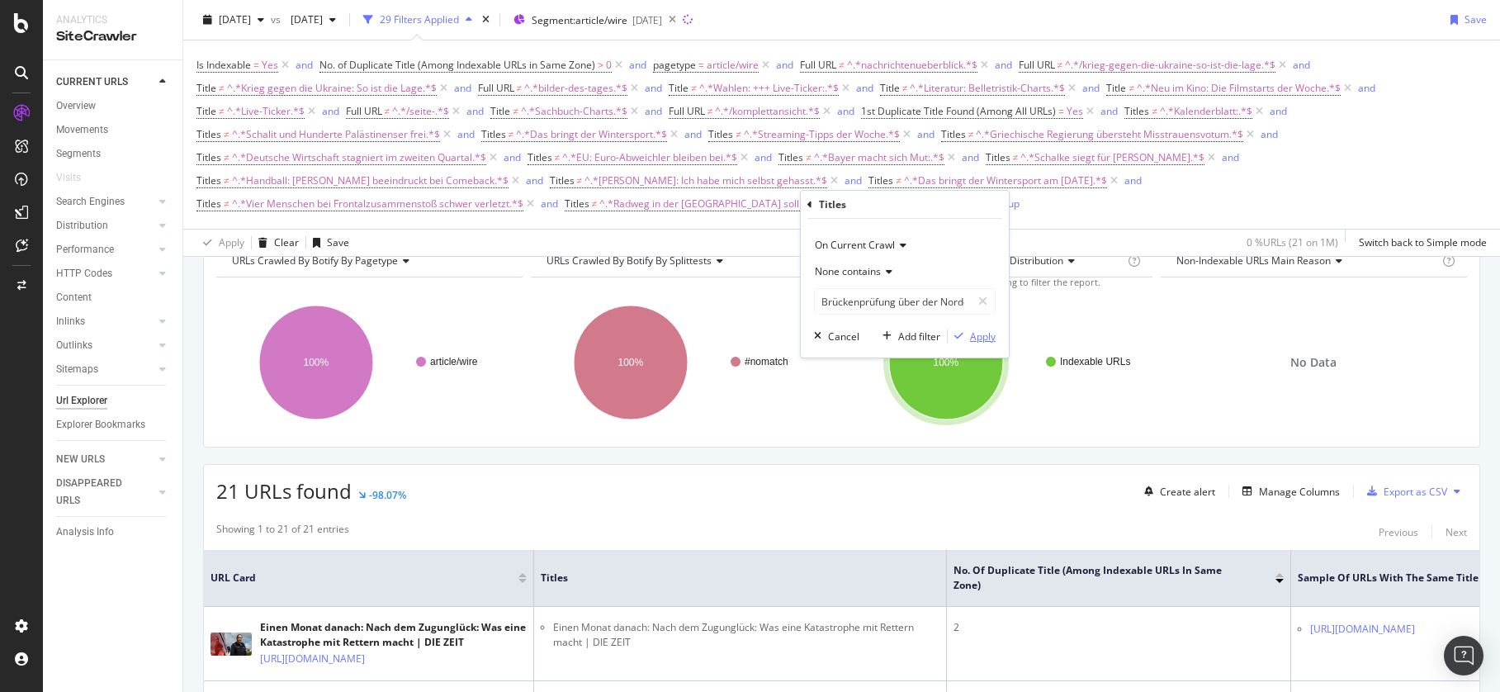
click at [977, 339] on div "Apply" at bounding box center [983, 336] width 26 height 14
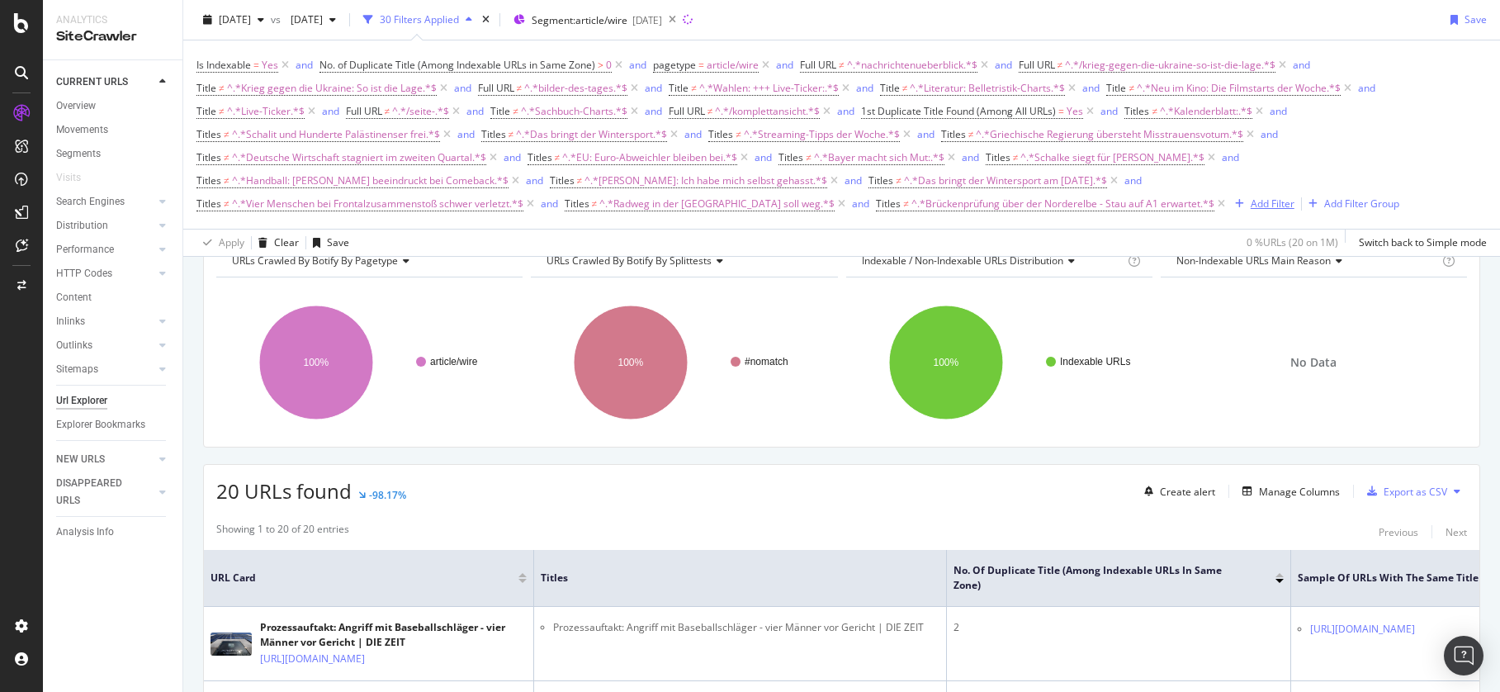
click at [1251, 201] on div "Add Filter" at bounding box center [1273, 204] width 44 height 14
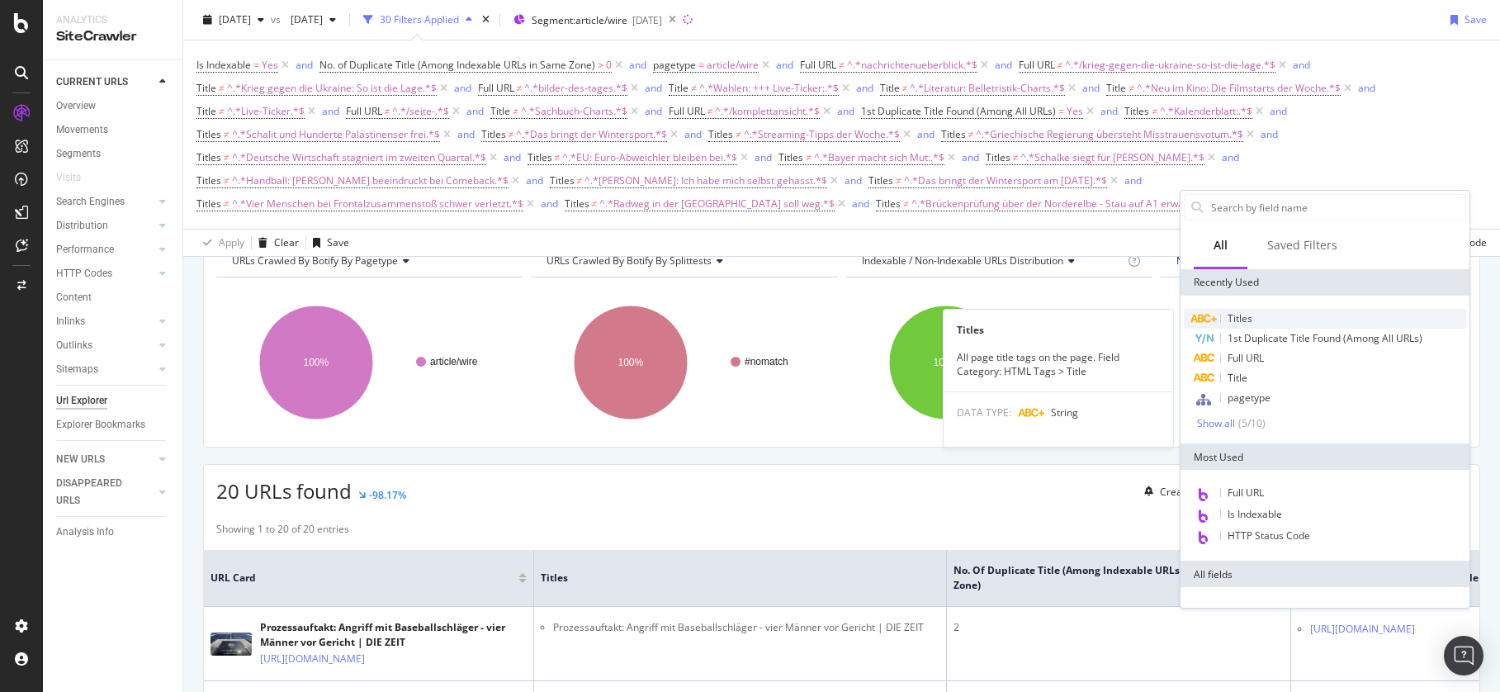
click at [1249, 313] on span "Titles" at bounding box center [1240, 318] width 25 height 14
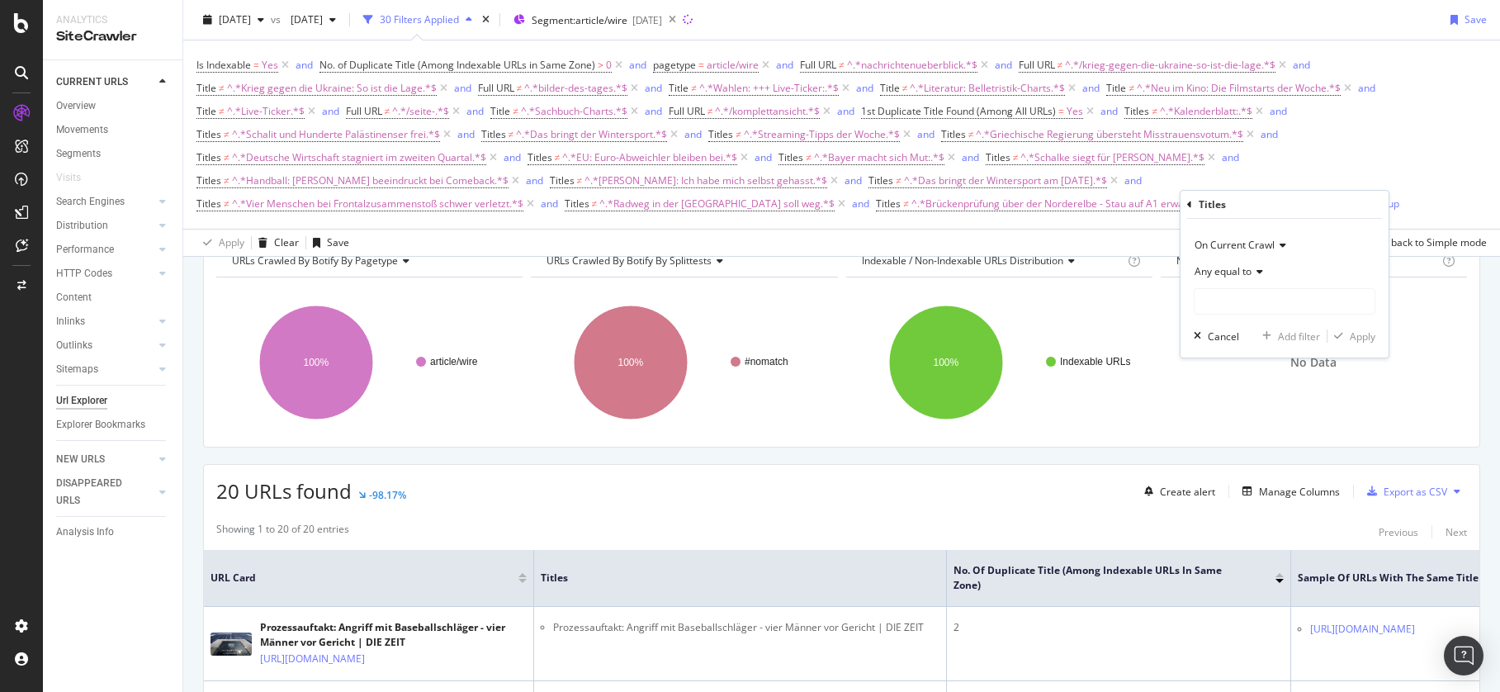
click at [1257, 267] on icon at bounding box center [1258, 272] width 12 height 10
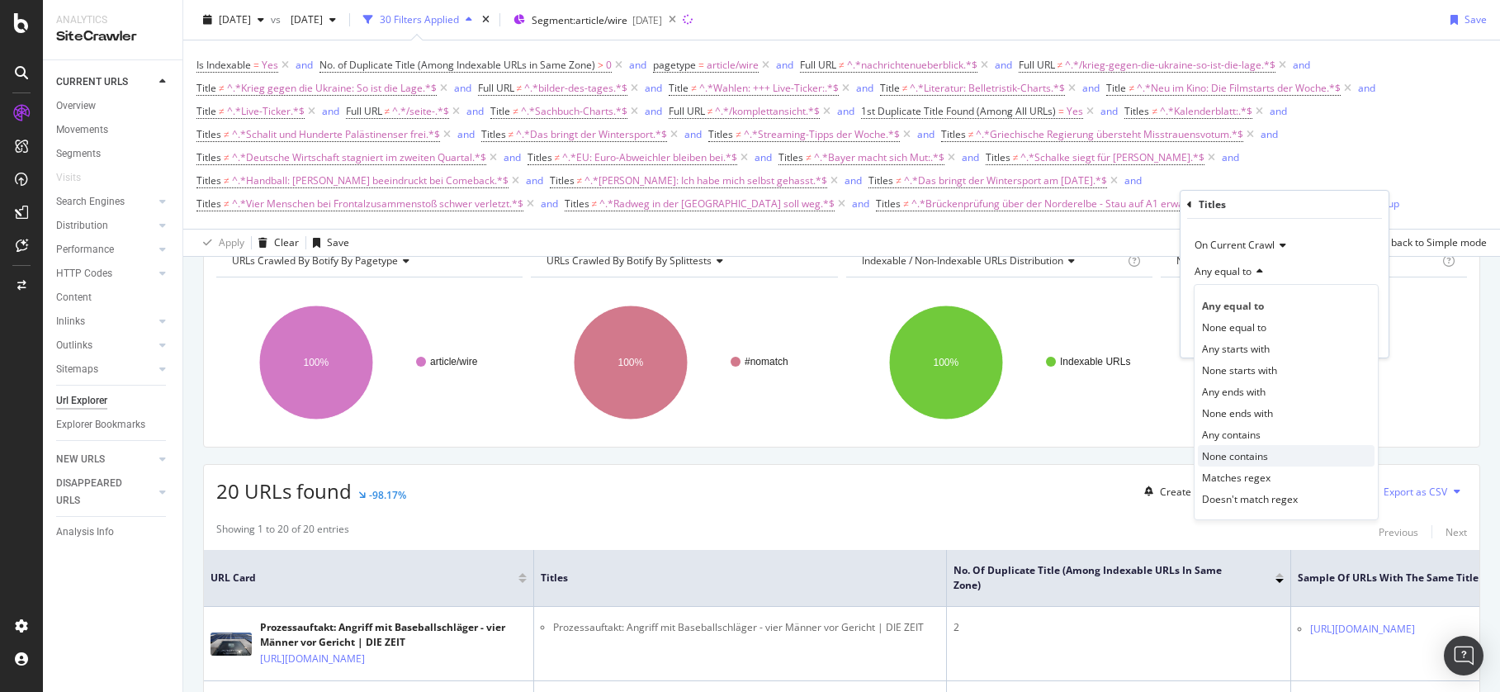
click at [1273, 453] on div "None contains" at bounding box center [1286, 455] width 177 height 21
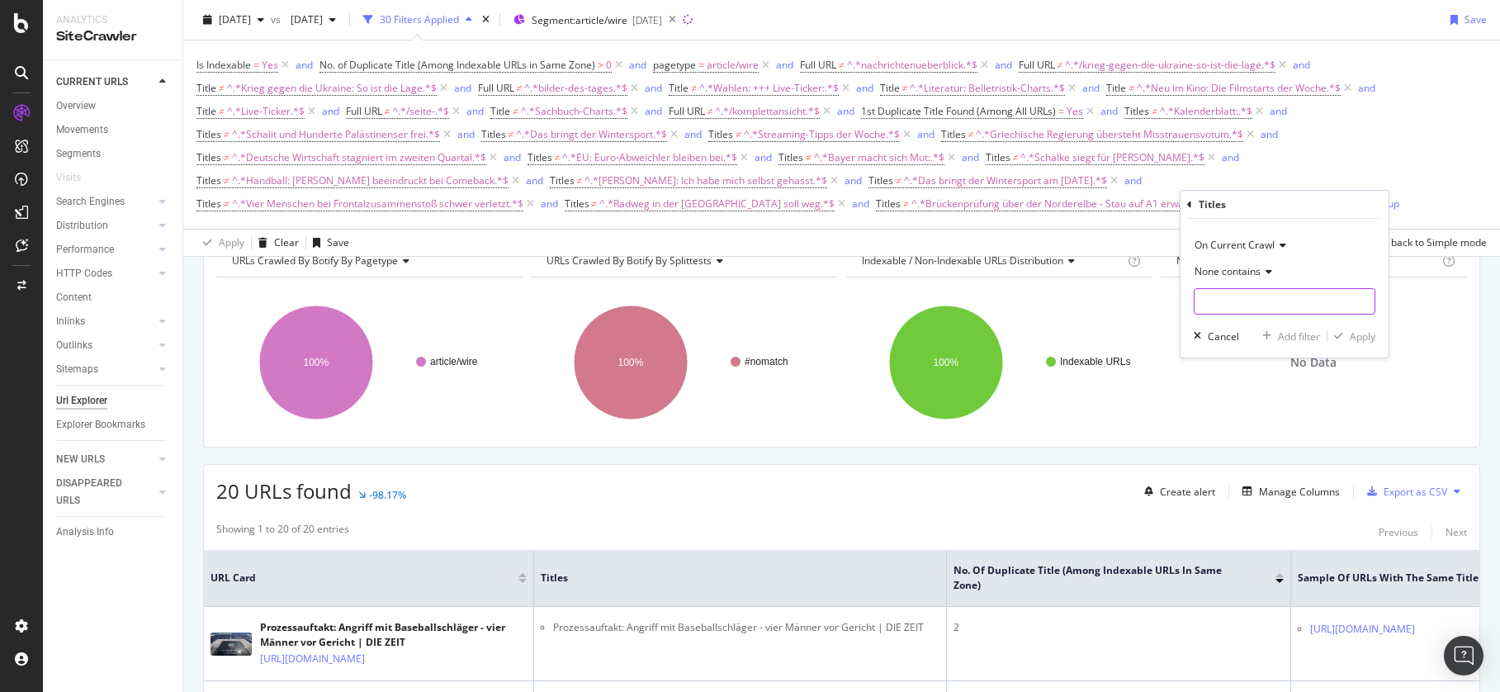
click at [1255, 292] on input "text" at bounding box center [1285, 301] width 180 height 26
paste input "Deutschland und [GEOGRAPHIC_DATA] schließen Migrationsabkommen"
type input "Deutschland und [GEOGRAPHIC_DATA] schließen Migrationsabkommen"
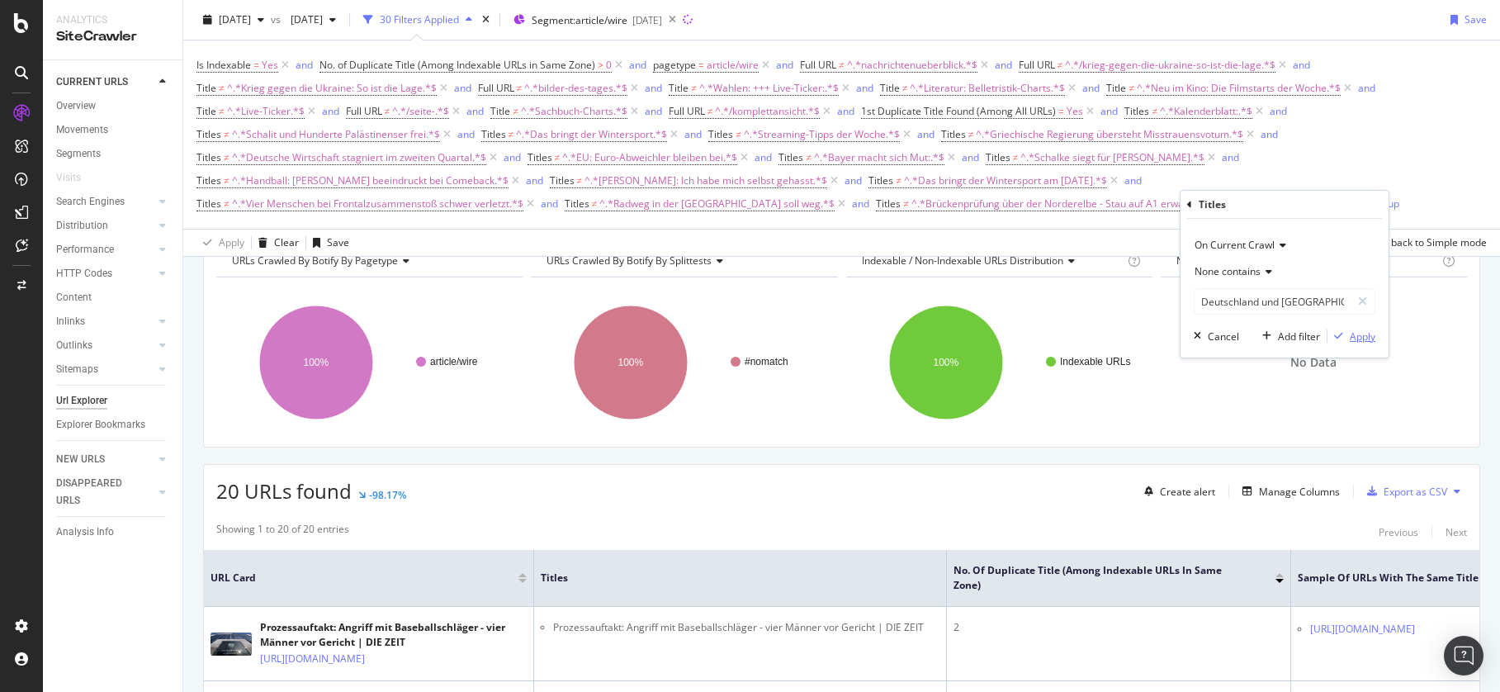
click at [1358, 335] on div "Apply" at bounding box center [1363, 336] width 26 height 14
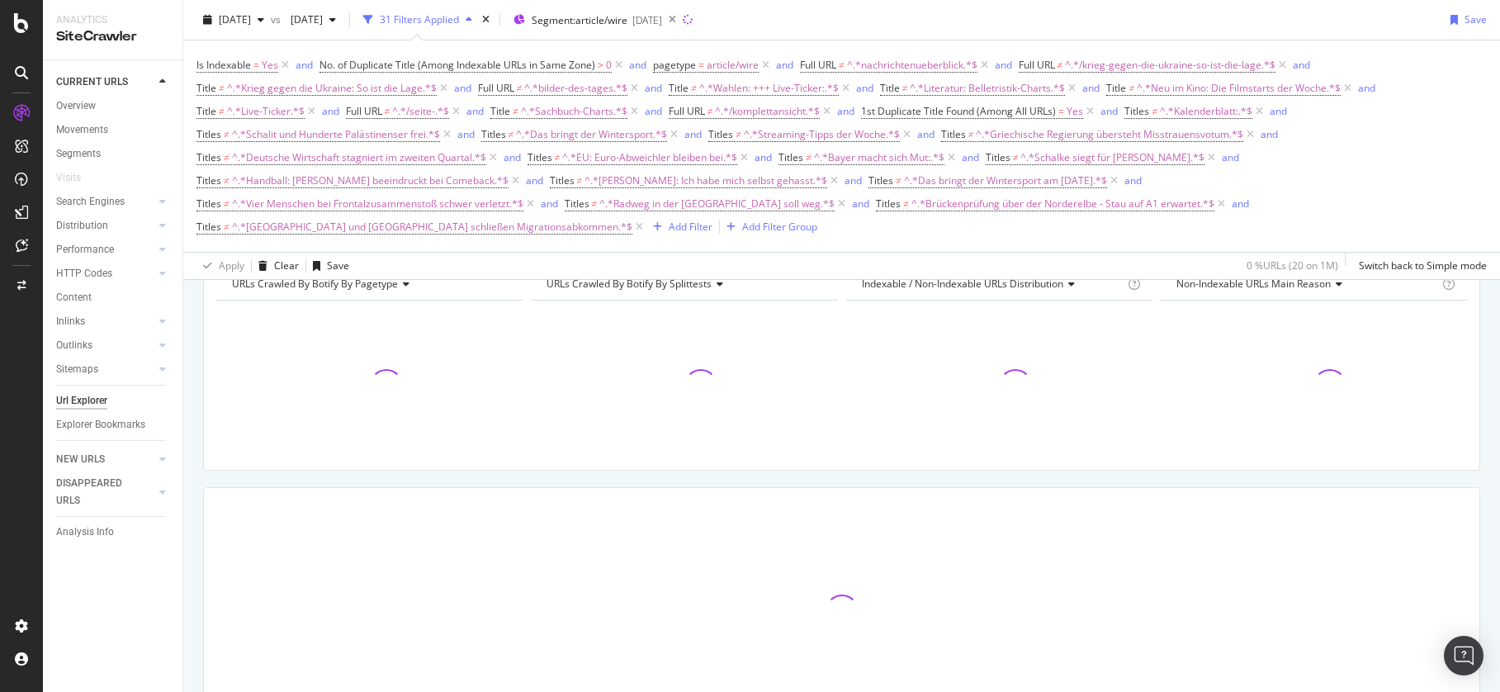
scroll to position [111, 0]
